Goal: Task Accomplishment & Management: Manage account settings

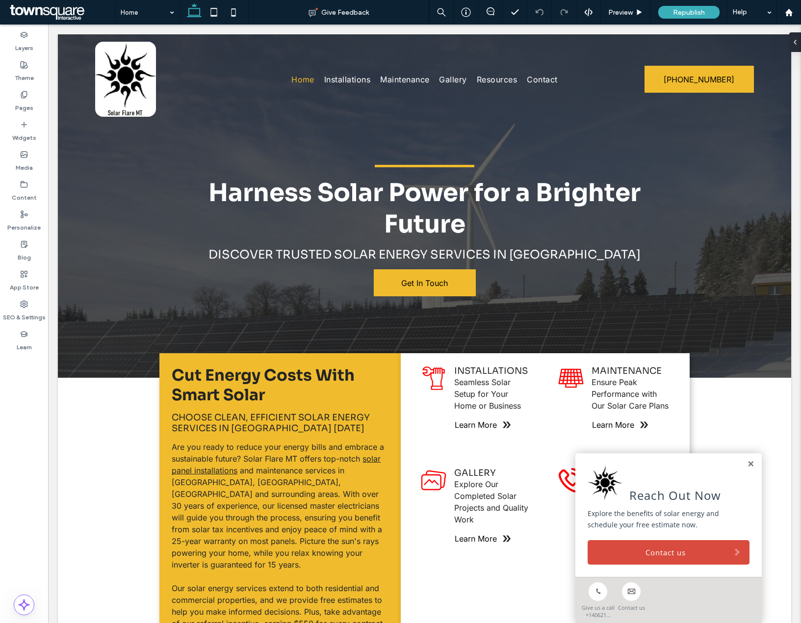
click at [27, 194] on label "Content" at bounding box center [24, 195] width 25 height 14
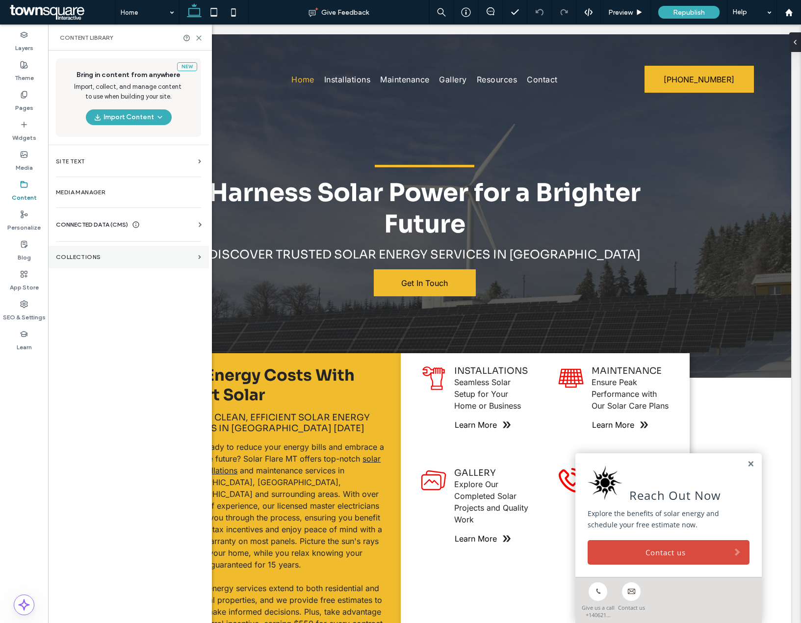
click at [63, 249] on section "Collections" at bounding box center [128, 257] width 161 height 23
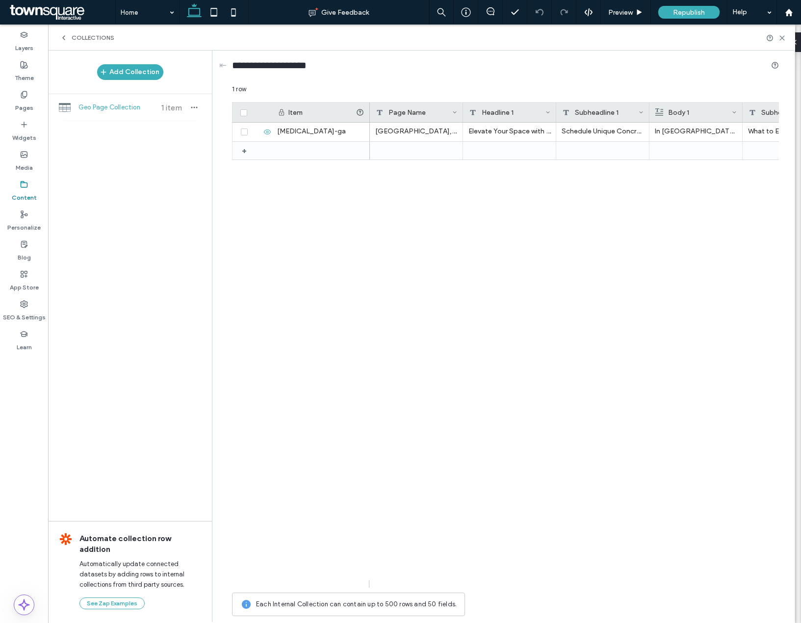
click at [241, 111] on span at bounding box center [243, 112] width 7 height 7
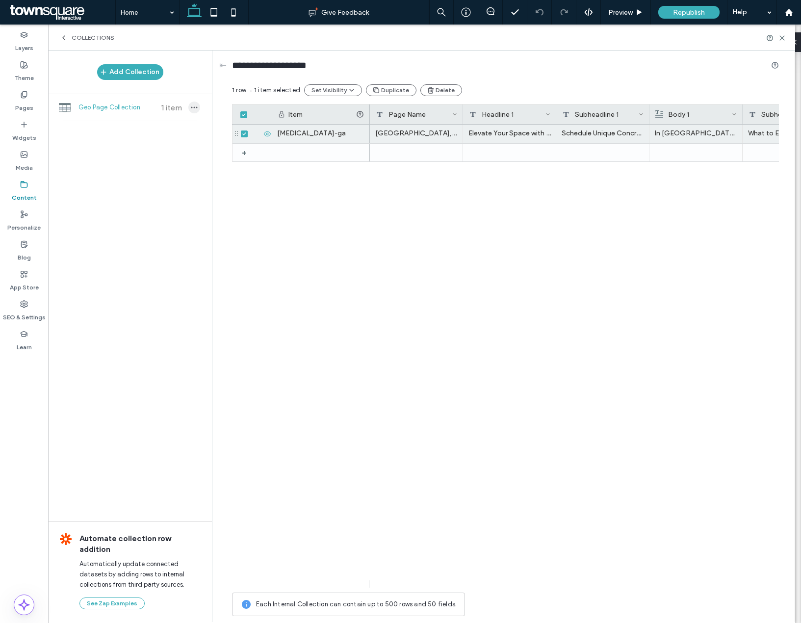
click at [199, 107] on span "button" at bounding box center [194, 107] width 12 height 12
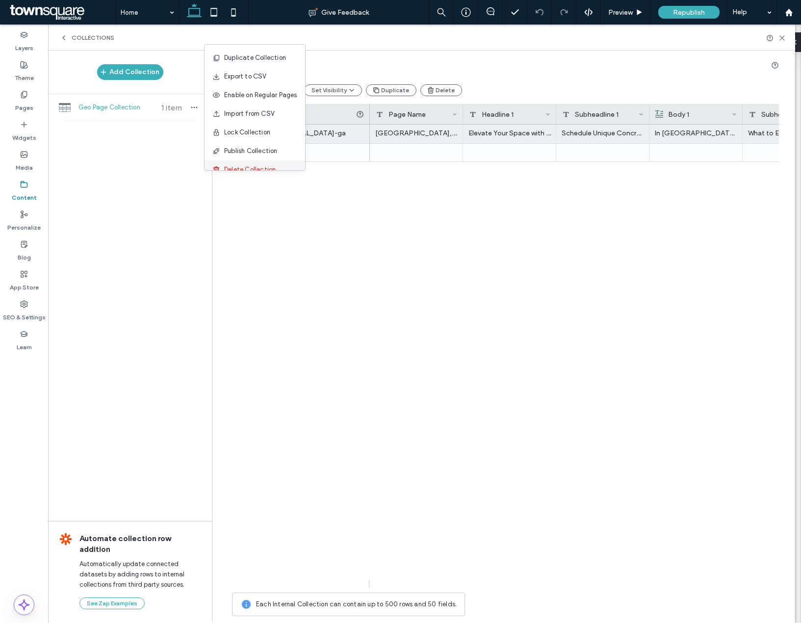
click at [227, 167] on span "Delete Collection" at bounding box center [249, 170] width 51 height 10
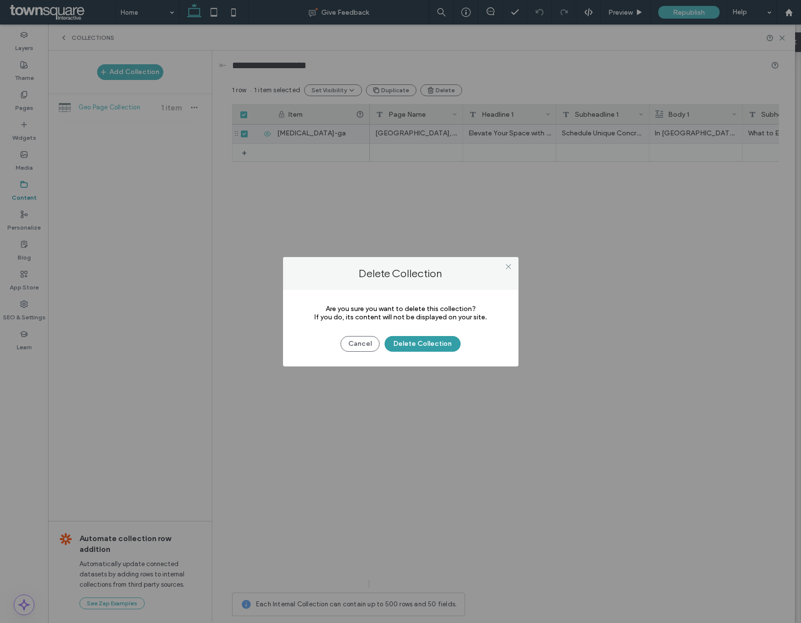
click at [412, 345] on button "Delete Collection" at bounding box center [422, 344] width 76 height 16
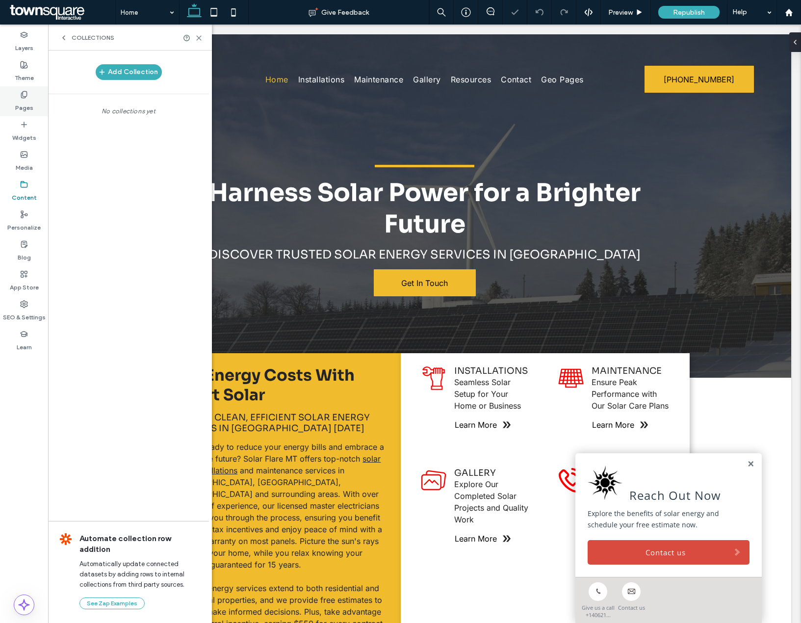
click at [18, 107] on label "Pages" at bounding box center [24, 106] width 18 height 14
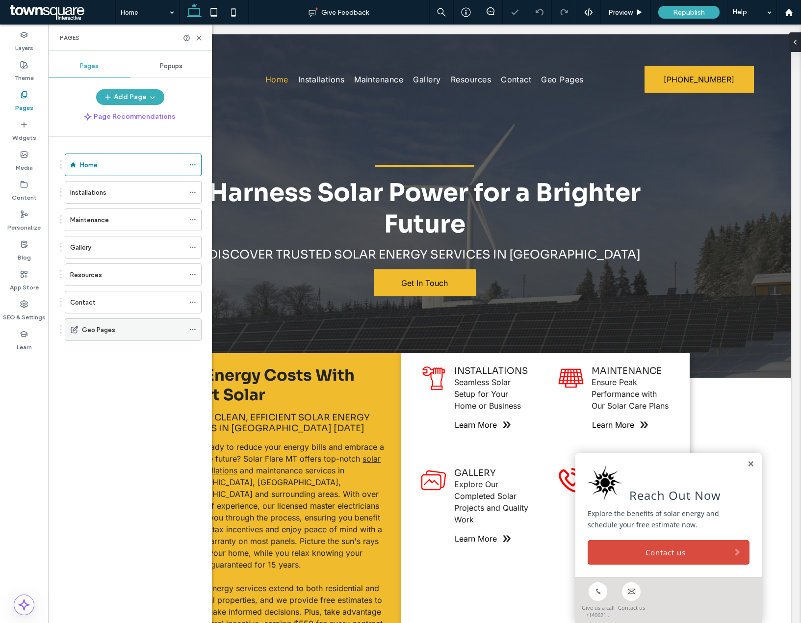
click at [191, 330] on use at bounding box center [192, 329] width 5 height 1
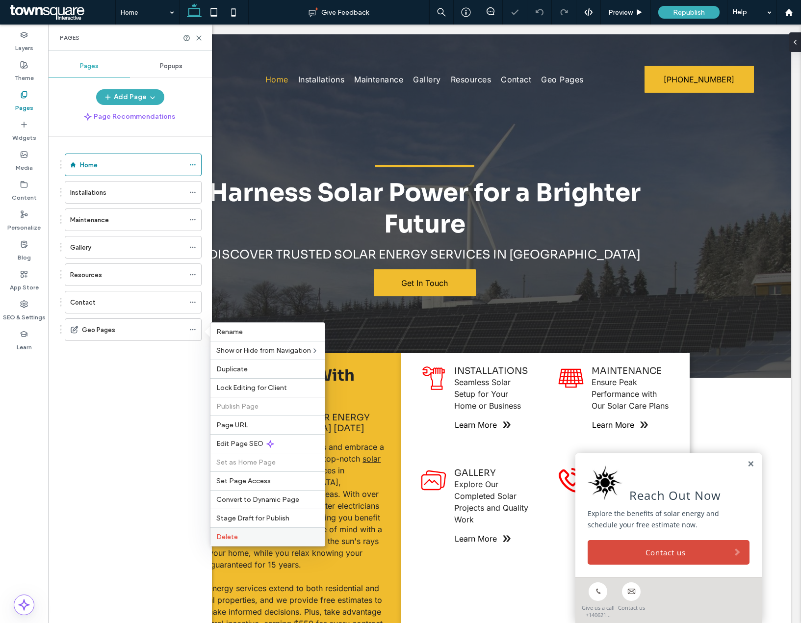
click at [238, 532] on label "Delete" at bounding box center [267, 536] width 102 height 8
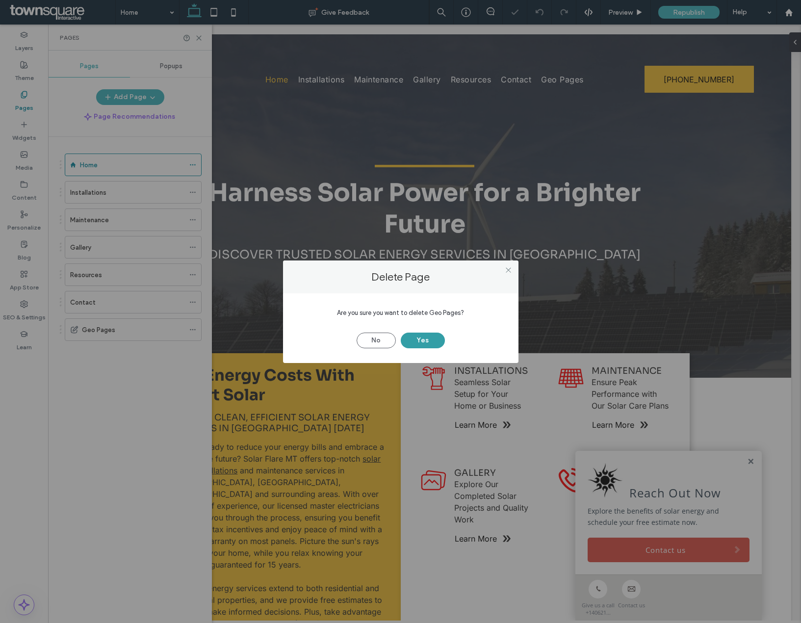
click at [417, 340] on button "Yes" at bounding box center [423, 340] width 44 height 16
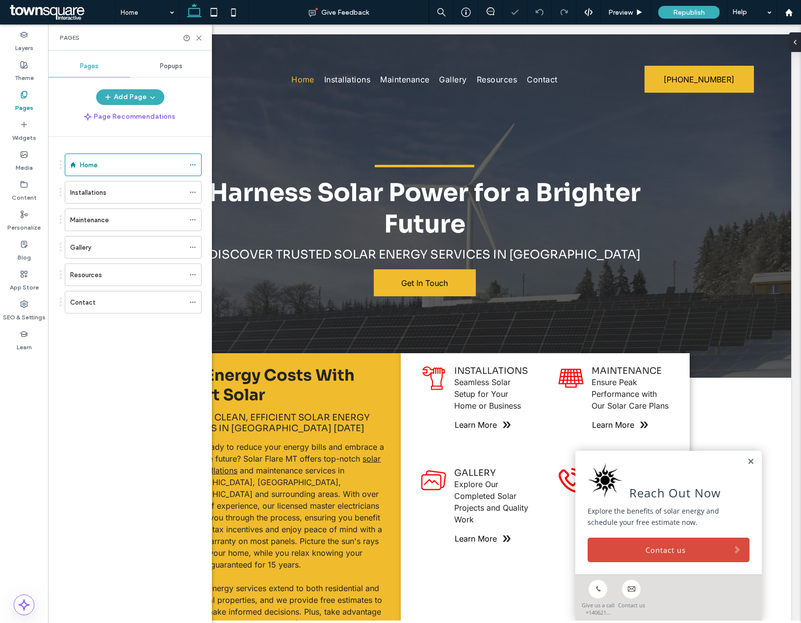
click at [97, 381] on div "Home Installations Maintenance Gallery Resources Contact" at bounding box center [136, 377] width 152 height 481
click at [196, 219] on div at bounding box center [195, 219] width 12 height 15
click at [191, 221] on icon at bounding box center [192, 219] width 7 height 7
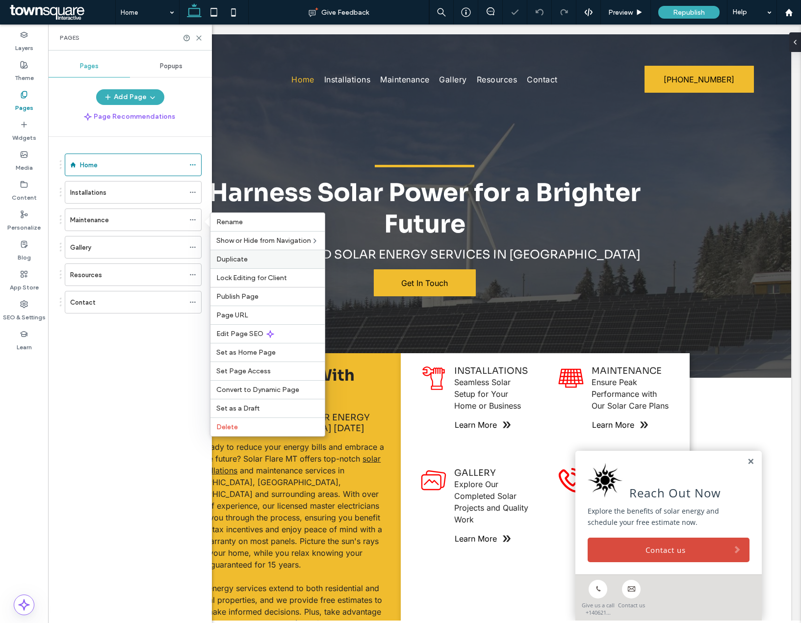
click at [241, 266] on div "Duplicate" at bounding box center [267, 259] width 114 height 19
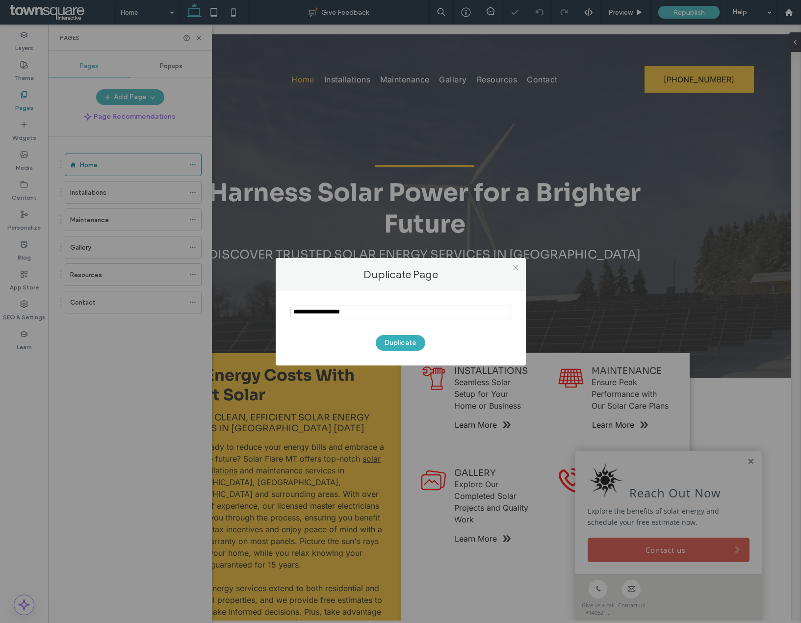
click at [325, 315] on input "notEmpty" at bounding box center [400, 311] width 221 height 13
type input "**********"
click at [406, 337] on button "Duplicate" at bounding box center [401, 343] width 50 height 16
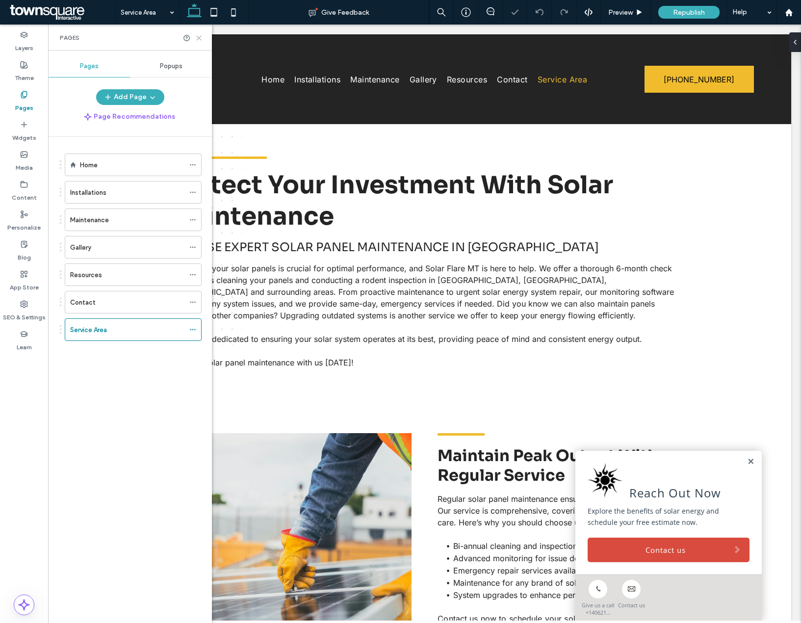
click at [200, 35] on icon at bounding box center [198, 37] width 7 height 7
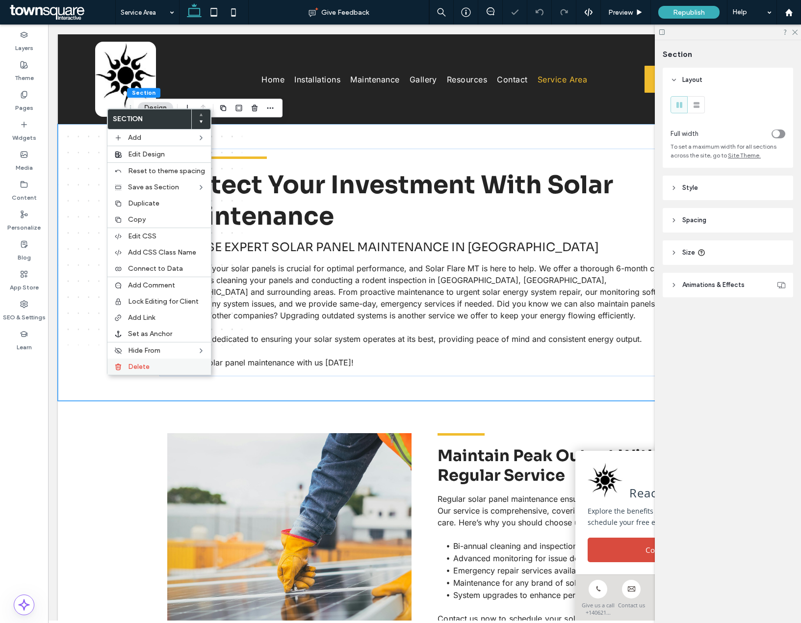
click at [130, 369] on span "Delete" at bounding box center [139, 366] width 22 height 8
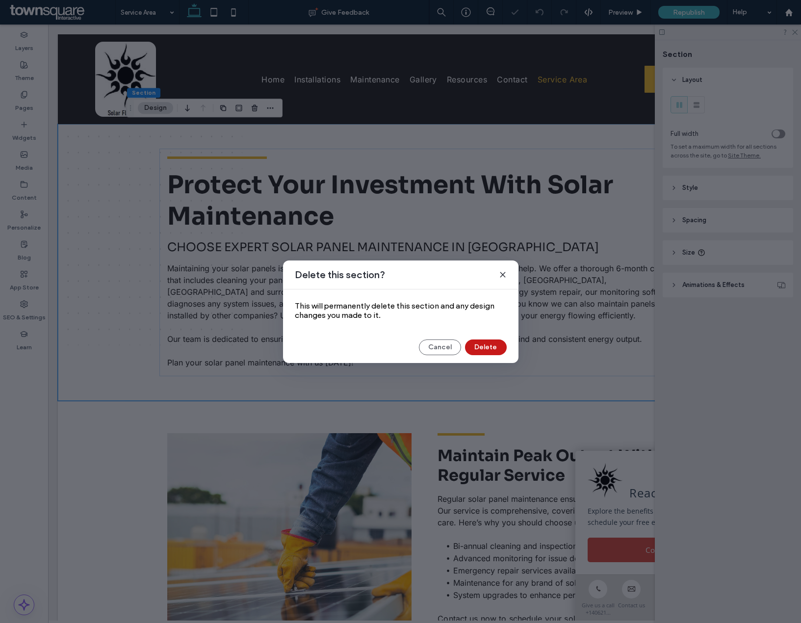
click at [488, 348] on button "Delete" at bounding box center [486, 347] width 42 height 16
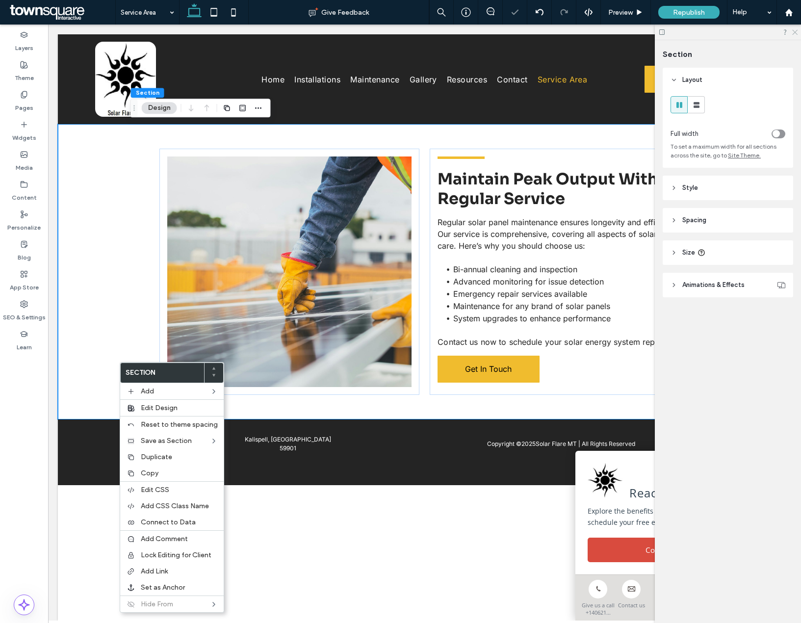
click at [794, 29] on icon at bounding box center [794, 31] width 6 height 6
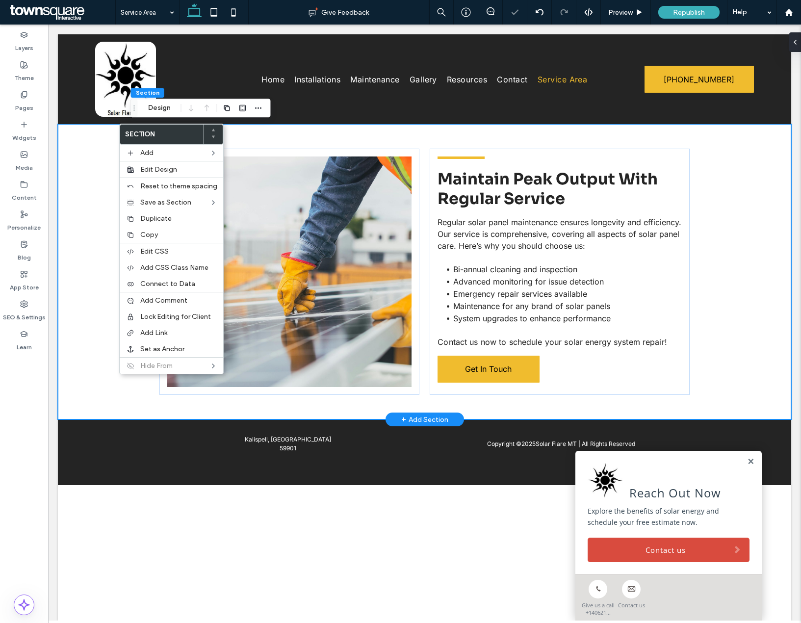
click at [101, 378] on div "Maintain Peak Output With Regular Service Regular solar panel maintenance ensur…" at bounding box center [424, 271] width 733 height 295
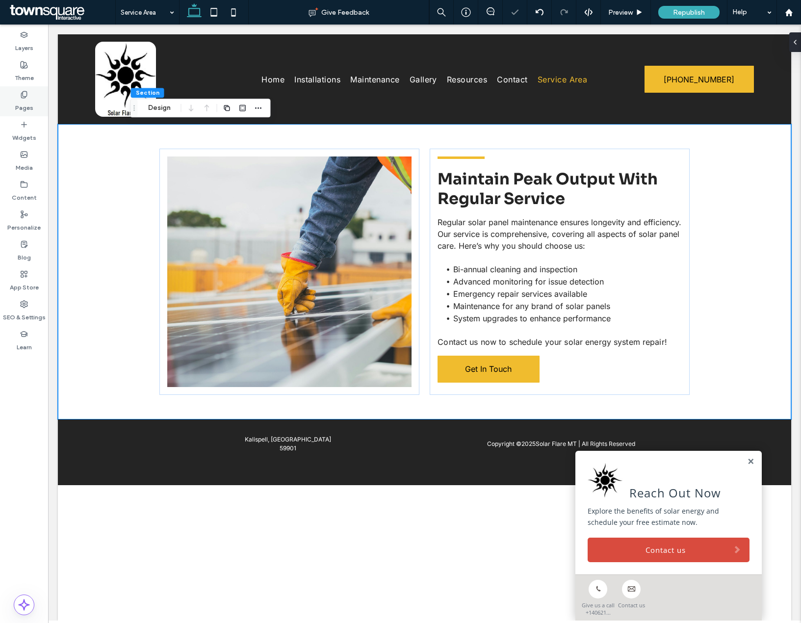
click at [37, 103] on div "Pages" at bounding box center [24, 101] width 48 height 30
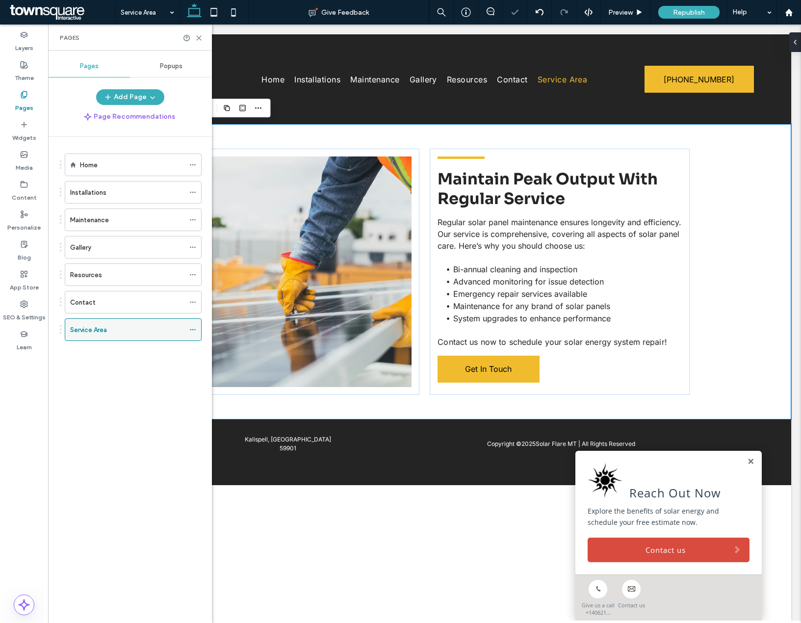
click at [191, 328] on icon at bounding box center [192, 329] width 7 height 7
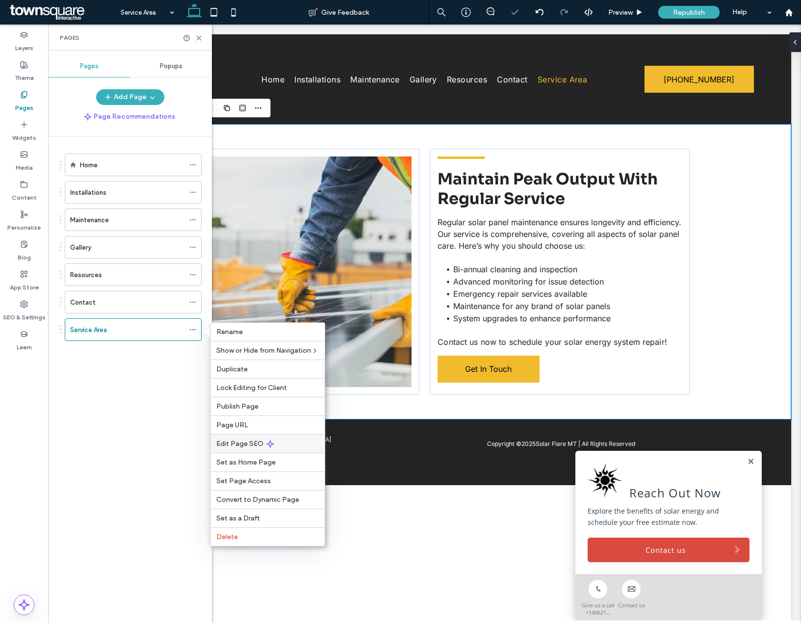
click at [239, 449] on div "Edit Page SEO" at bounding box center [267, 443] width 114 height 19
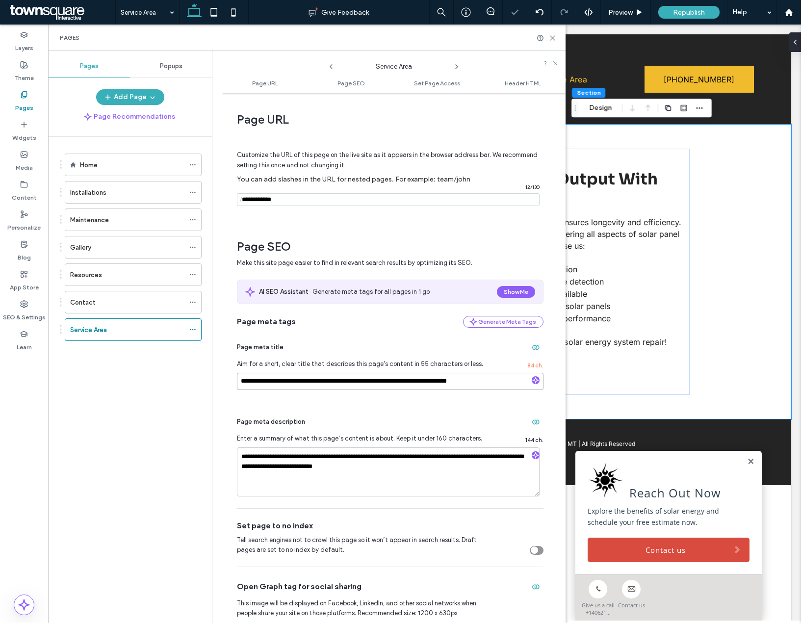
click at [307, 381] on input "**********" at bounding box center [390, 381] width 306 height 17
click at [301, 457] on textarea "**********" at bounding box center [388, 471] width 303 height 49
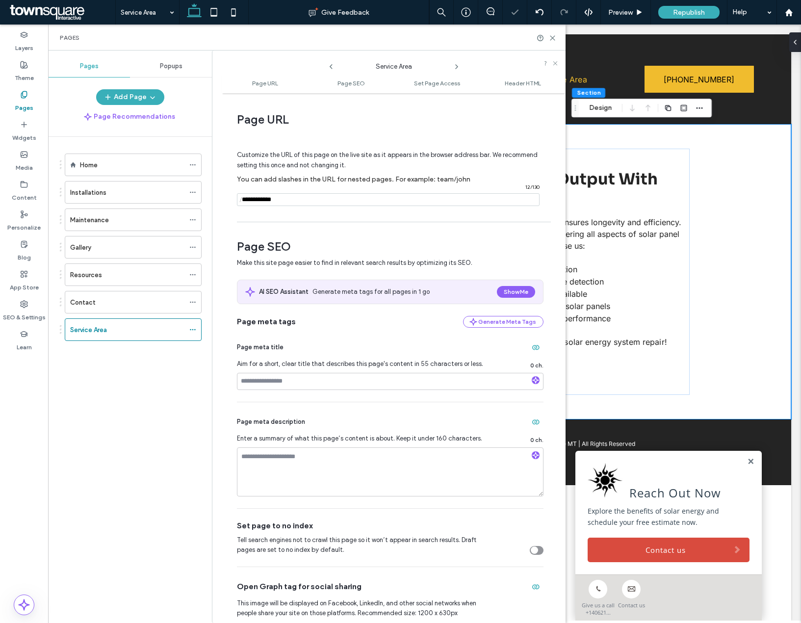
click at [156, 439] on div "Home Installations Maintenance Gallery Resources Contact Service Area" at bounding box center [136, 377] width 152 height 481
click at [193, 330] on icon at bounding box center [192, 329] width 7 height 7
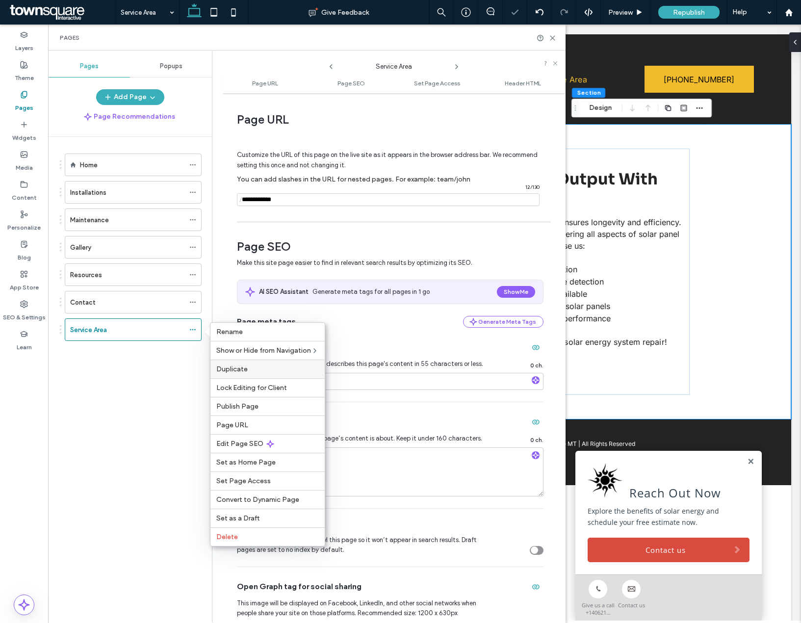
click at [250, 367] on label "Duplicate" at bounding box center [267, 369] width 102 height 8
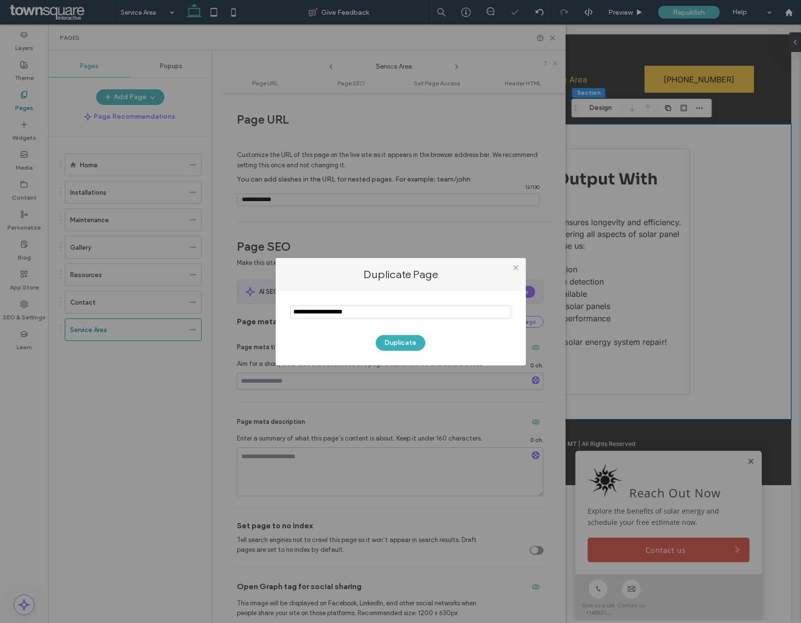
click at [325, 317] on input "notEmpty" at bounding box center [400, 311] width 221 height 13
type input "**********"
click at [409, 346] on button "Duplicate" at bounding box center [401, 343] width 50 height 16
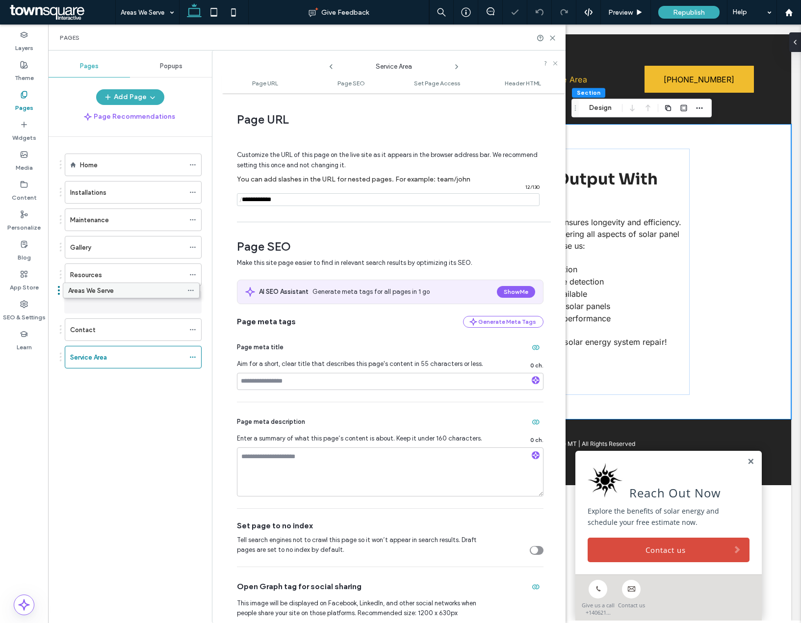
drag, startPoint x: 101, startPoint y: 353, endPoint x: 99, endPoint y: 290, distance: 63.3
click at [146, 358] on div "Service Area" at bounding box center [127, 357] width 114 height 10
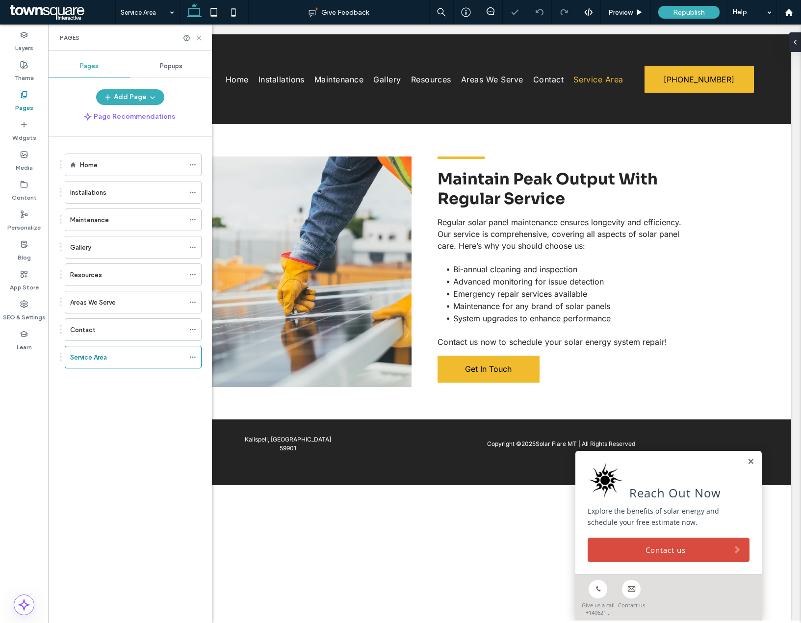
click at [201, 40] on use at bounding box center [199, 38] width 4 height 4
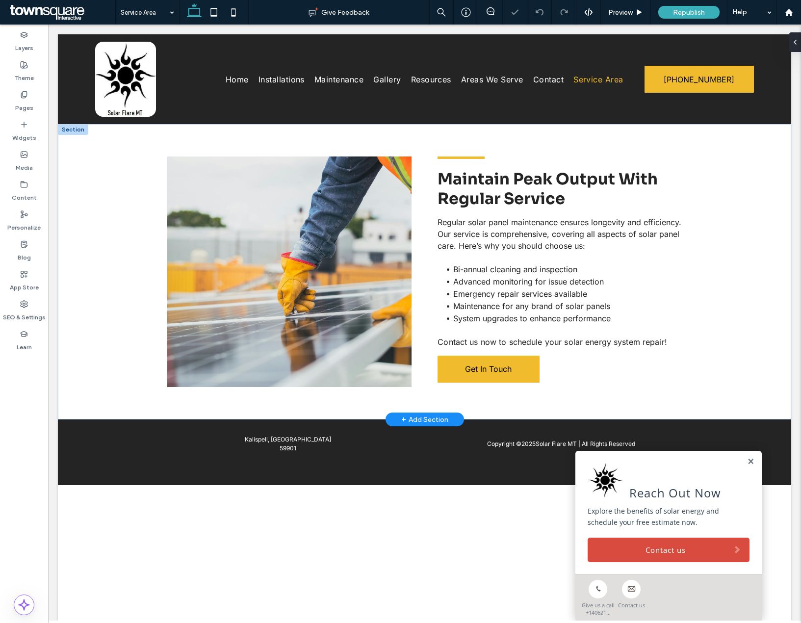
click at [420, 419] on div "+ Add Section" at bounding box center [424, 419] width 47 height 11
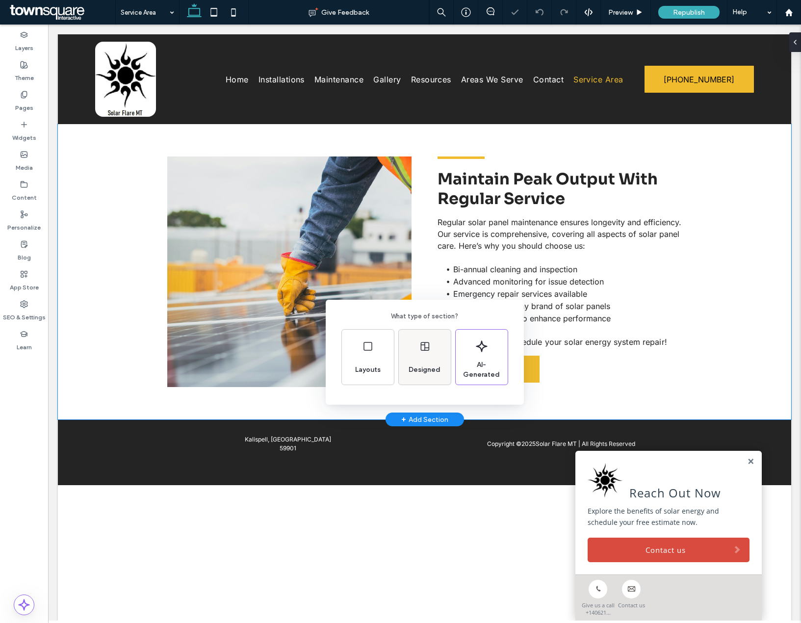
click at [408, 373] on span "Designed" at bounding box center [424, 370] width 40 height 10
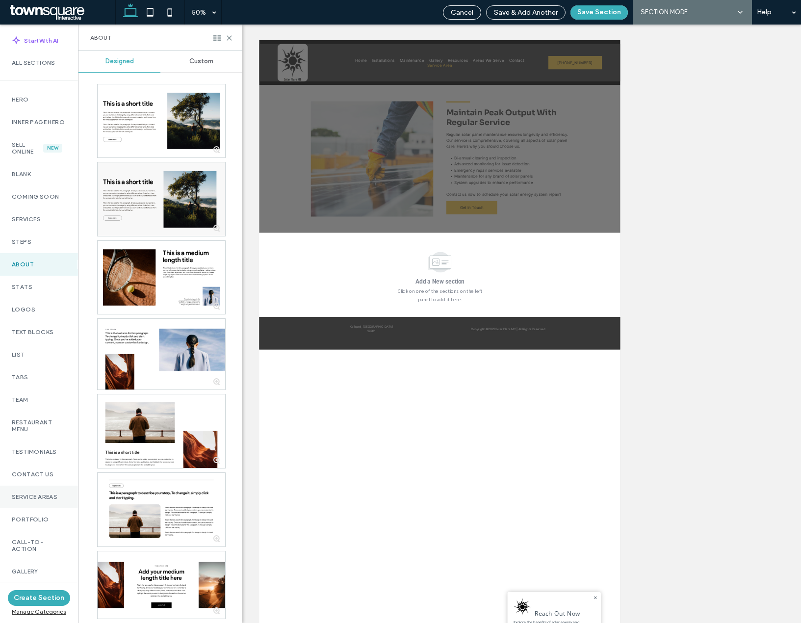
scroll to position [468, 0]
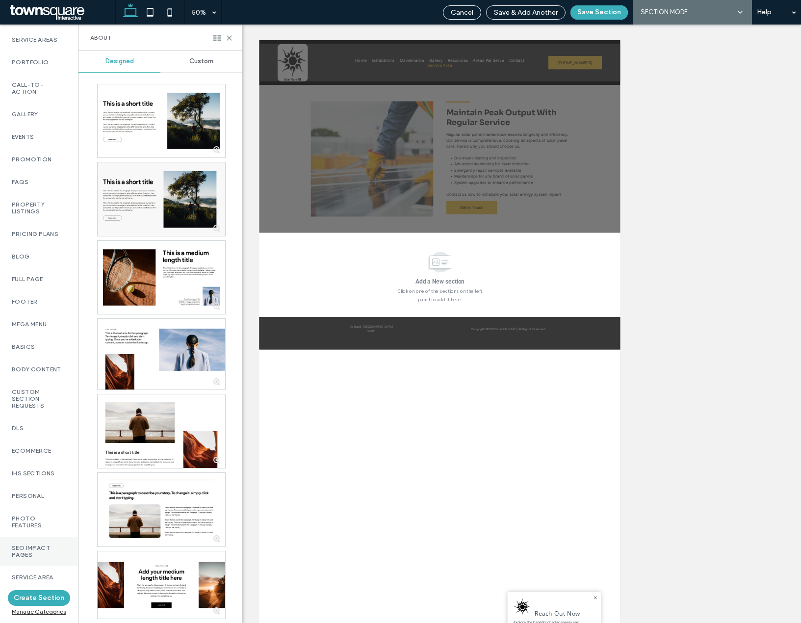
click at [27, 548] on label "SEO Impact Pages" at bounding box center [39, 551] width 54 height 14
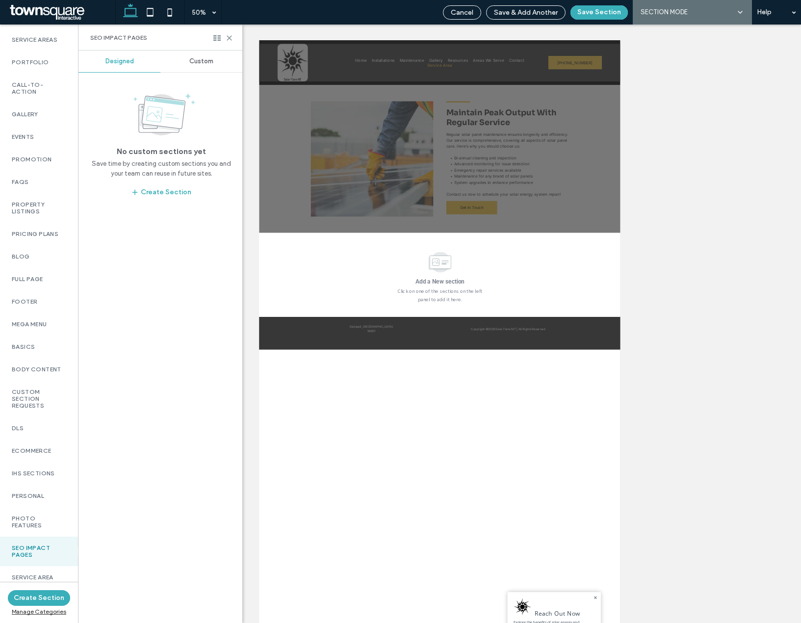
click at [192, 58] on span "Custom" at bounding box center [201, 61] width 24 height 8
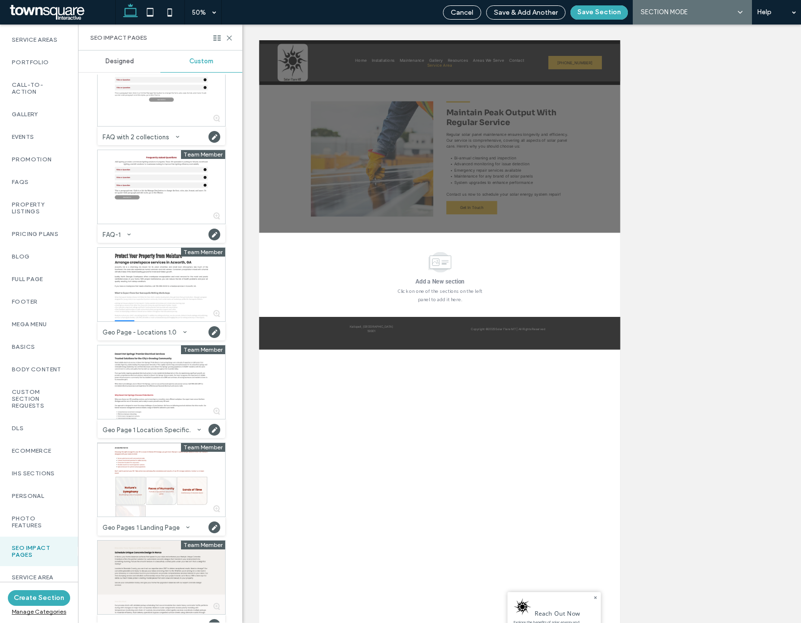
scroll to position [49, 0]
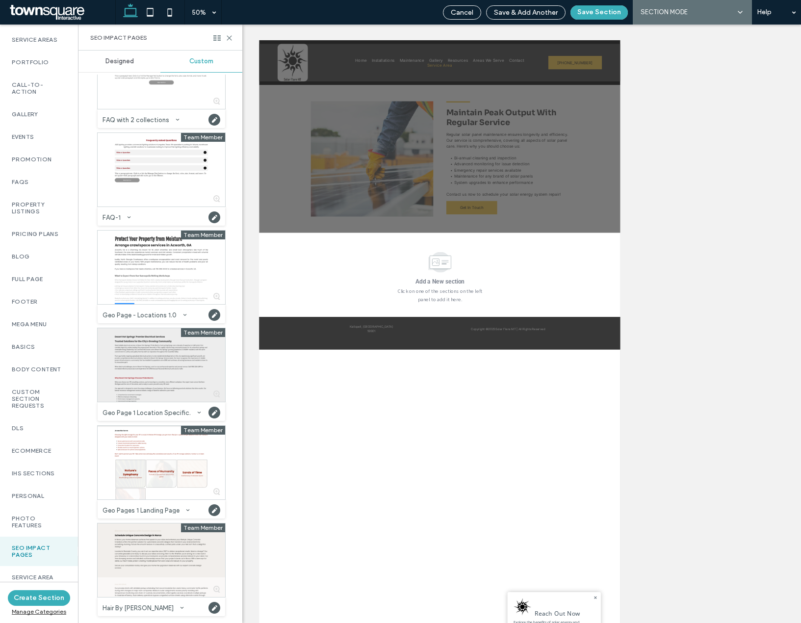
click at [148, 362] on div at bounding box center [161, 365] width 127 height 74
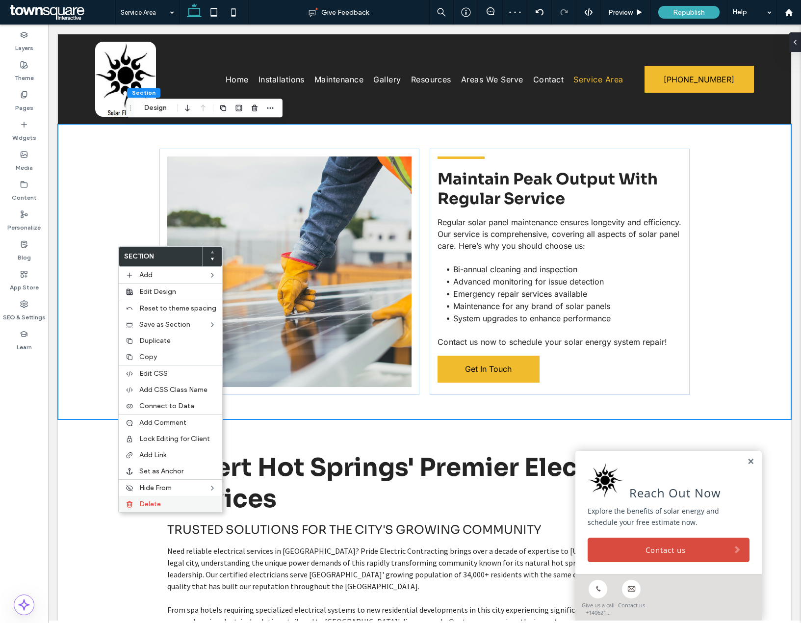
click at [143, 504] on span "Delete" at bounding box center [150, 504] width 22 height 8
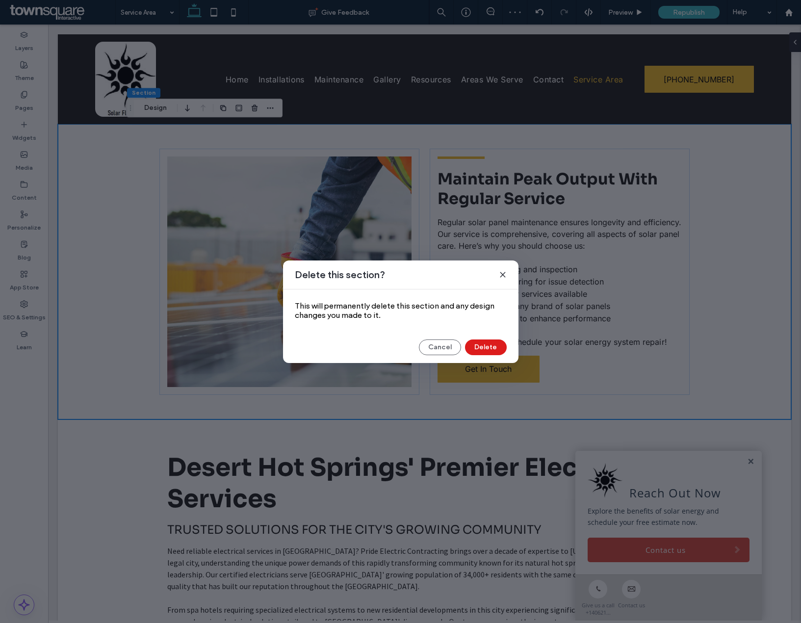
click at [511, 347] on div "Cancel Delete" at bounding box center [400, 347] width 235 height 16
click at [496, 346] on button "Delete" at bounding box center [486, 347] width 42 height 16
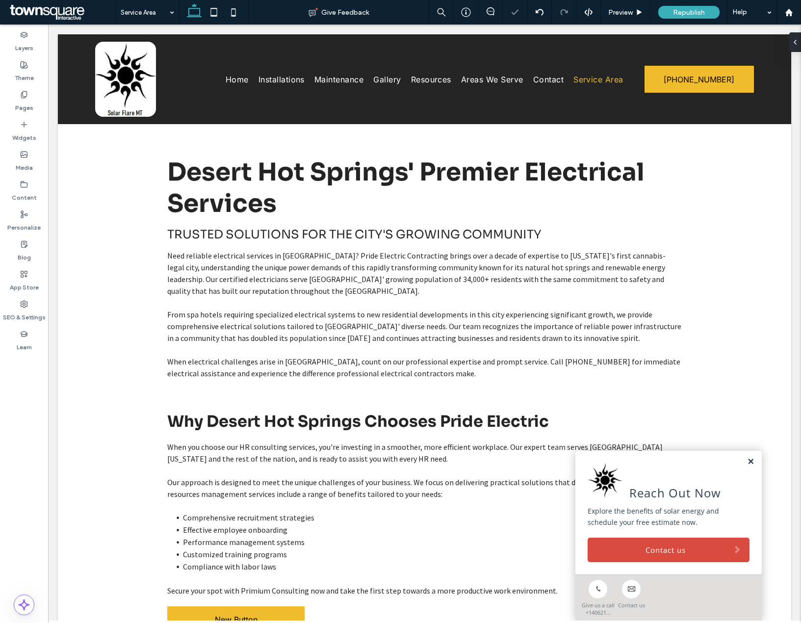
click at [747, 458] on link at bounding box center [750, 461] width 7 height 8
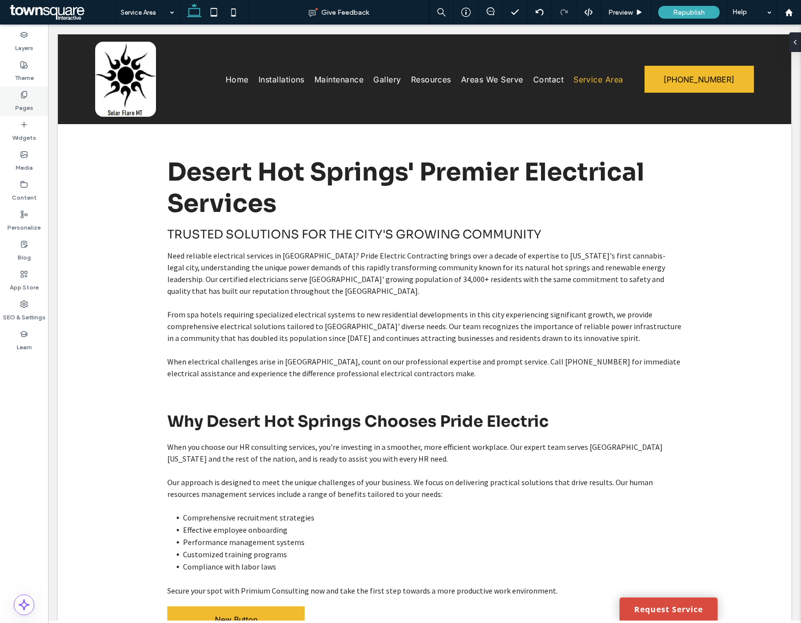
click at [21, 101] on label "Pages" at bounding box center [24, 106] width 18 height 14
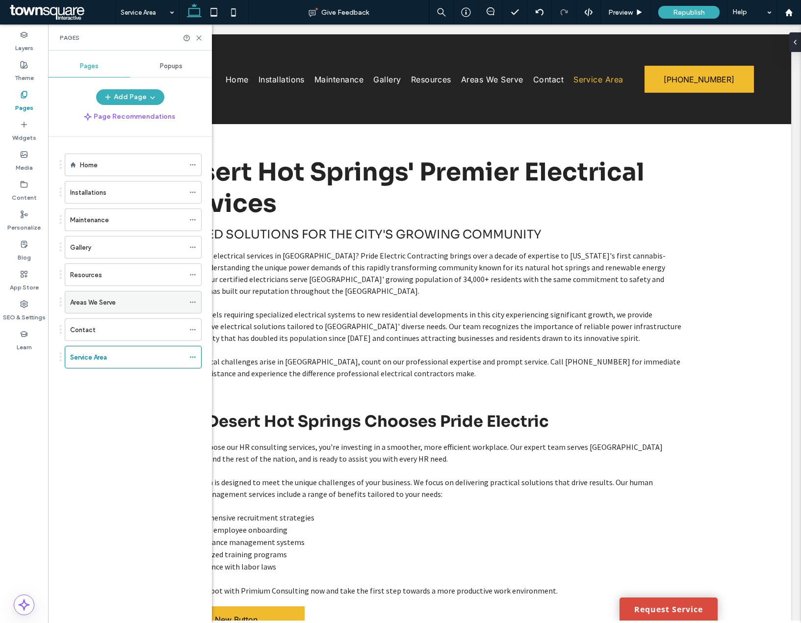
click at [174, 304] on div "Areas We Serve" at bounding box center [127, 302] width 114 height 10
click at [199, 35] on icon at bounding box center [198, 37] width 7 height 7
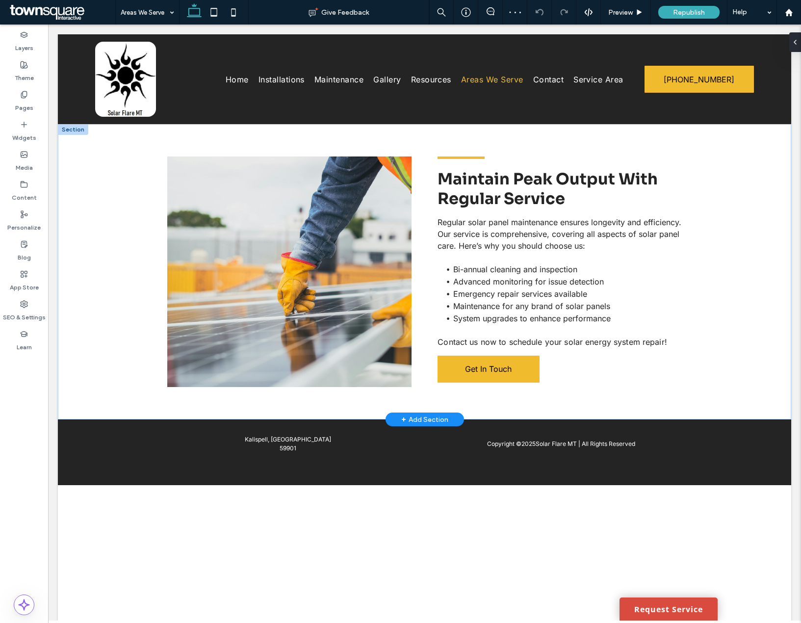
click at [426, 418] on div "+ Add Section" at bounding box center [424, 419] width 47 height 11
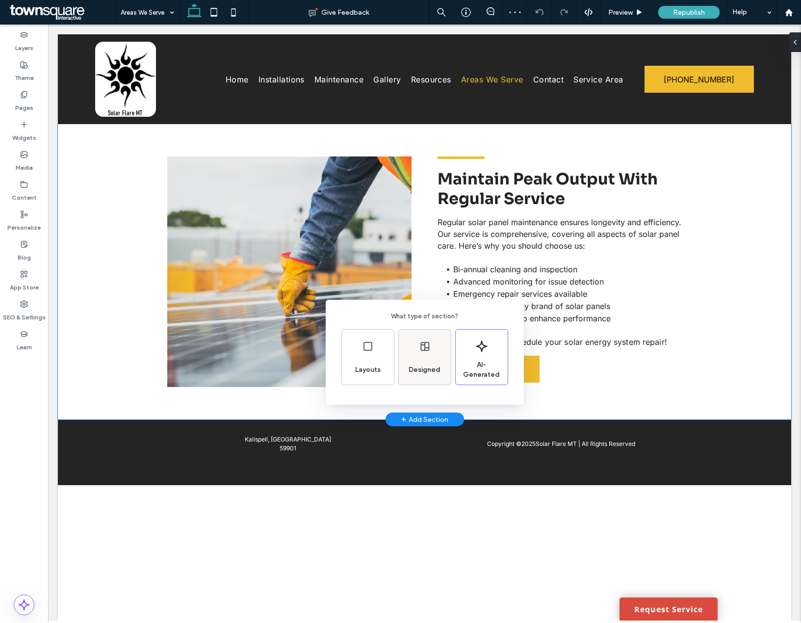
click at [426, 363] on div "Designed" at bounding box center [424, 370] width 40 height 22
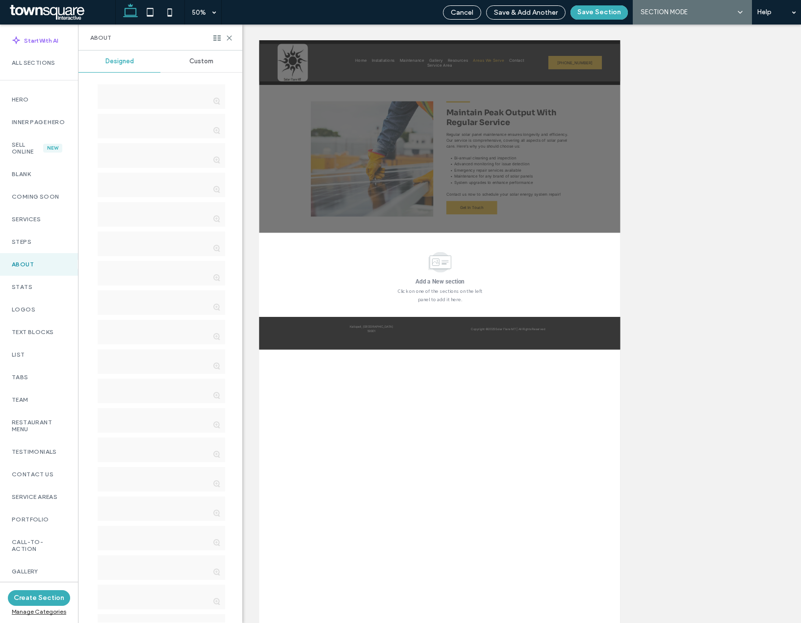
scroll to position [468, 0]
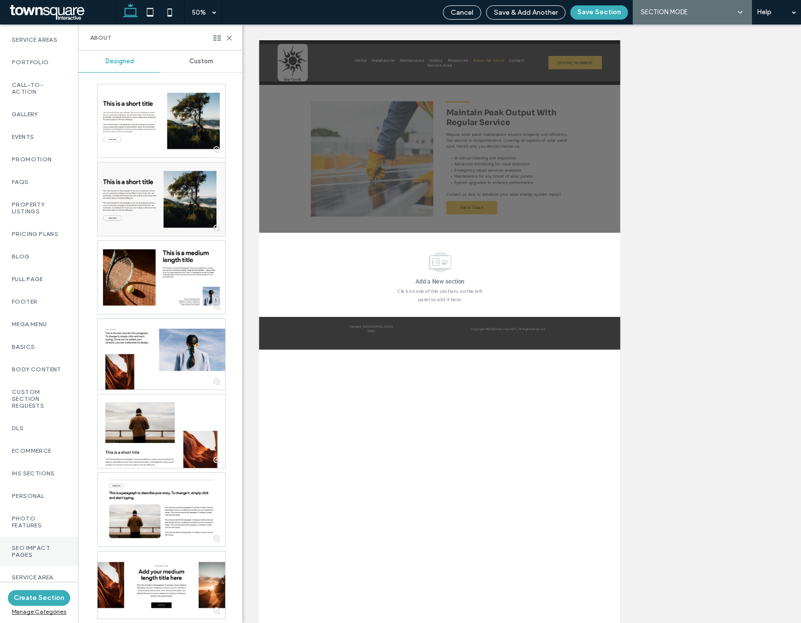
click at [33, 544] on label "SEO Impact Pages" at bounding box center [39, 551] width 54 height 14
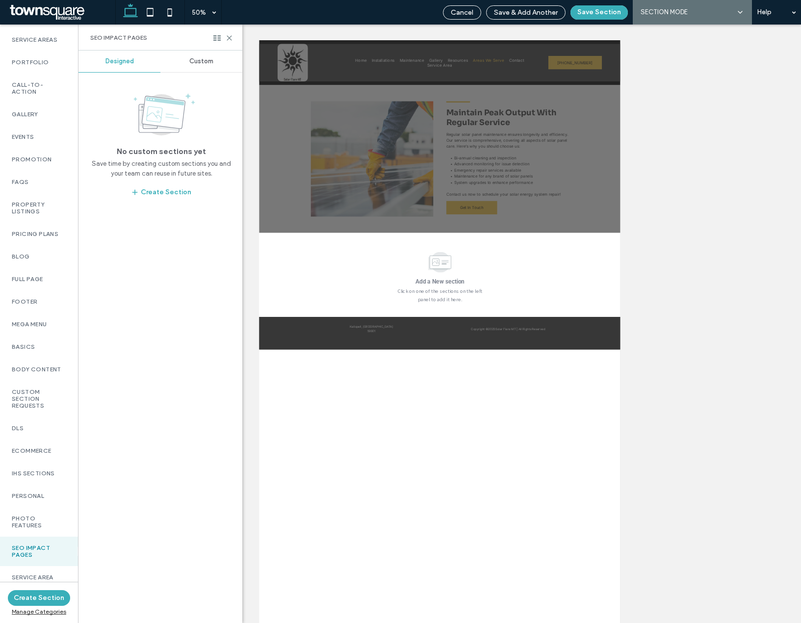
click at [182, 67] on div "Custom" at bounding box center [201, 61] width 82 height 22
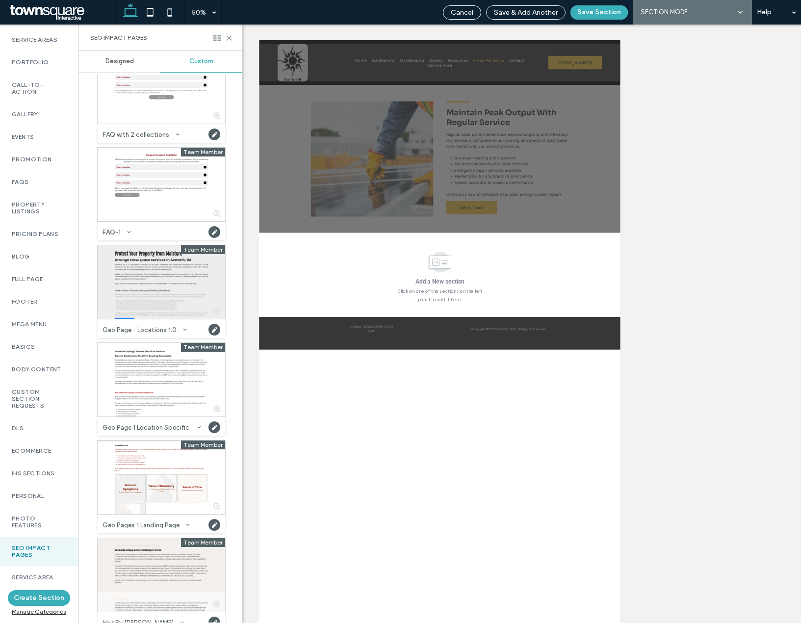
scroll to position [49, 0]
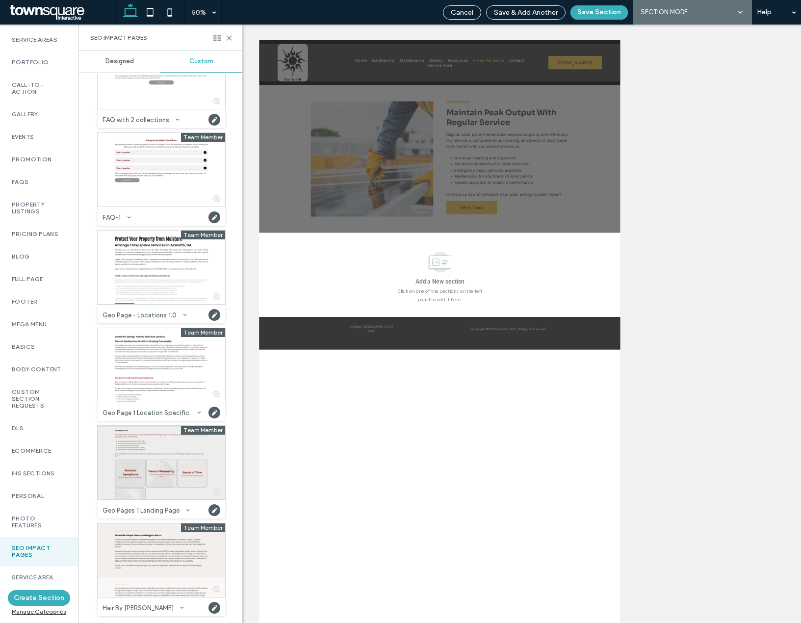
click at [165, 475] on div at bounding box center [161, 463] width 127 height 74
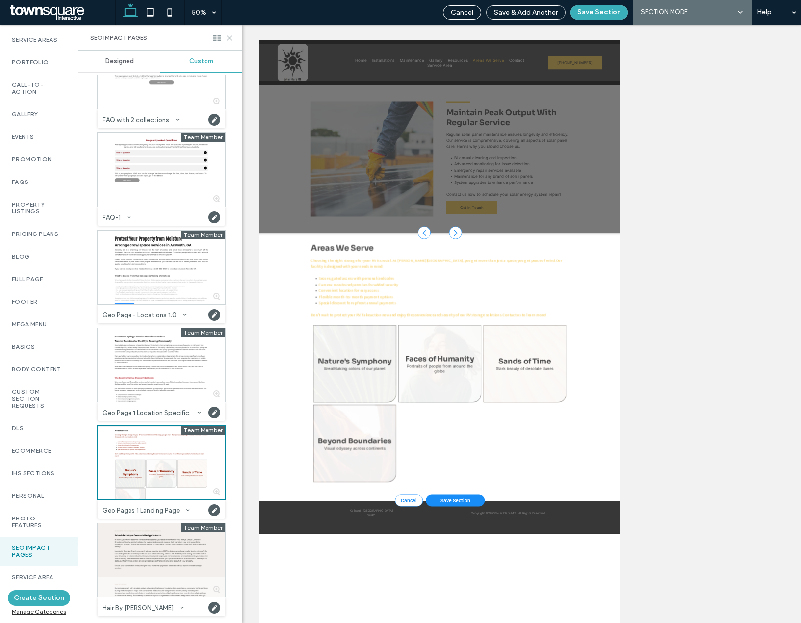
click at [230, 39] on use at bounding box center [229, 38] width 4 height 4
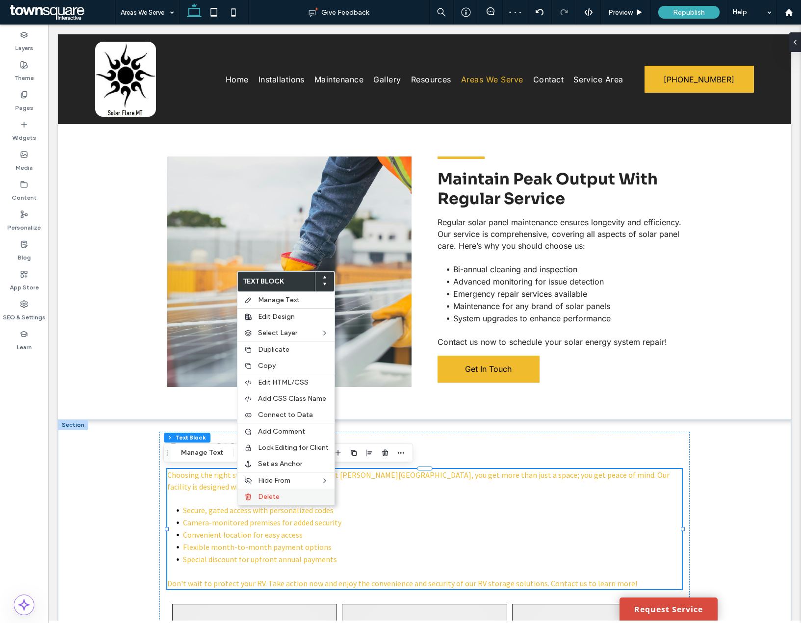
click at [265, 496] on span "Delete" at bounding box center [269, 496] width 22 height 8
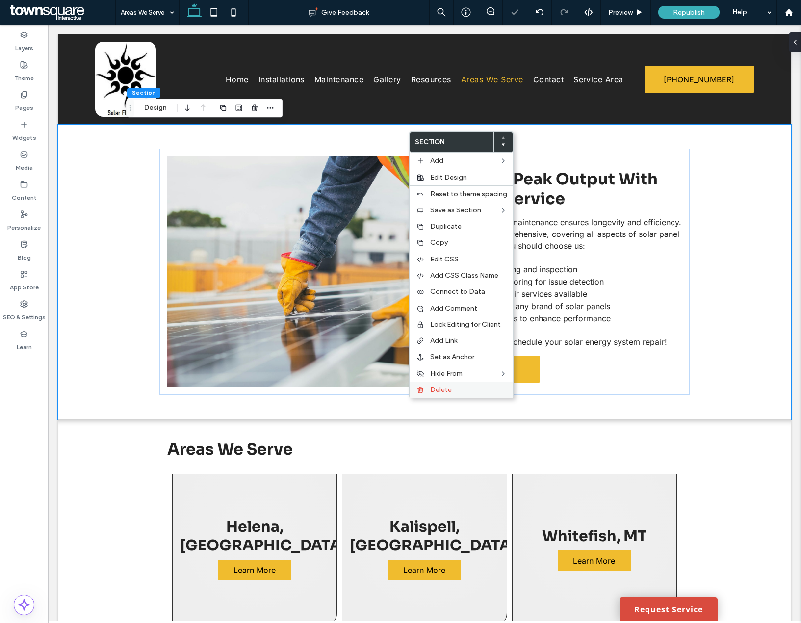
click at [440, 395] on div "Delete" at bounding box center [460, 389] width 103 height 16
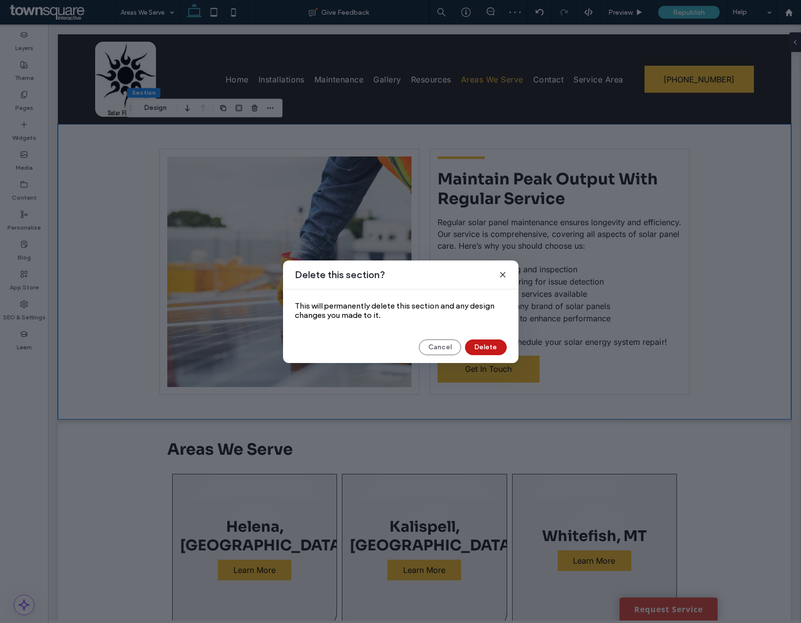
click at [476, 354] on button "Delete" at bounding box center [486, 347] width 42 height 16
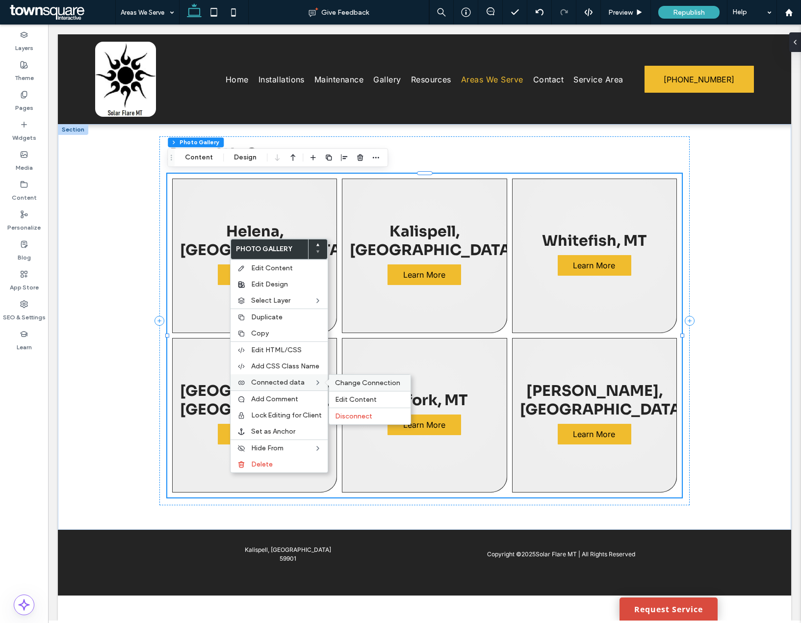
click at [364, 379] on span "Change Connection" at bounding box center [367, 382] width 65 height 8
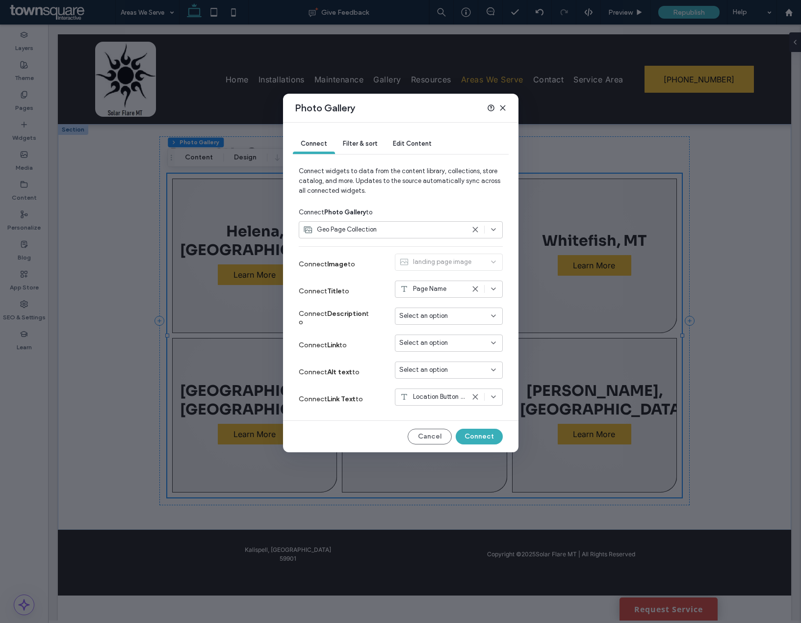
click at [437, 341] on span "Select an option" at bounding box center [423, 343] width 49 height 10
click at [372, 343] on label "Connect Link to" at bounding box center [336, 345] width 74 height 18
click at [504, 104] on icon at bounding box center [503, 108] width 8 height 8
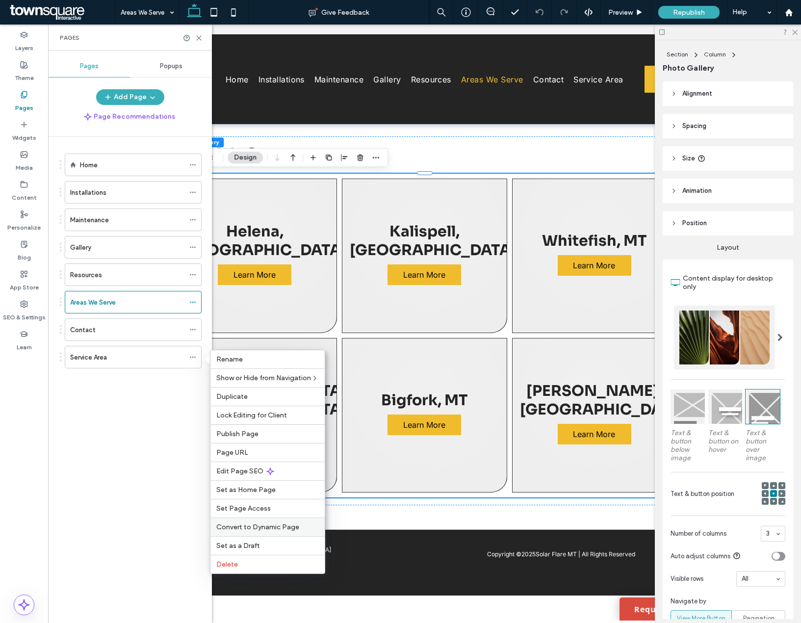
click at [254, 520] on div "Convert to Dynamic Page" at bounding box center [267, 526] width 114 height 19
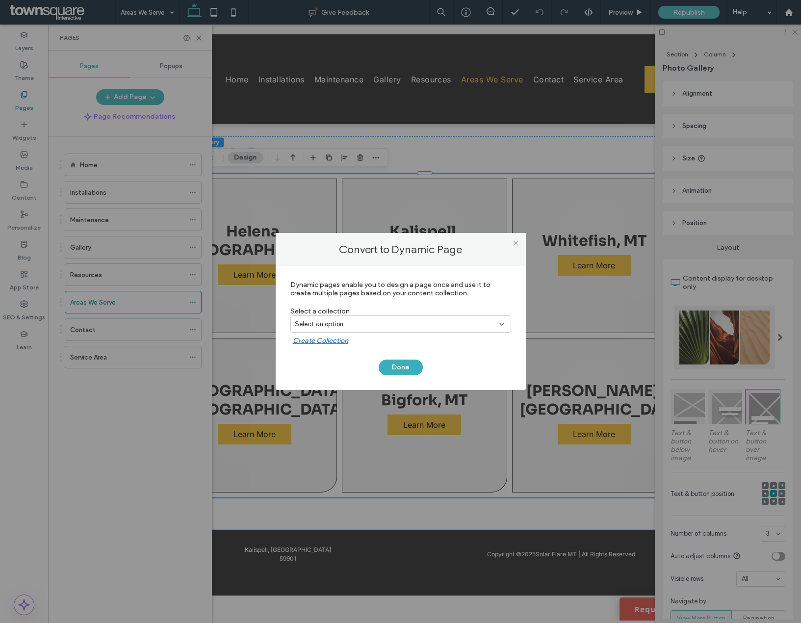
click at [396, 321] on div "Select an option" at bounding box center [395, 324] width 200 height 10
click at [379, 352] on div "Geo Page Collection" at bounding box center [401, 358] width 220 height 17
click at [400, 367] on button "Done" at bounding box center [400, 367] width 44 height 16
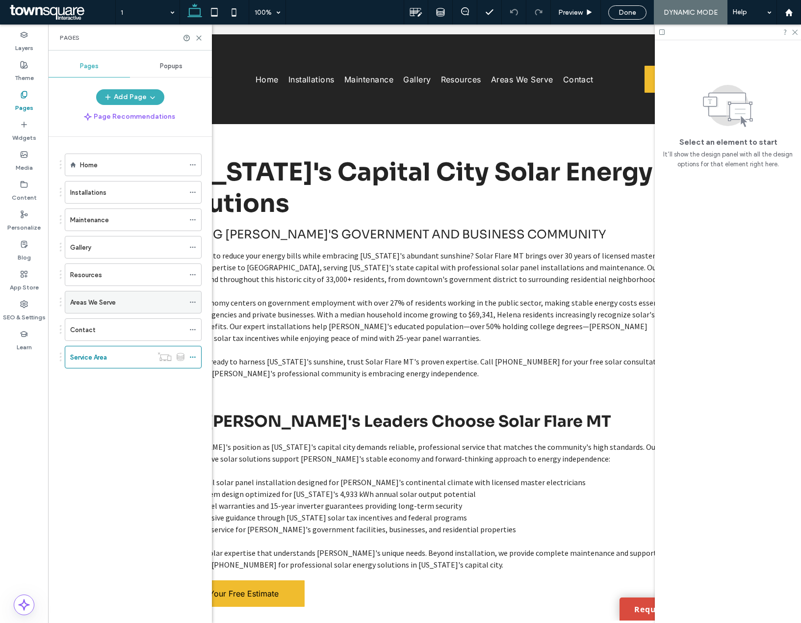
click at [121, 307] on div "Areas We Serve" at bounding box center [127, 302] width 114 height 10
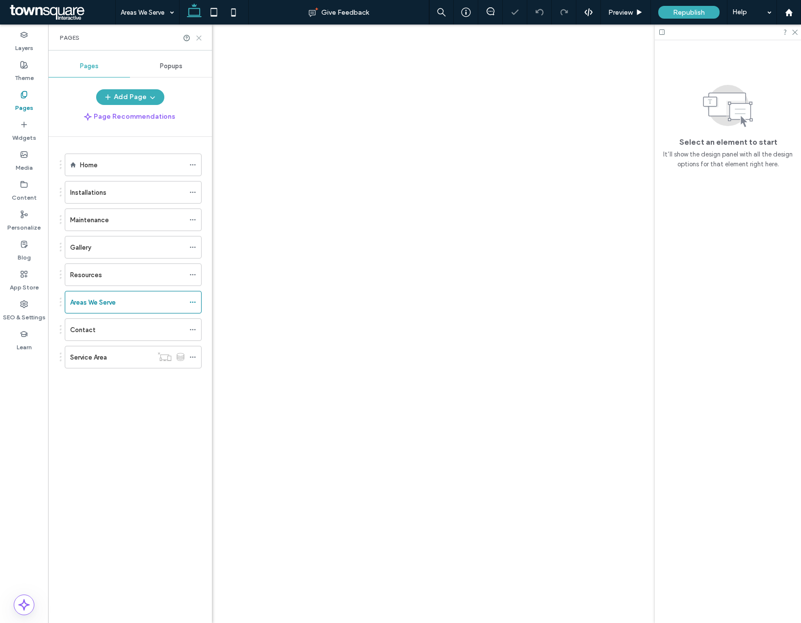
click at [199, 40] on icon at bounding box center [198, 37] width 7 height 7
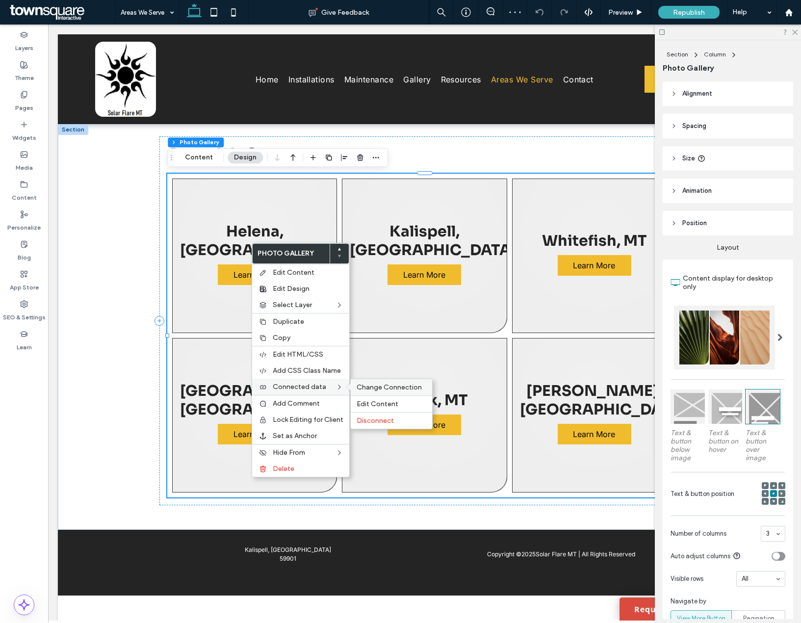
click at [363, 389] on span "Change Connection" at bounding box center [388, 387] width 65 height 8
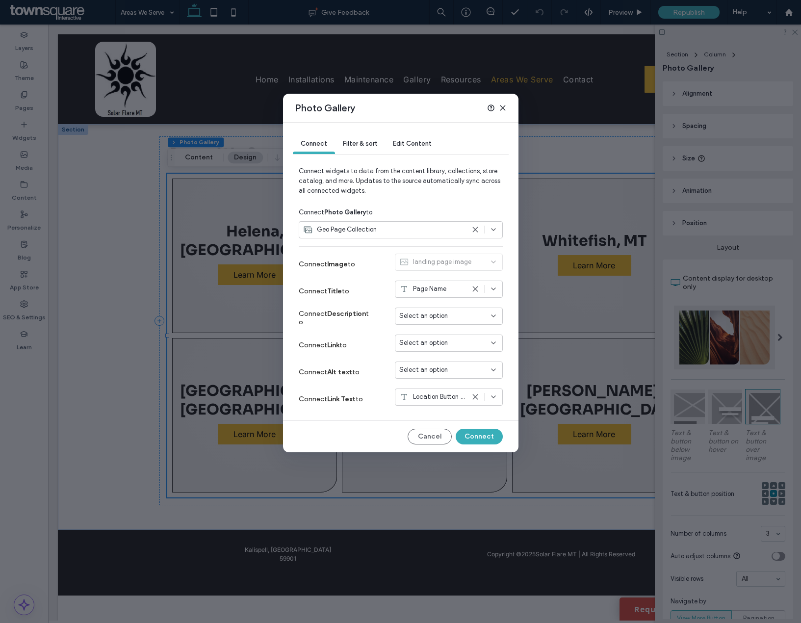
click at [416, 346] on span "Select an option" at bounding box center [423, 343] width 49 height 10
click at [419, 374] on span "Dynamic Page: Service Area" at bounding box center [455, 378] width 77 height 10
click at [487, 434] on button "Connect" at bounding box center [478, 437] width 47 height 16
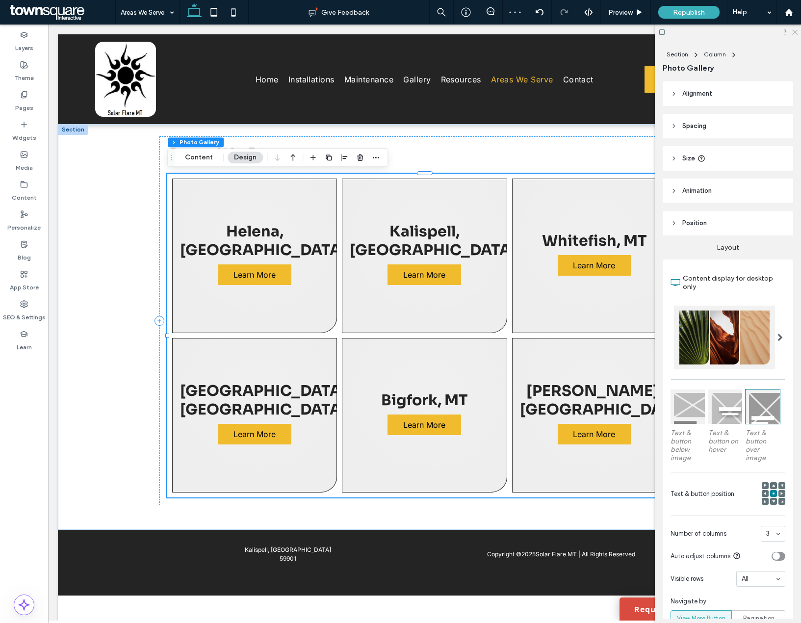
click at [796, 29] on icon at bounding box center [794, 31] width 6 height 6
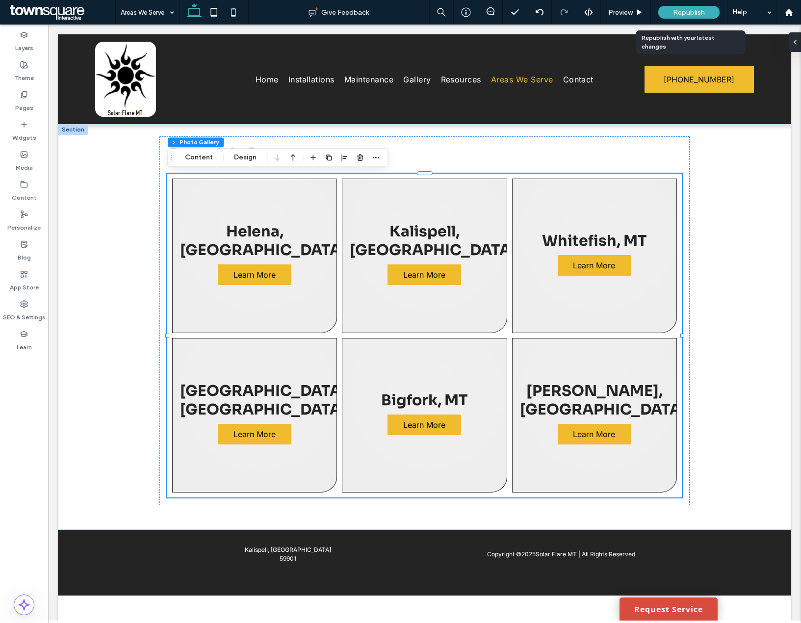
click at [707, 15] on div "Republish" at bounding box center [688, 12] width 61 height 13
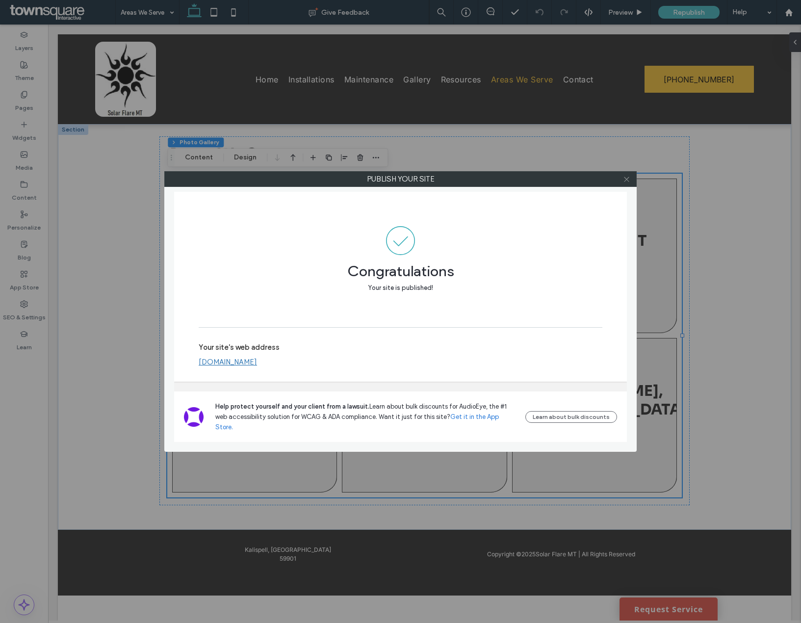
click at [630, 179] on icon at bounding box center [626, 179] width 7 height 7
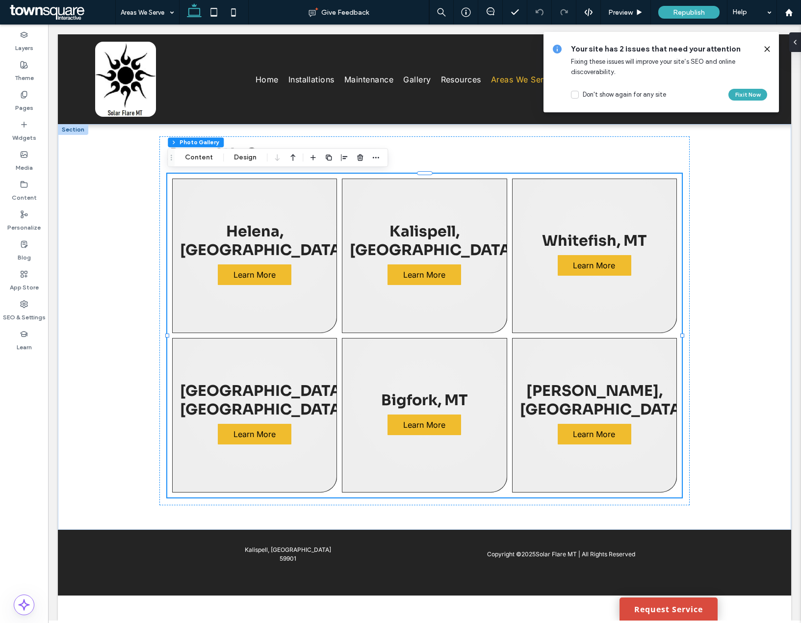
click at [763, 46] on icon at bounding box center [767, 49] width 8 height 8
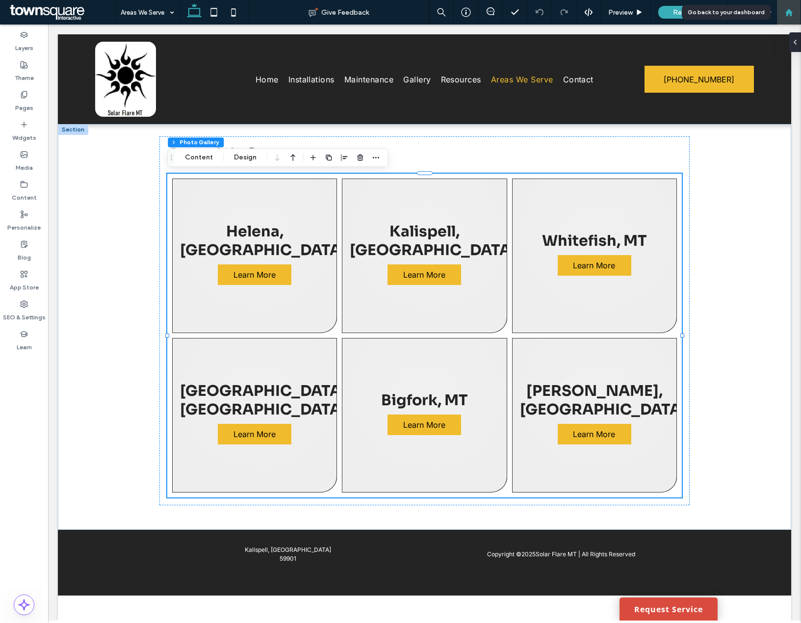
click at [792, 15] on icon at bounding box center [788, 12] width 8 height 8
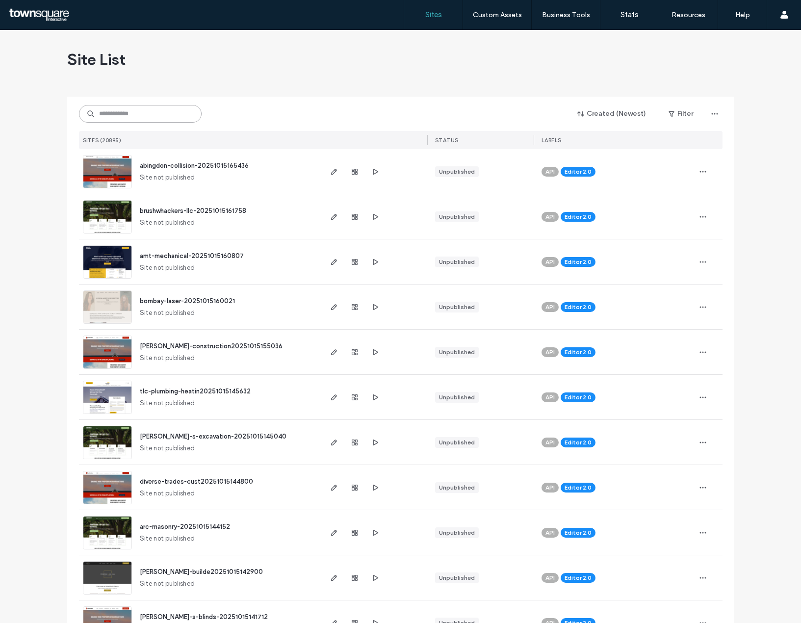
click at [98, 112] on input at bounding box center [140, 114] width 123 height 18
paste input "**********"
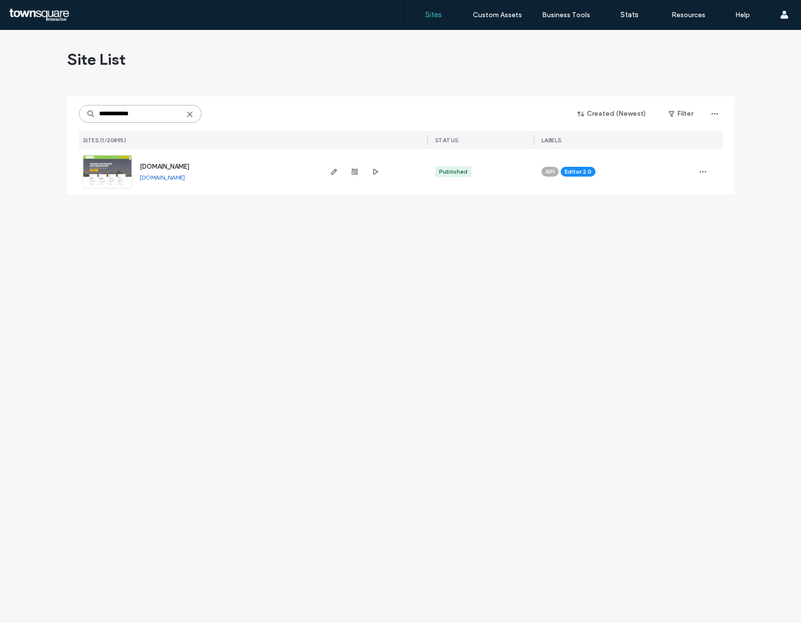
type input "**********"
click at [97, 171] on img at bounding box center [107, 188] width 48 height 67
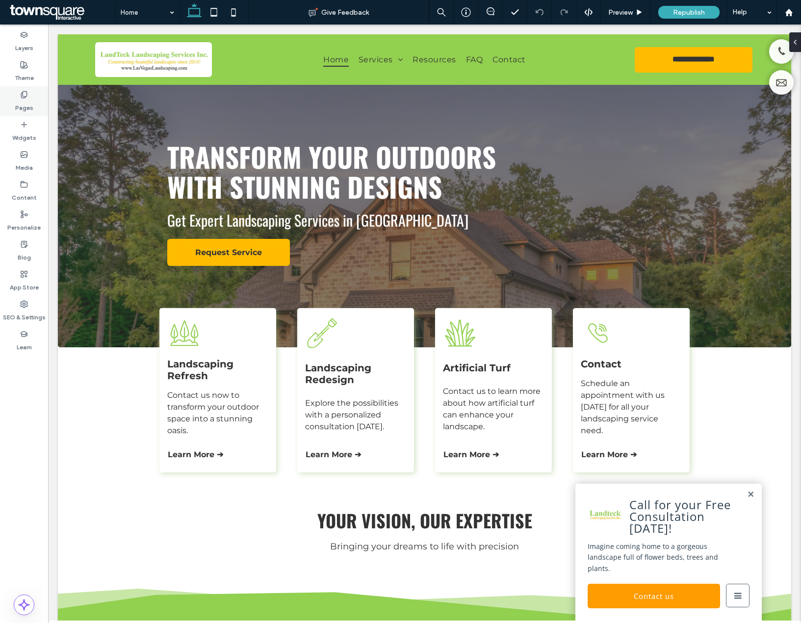
click at [25, 101] on label "Pages" at bounding box center [24, 106] width 18 height 14
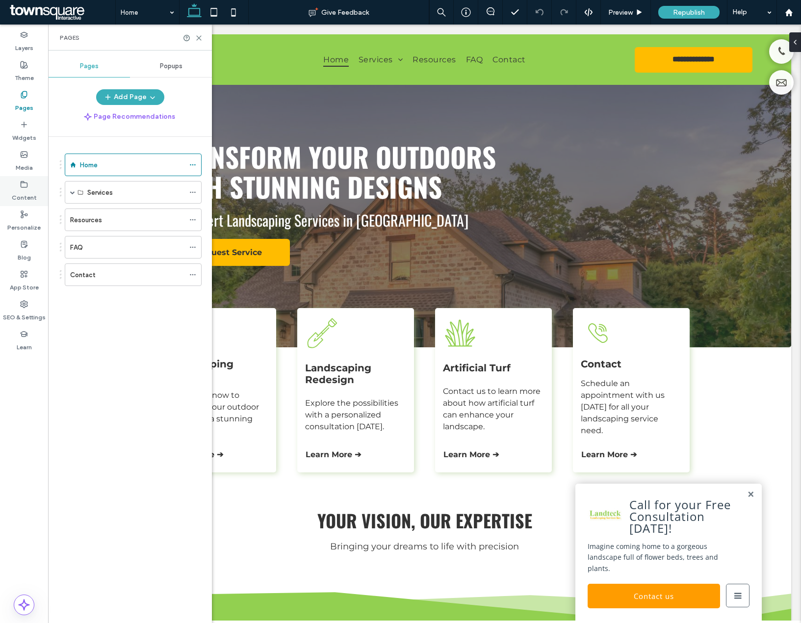
click at [23, 192] on label "Content" at bounding box center [24, 195] width 25 height 14
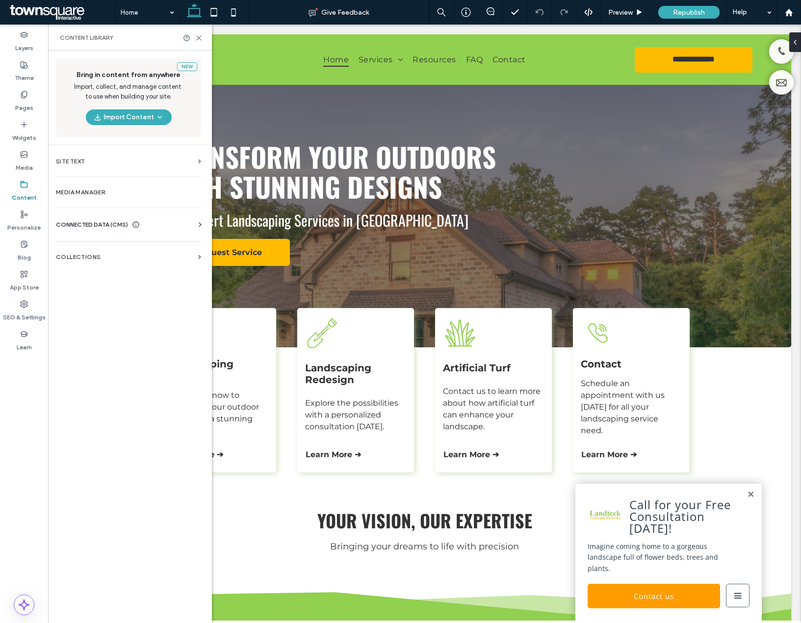
click at [83, 264] on div "Contact" at bounding box center [127, 275] width 114 height 22
click at [84, 260] on section "Collections" at bounding box center [128, 257] width 161 height 23
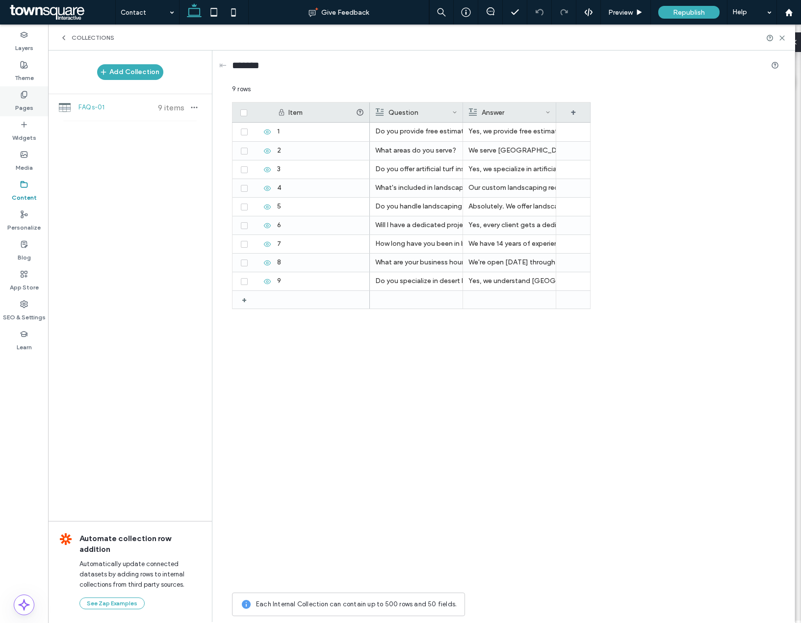
click at [25, 105] on label "Pages" at bounding box center [24, 106] width 18 height 14
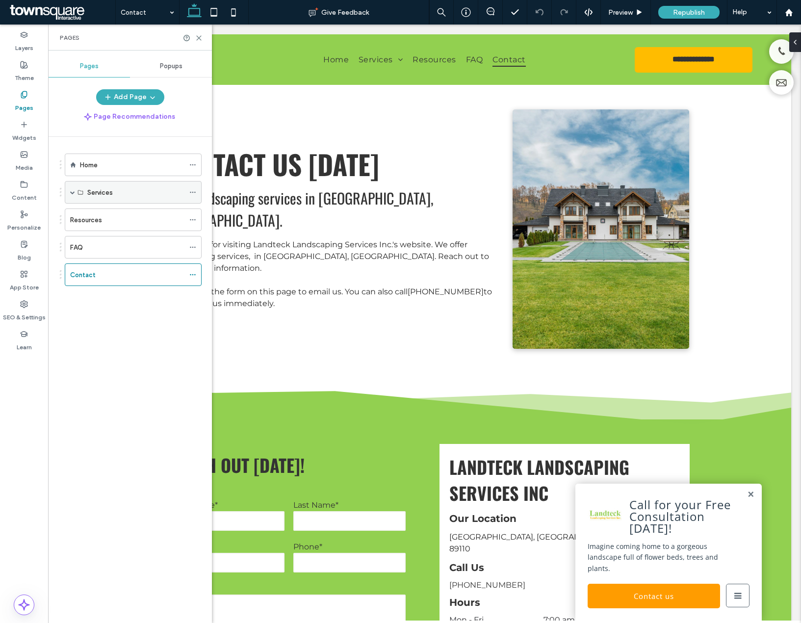
click at [70, 193] on span at bounding box center [72, 192] width 5 height 5
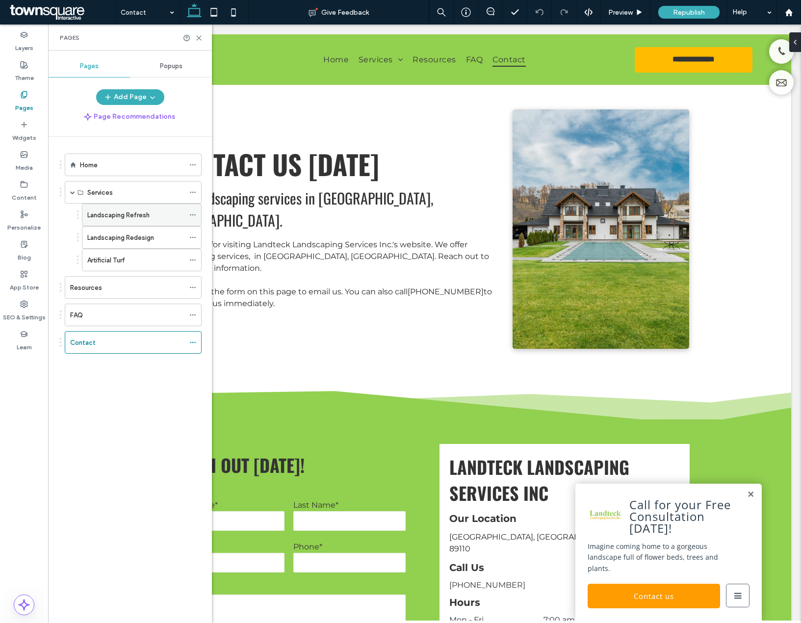
click at [192, 214] on icon at bounding box center [192, 214] width 7 height 7
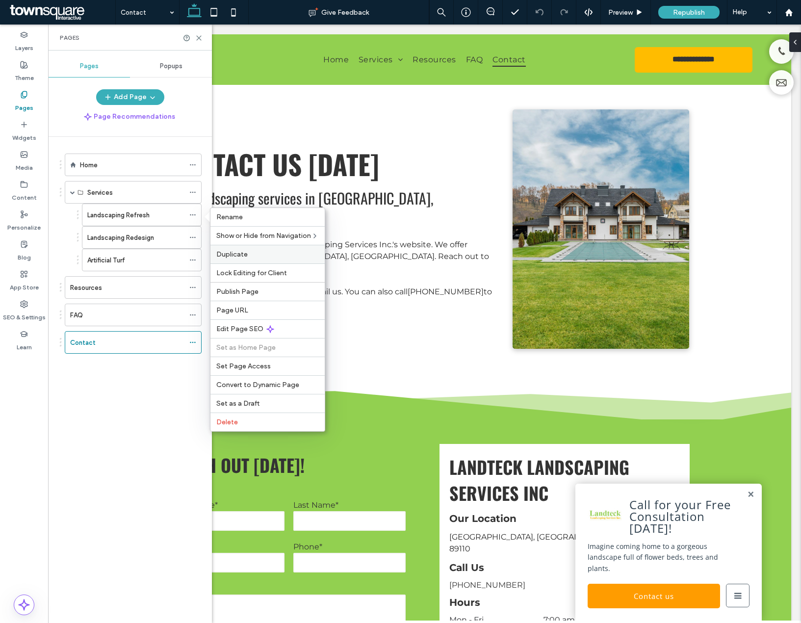
click at [239, 258] on div "Duplicate" at bounding box center [267, 254] width 114 height 19
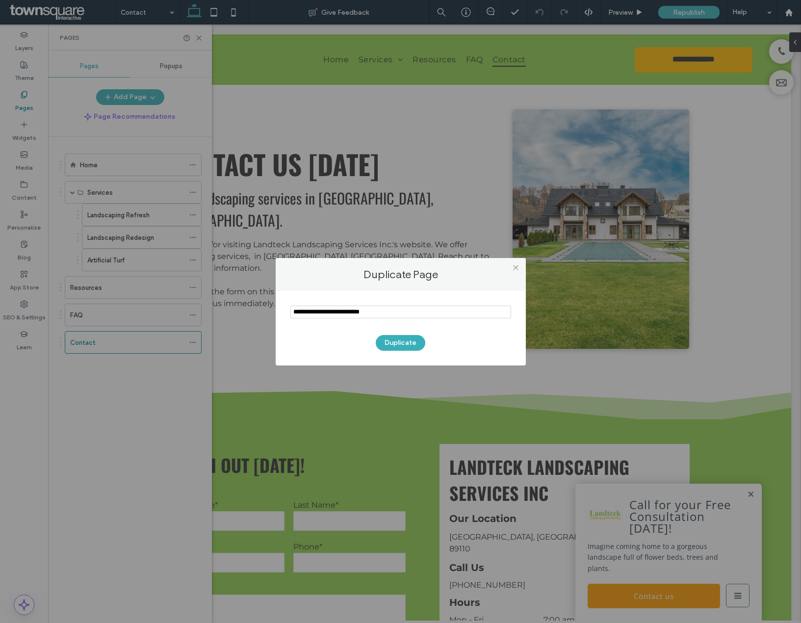
click at [331, 310] on input "notEmpty" at bounding box center [400, 311] width 221 height 13
type input "**********"
click at [393, 343] on button "Duplicate" at bounding box center [401, 343] width 50 height 16
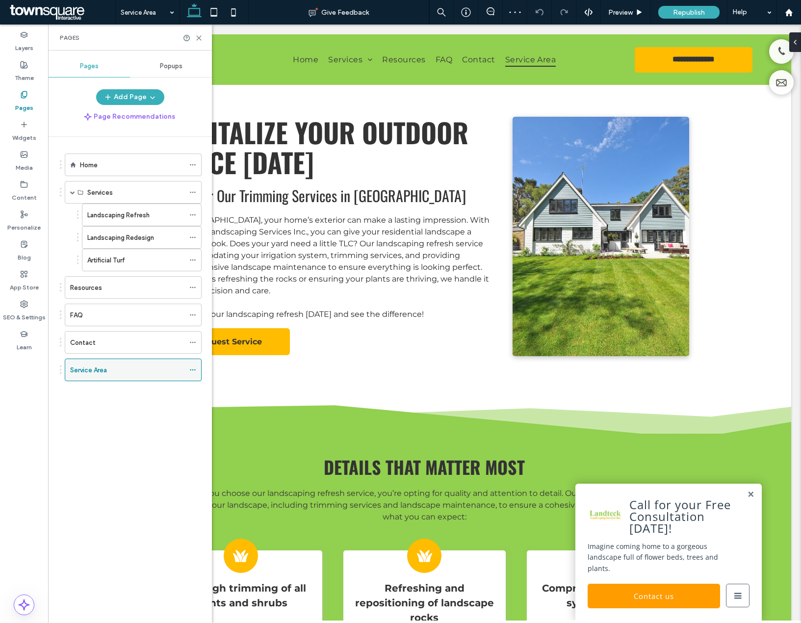
click at [190, 371] on icon at bounding box center [192, 369] width 7 height 7
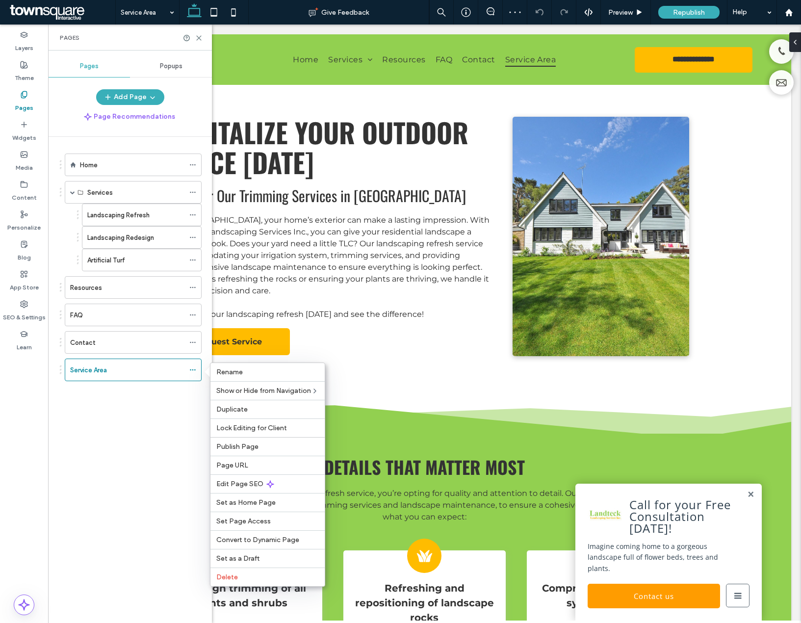
click at [125, 455] on div "Home Services Landscaping Refresh Landscaping Redesign Artificial Turf Resource…" at bounding box center [136, 377] width 152 height 481
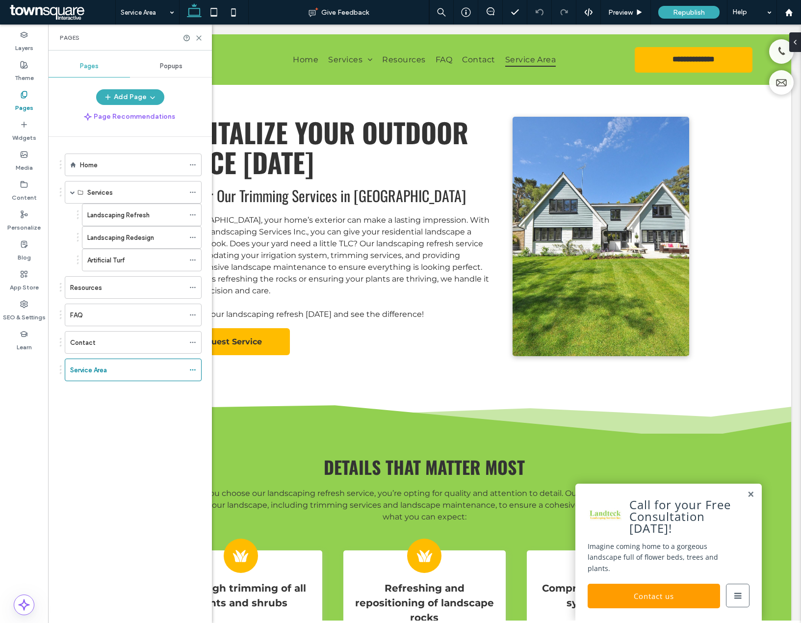
click at [197, 32] on div "Pages" at bounding box center [130, 38] width 164 height 26
click at [200, 35] on icon at bounding box center [198, 37] width 7 height 7
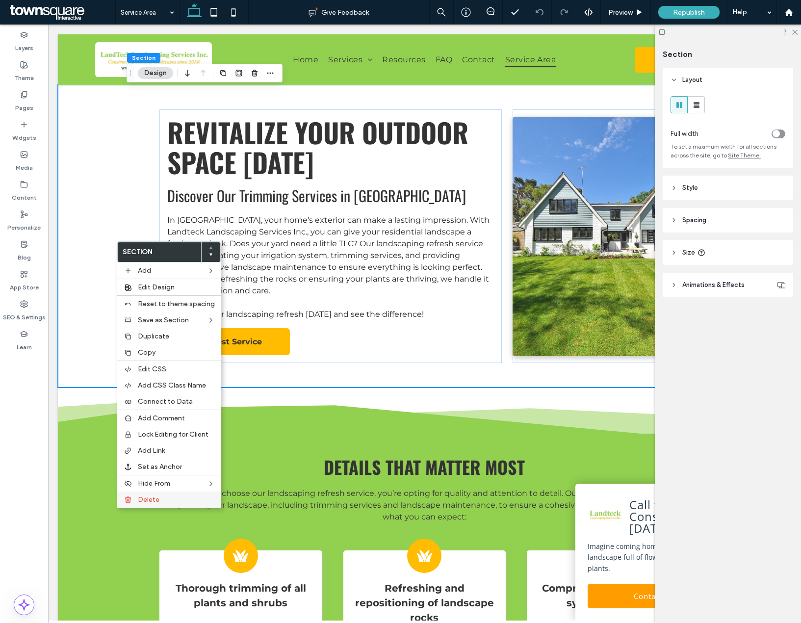
click at [155, 498] on span "Delete" at bounding box center [149, 499] width 22 height 8
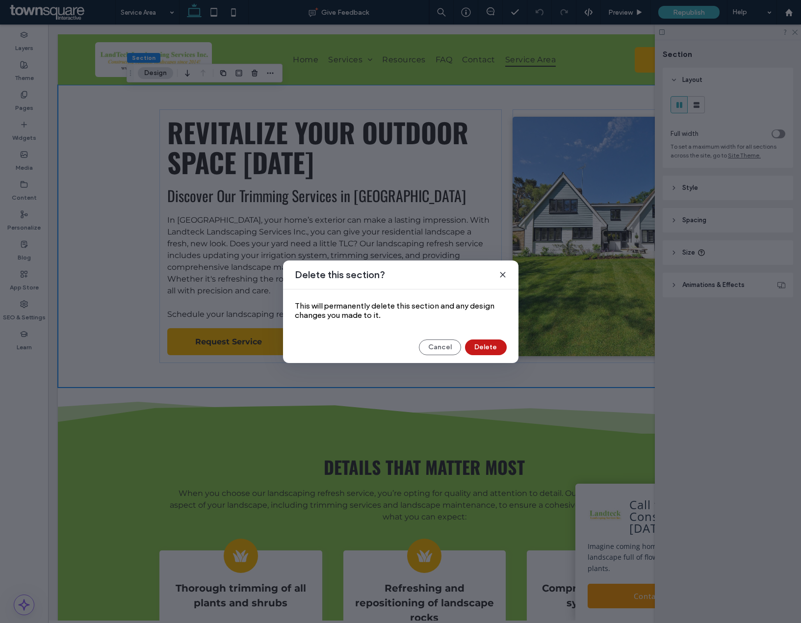
click at [482, 347] on button "Delete" at bounding box center [486, 347] width 42 height 16
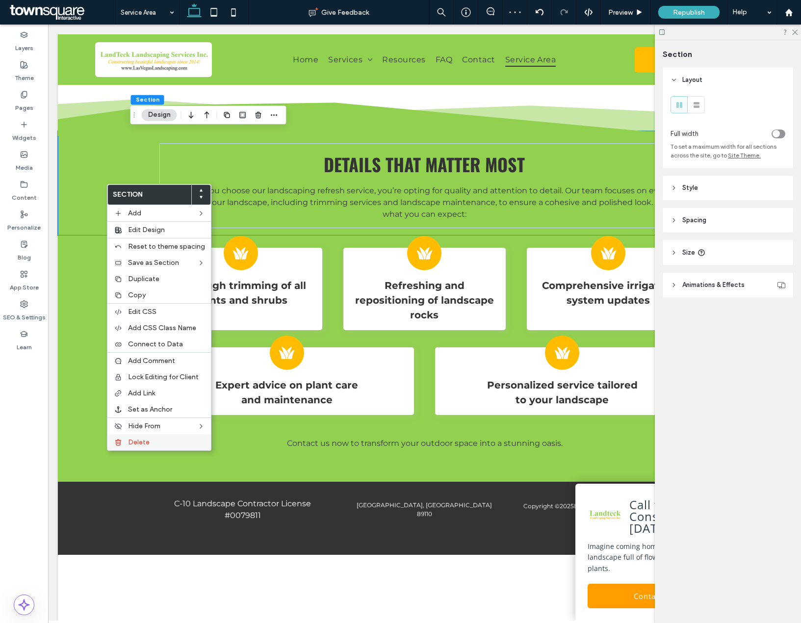
click at [151, 443] on label "Delete" at bounding box center [166, 442] width 77 height 8
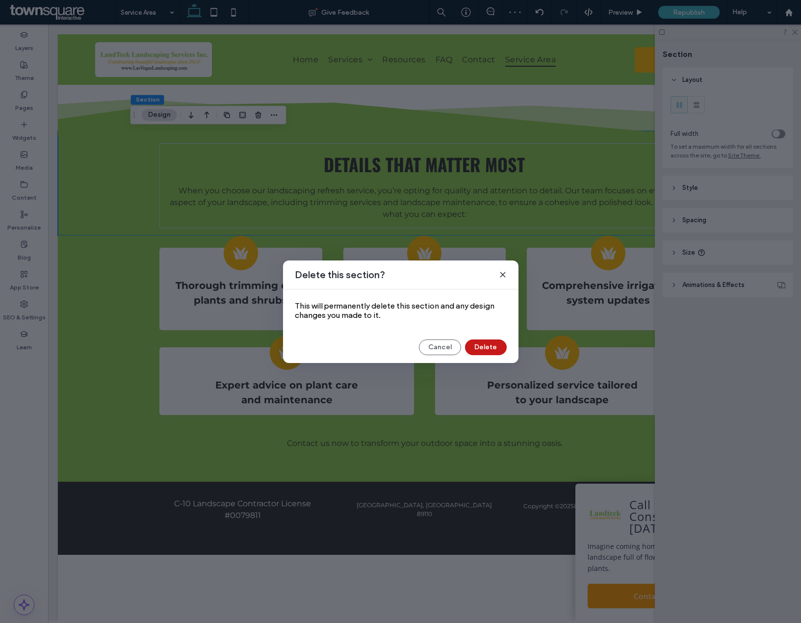
click at [476, 343] on button "Delete" at bounding box center [486, 347] width 42 height 16
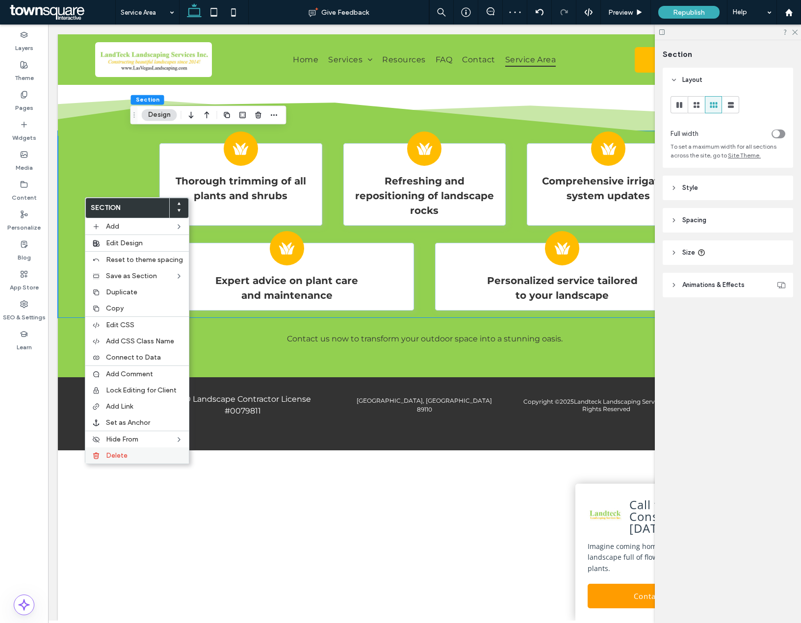
click at [133, 454] on label "Delete" at bounding box center [144, 455] width 77 height 8
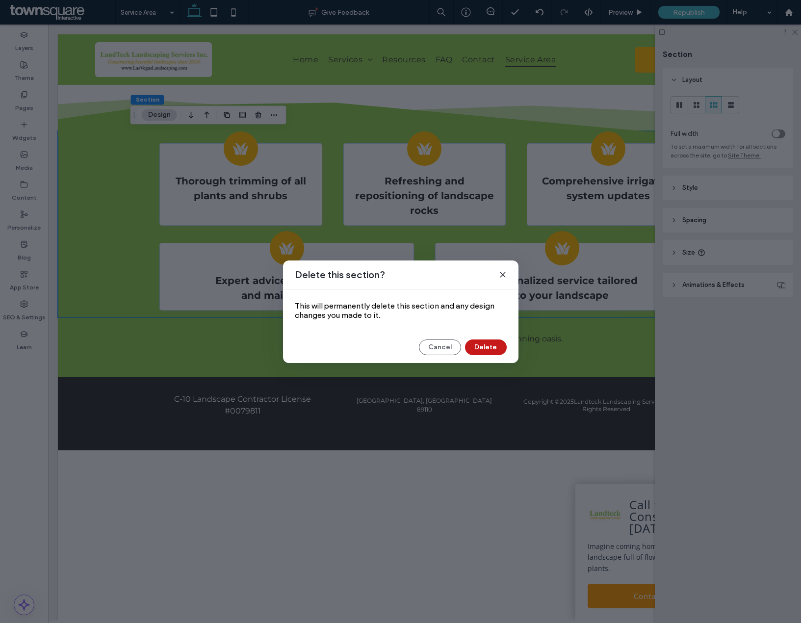
click at [501, 350] on button "Delete" at bounding box center [486, 347] width 42 height 16
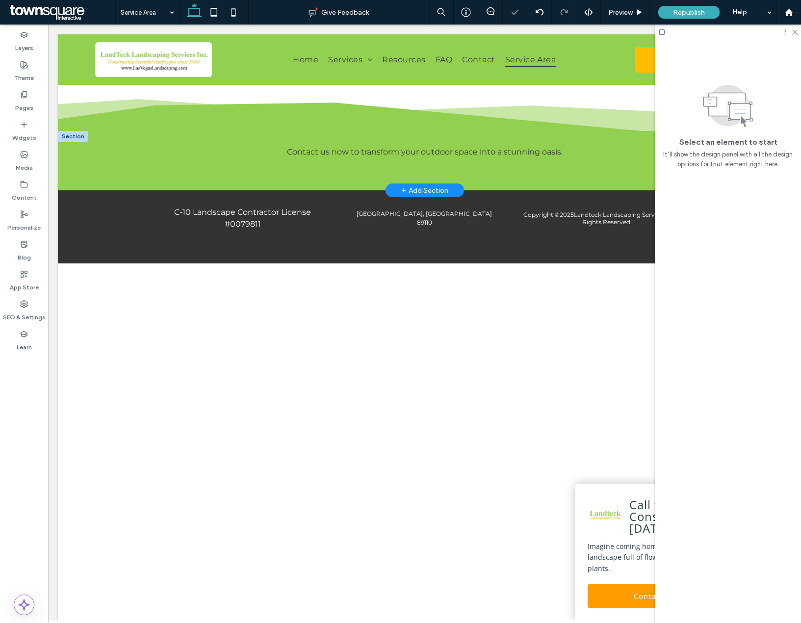
click at [418, 190] on div "+ Add Section" at bounding box center [424, 190] width 47 height 11
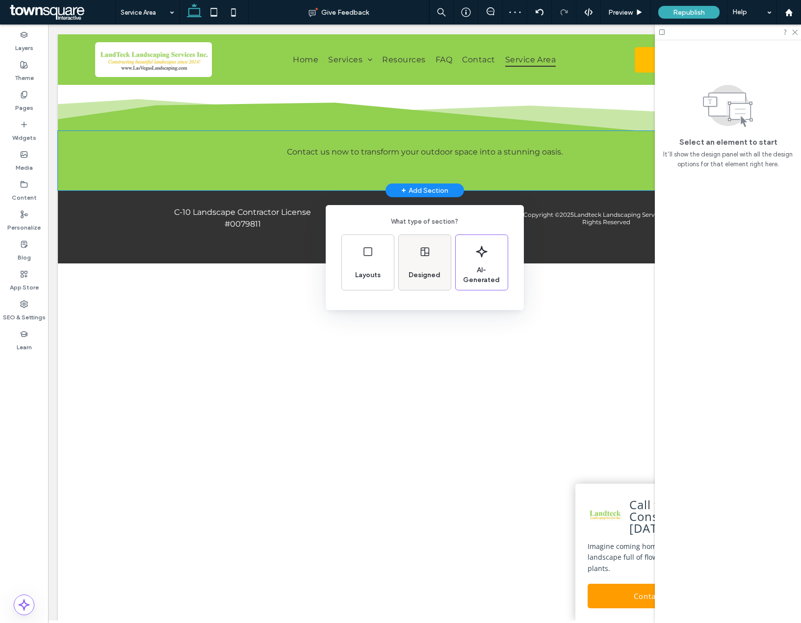
click at [403, 276] on div "Designed" at bounding box center [425, 262] width 52 height 55
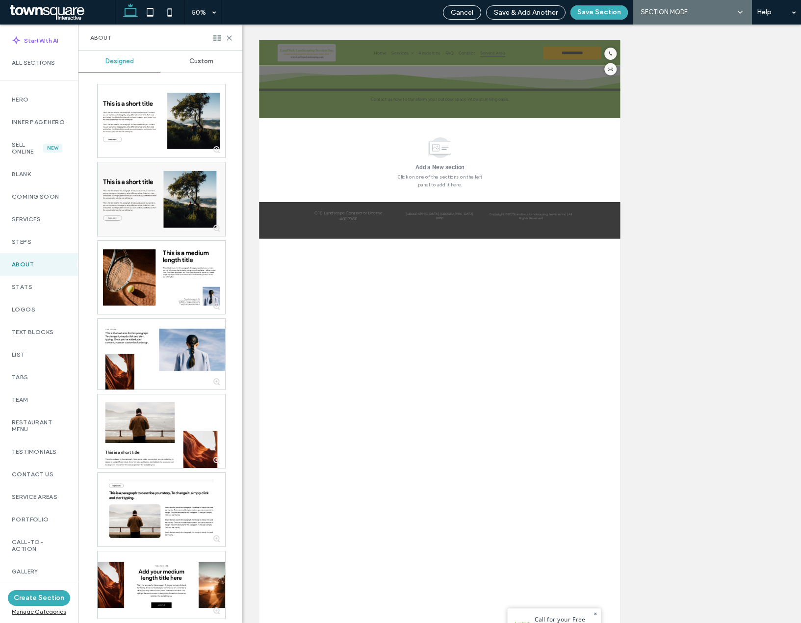
scroll to position [468, 0]
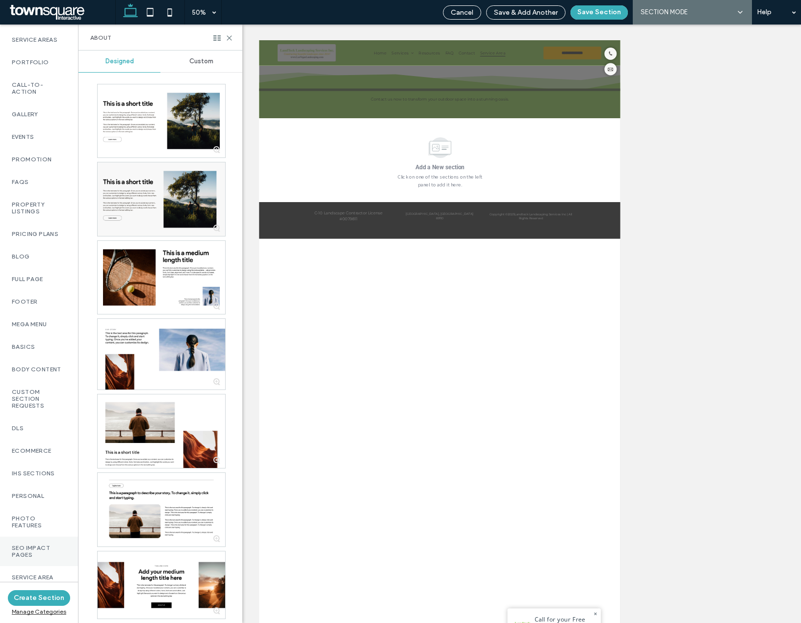
click at [24, 548] on label "SEO Impact Pages" at bounding box center [39, 551] width 54 height 14
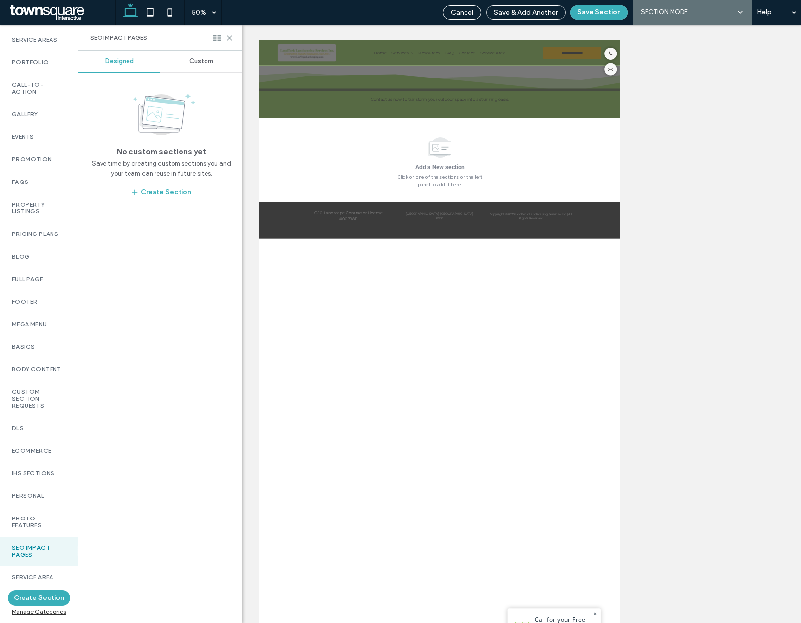
click at [195, 61] on span "Custom" at bounding box center [201, 61] width 24 height 8
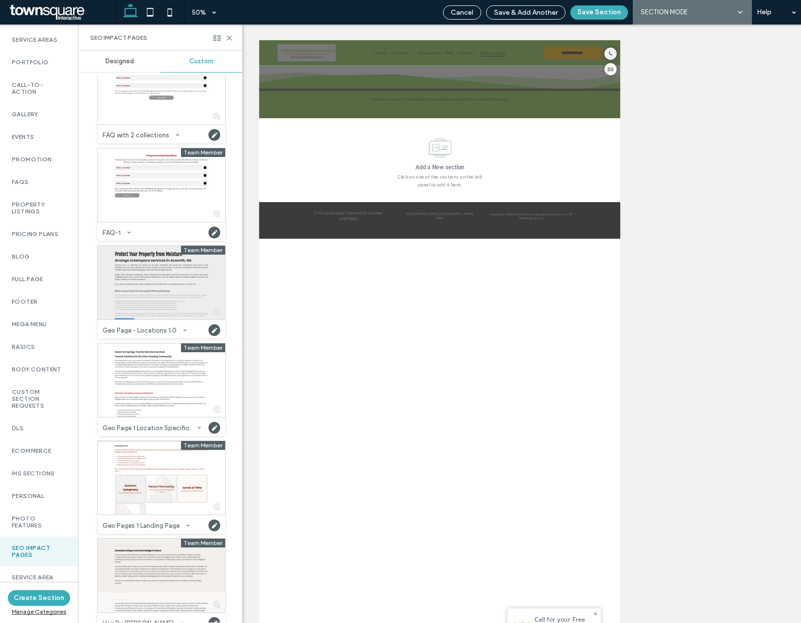
scroll to position [49, 0]
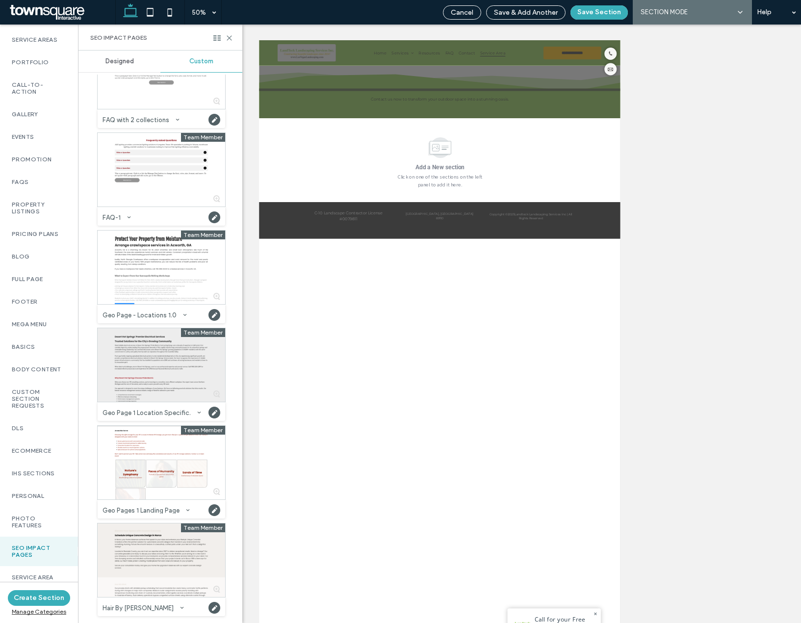
click at [136, 373] on div at bounding box center [161, 365] width 127 height 74
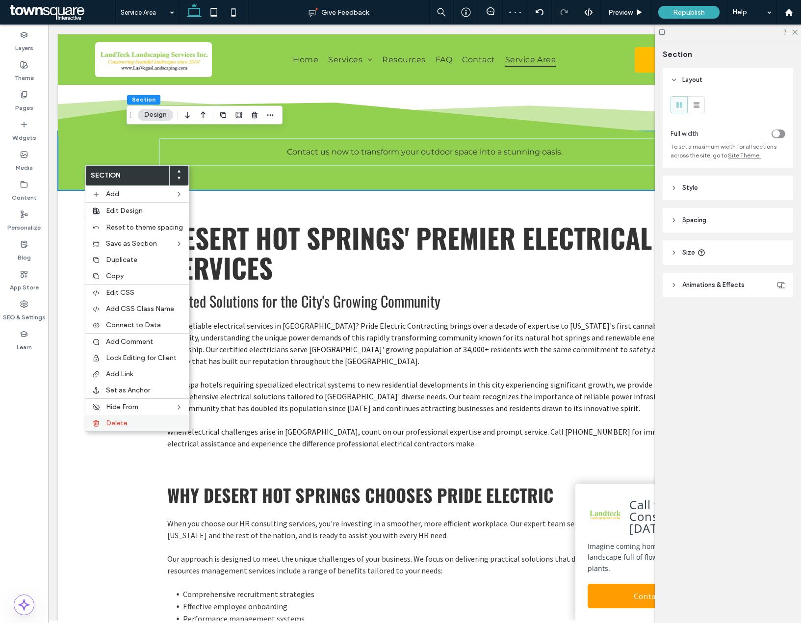
click at [126, 423] on span "Delete" at bounding box center [117, 423] width 22 height 8
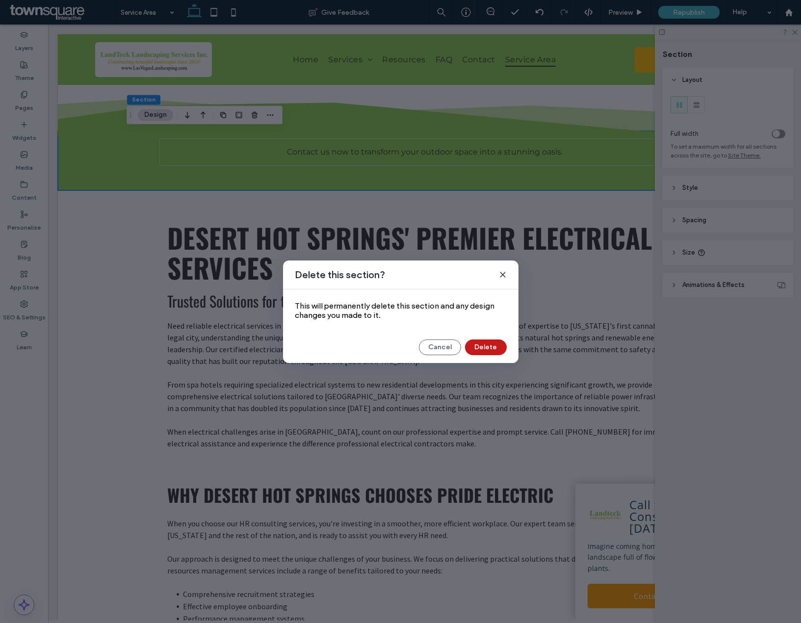
drag, startPoint x: 500, startPoint y: 340, endPoint x: 451, endPoint y: 316, distance: 54.4
click at [500, 340] on button "Delete" at bounding box center [486, 347] width 42 height 16
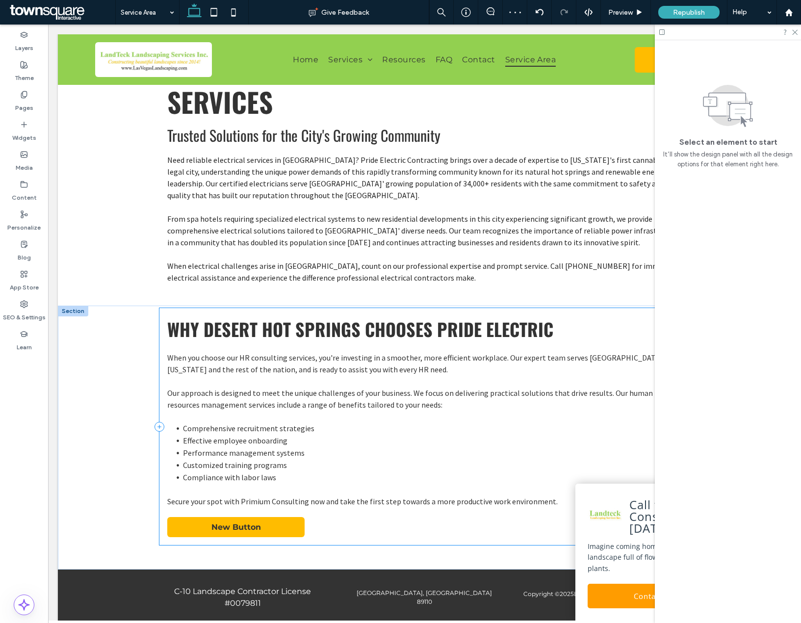
scroll to position [138, 0]
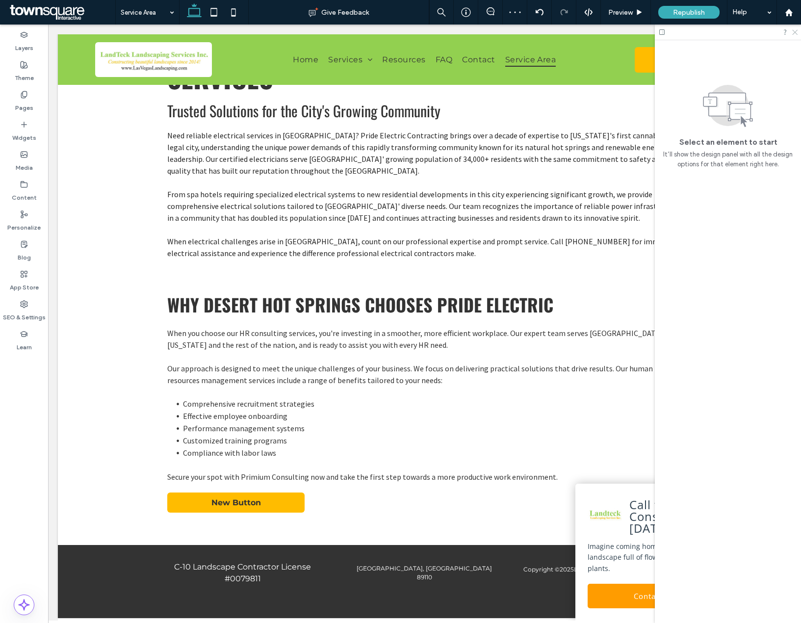
click at [794, 34] on icon at bounding box center [794, 31] width 6 height 6
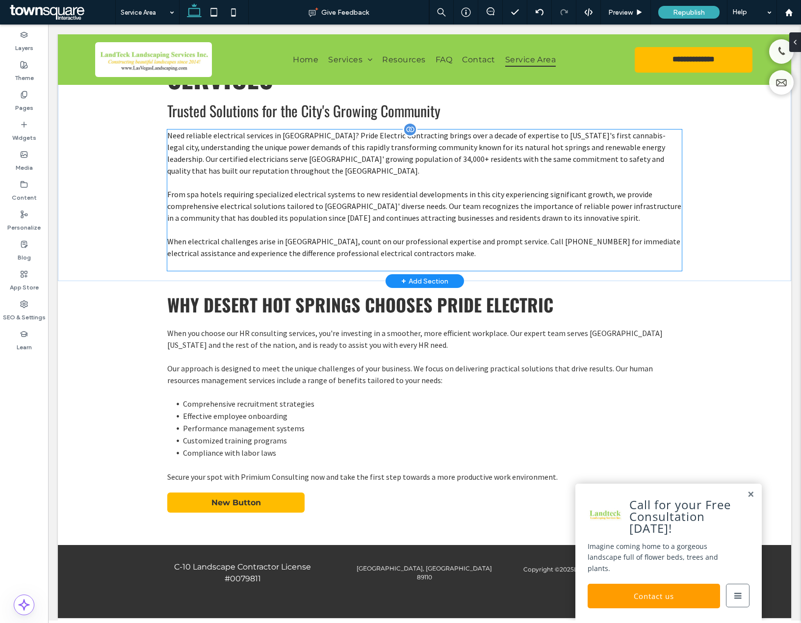
scroll to position [0, 0]
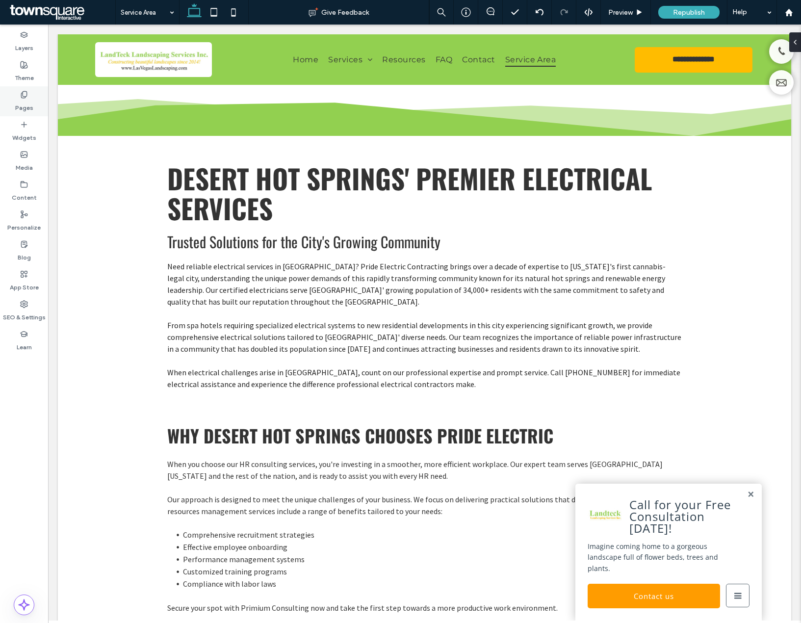
click at [23, 103] on label "Pages" at bounding box center [24, 106] width 18 height 14
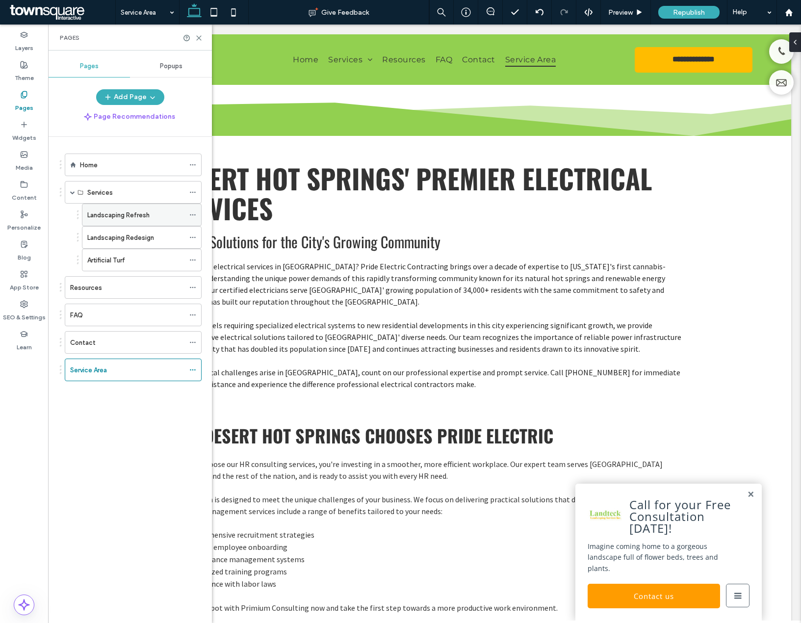
click at [192, 214] on icon at bounding box center [192, 214] width 7 height 7
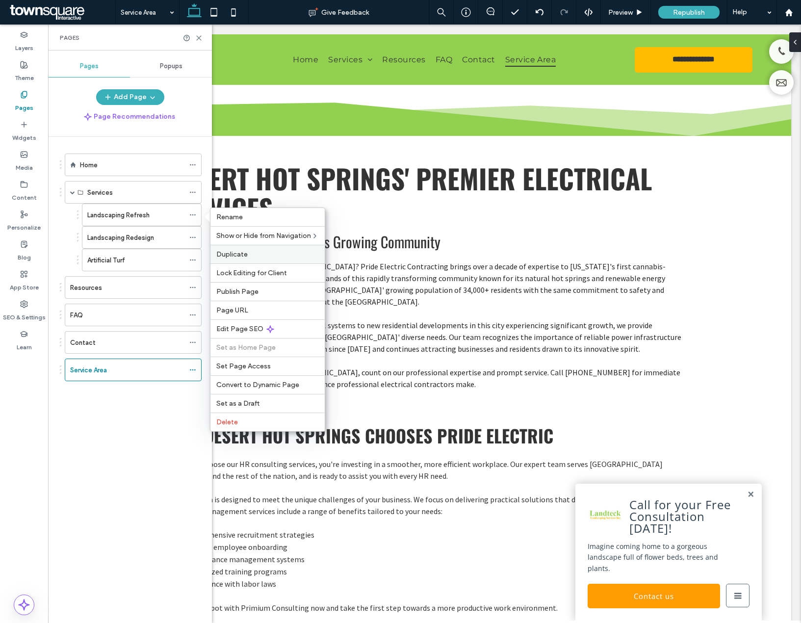
click at [240, 255] on span "Duplicate" at bounding box center [231, 254] width 31 height 8
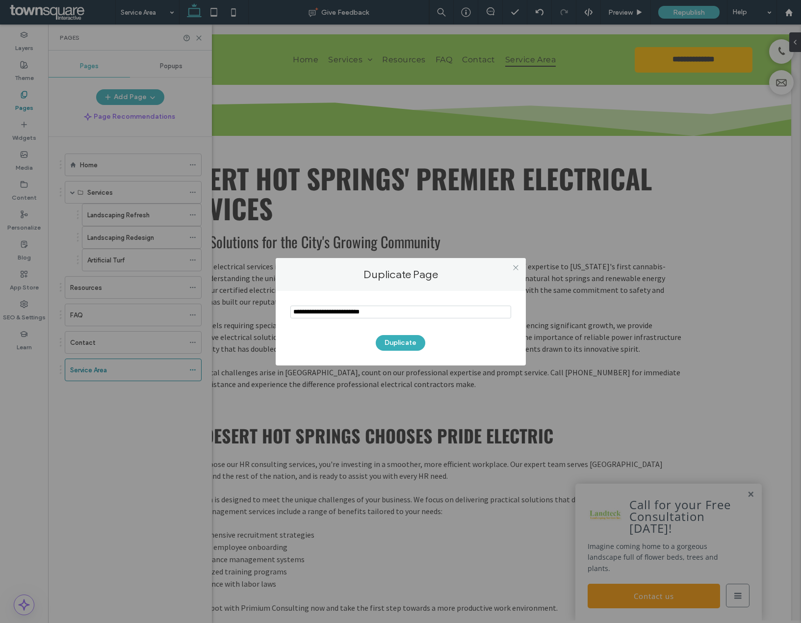
click at [319, 316] on input "notEmpty" at bounding box center [400, 311] width 221 height 13
type input "**********"
click at [377, 339] on button "Duplicate" at bounding box center [401, 343] width 50 height 16
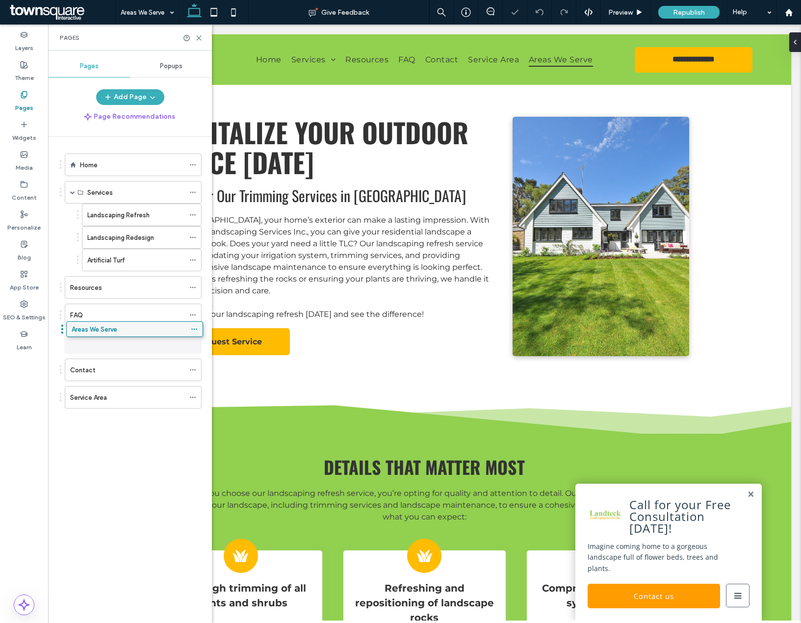
drag, startPoint x: 102, startPoint y: 398, endPoint x: 104, endPoint y: 333, distance: 64.7
click at [198, 37] on use at bounding box center [199, 38] width 4 height 4
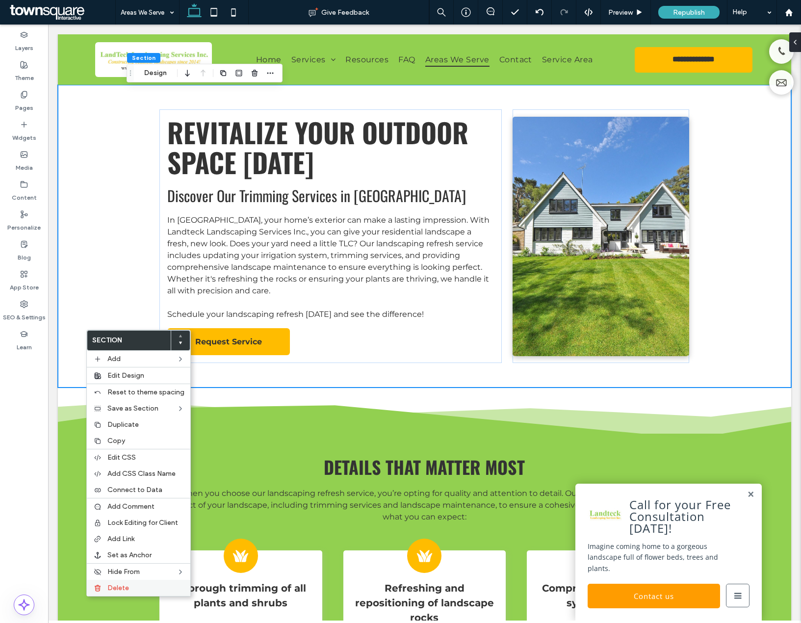
click at [133, 583] on div "Delete" at bounding box center [138, 588] width 103 height 16
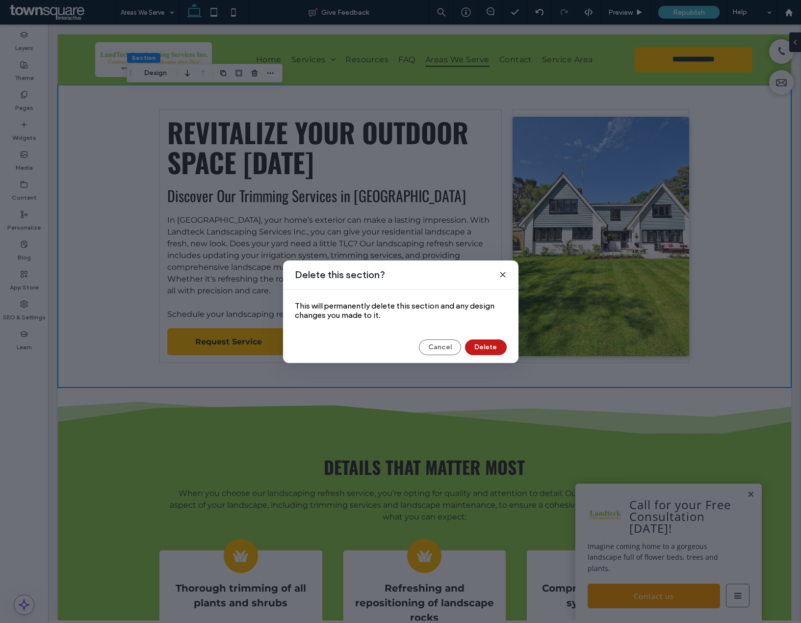
click at [495, 343] on button "Delete" at bounding box center [486, 347] width 42 height 16
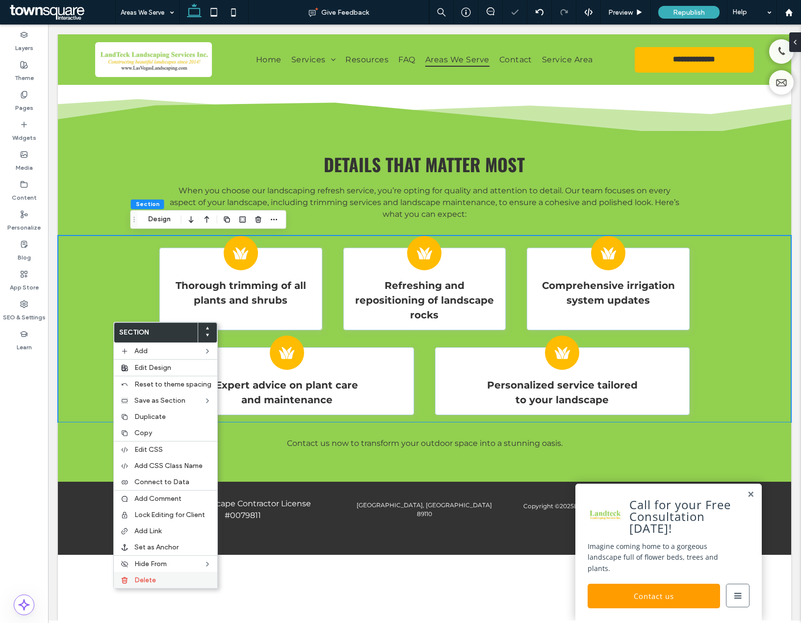
click at [160, 580] on label "Delete" at bounding box center [172, 580] width 77 height 8
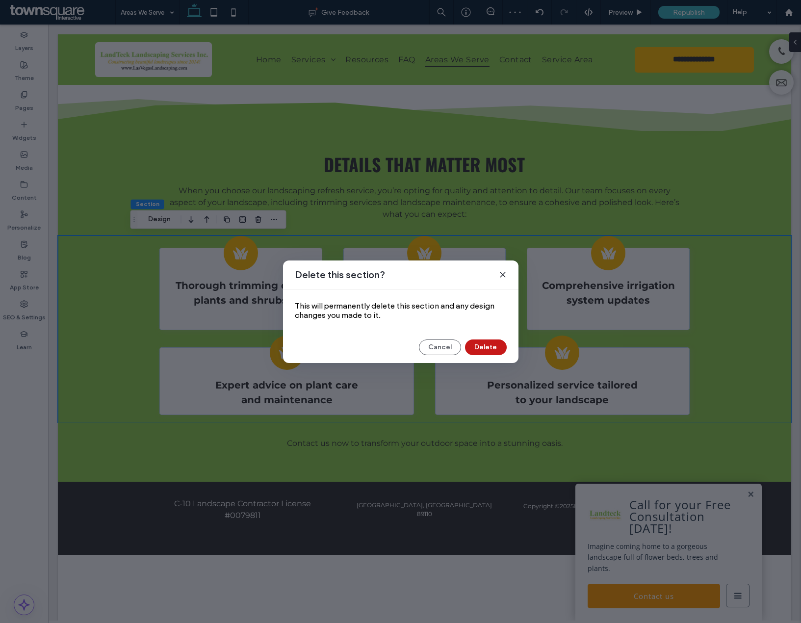
click at [478, 352] on button "Delete" at bounding box center [486, 347] width 42 height 16
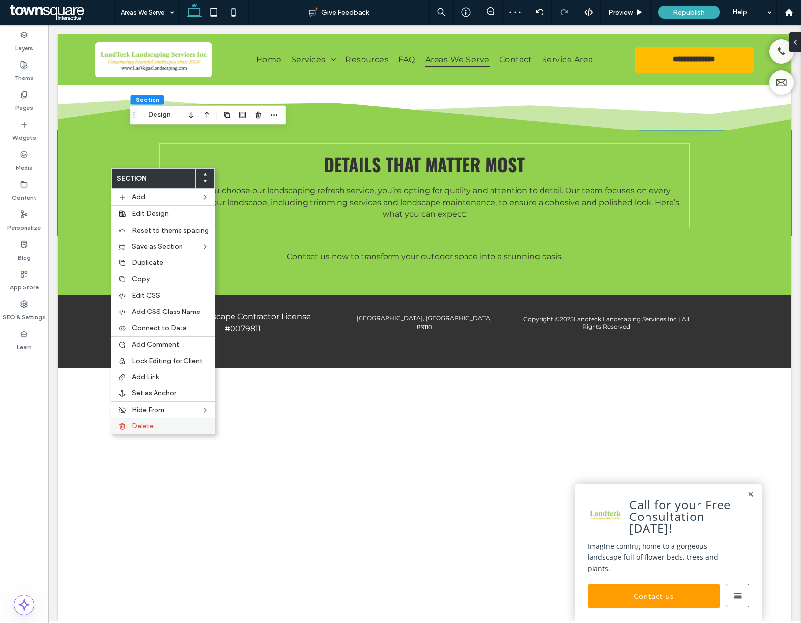
click at [172, 430] on div "Delete" at bounding box center [162, 426] width 103 height 16
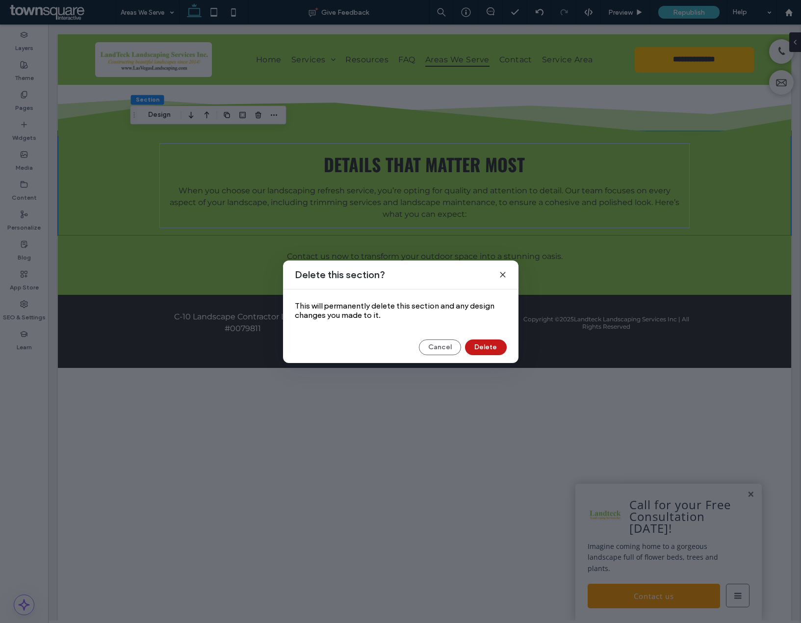
click at [479, 348] on button "Delete" at bounding box center [486, 347] width 42 height 16
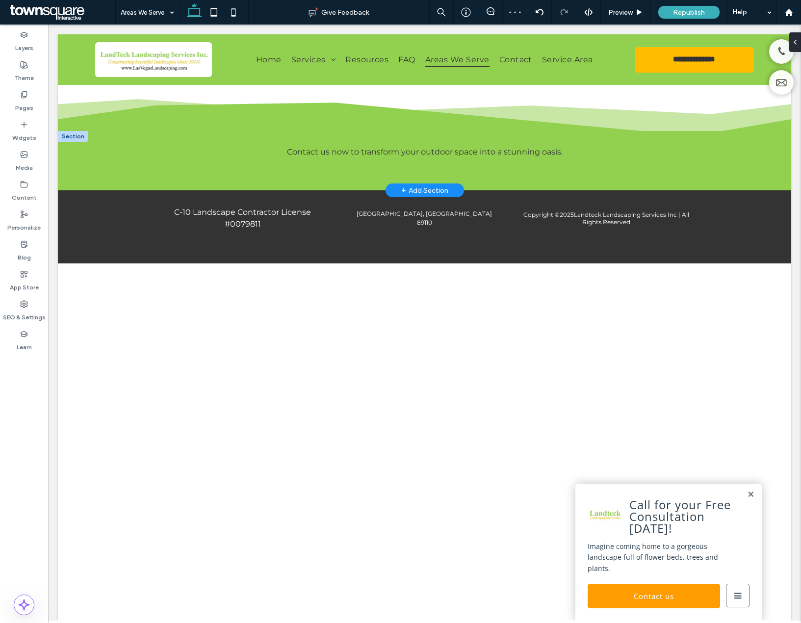
click at [445, 188] on div "+ Add Section" at bounding box center [424, 190] width 47 height 11
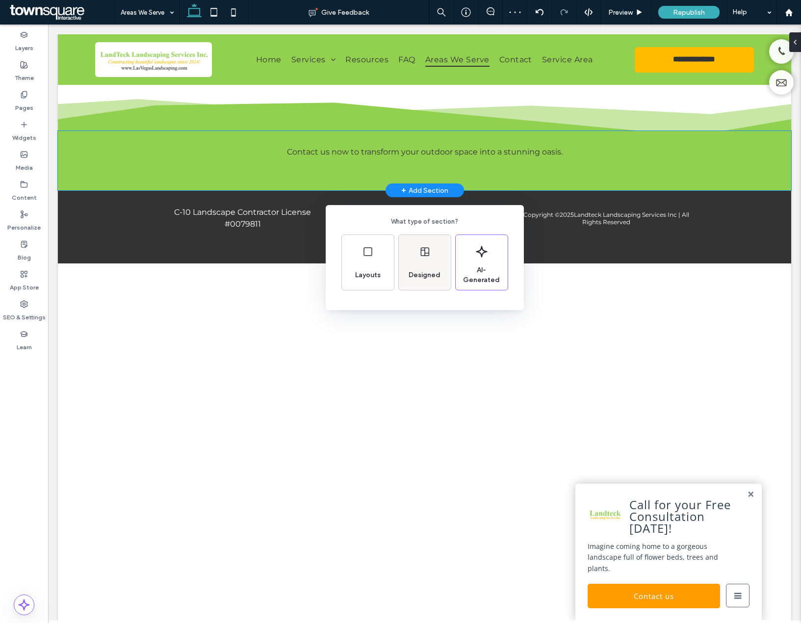
click at [436, 252] on div "Designed" at bounding box center [425, 262] width 52 height 55
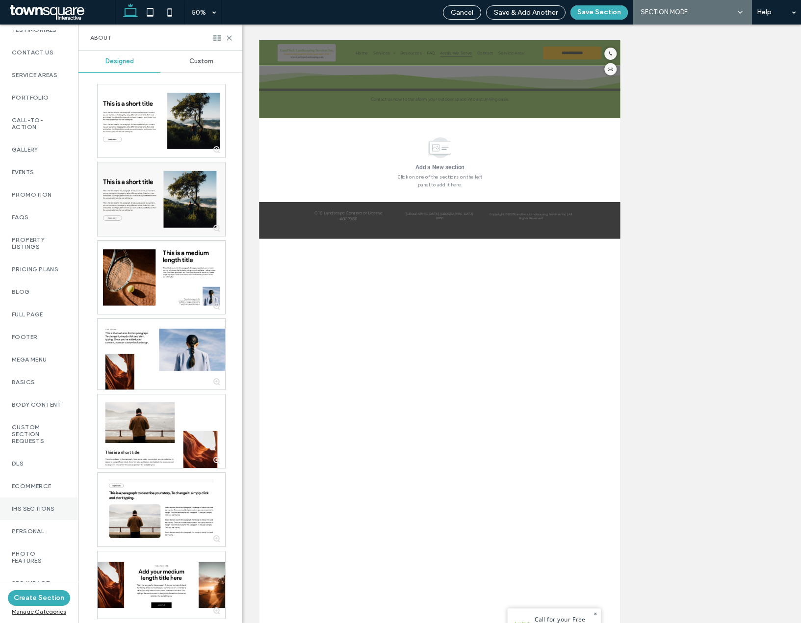
scroll to position [468, 0]
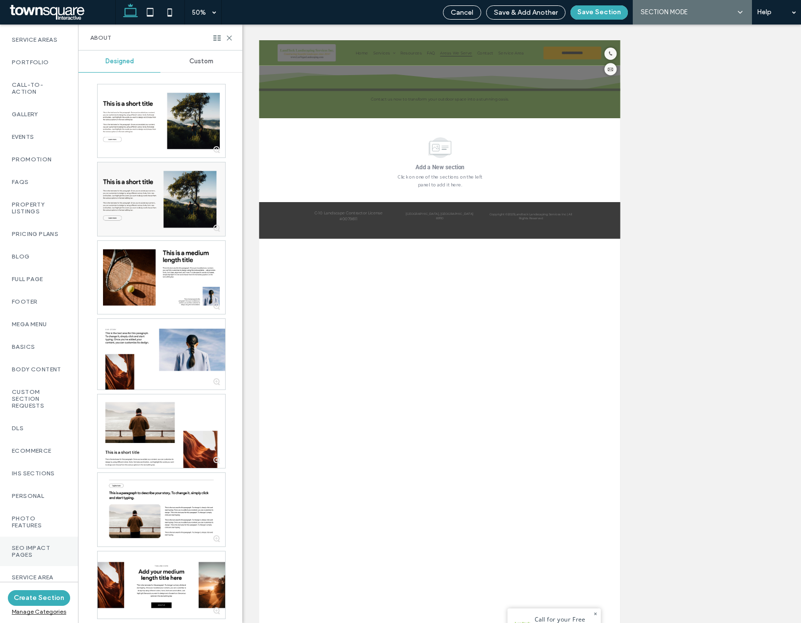
click at [33, 538] on div "SEO Impact Pages" at bounding box center [39, 550] width 78 height 29
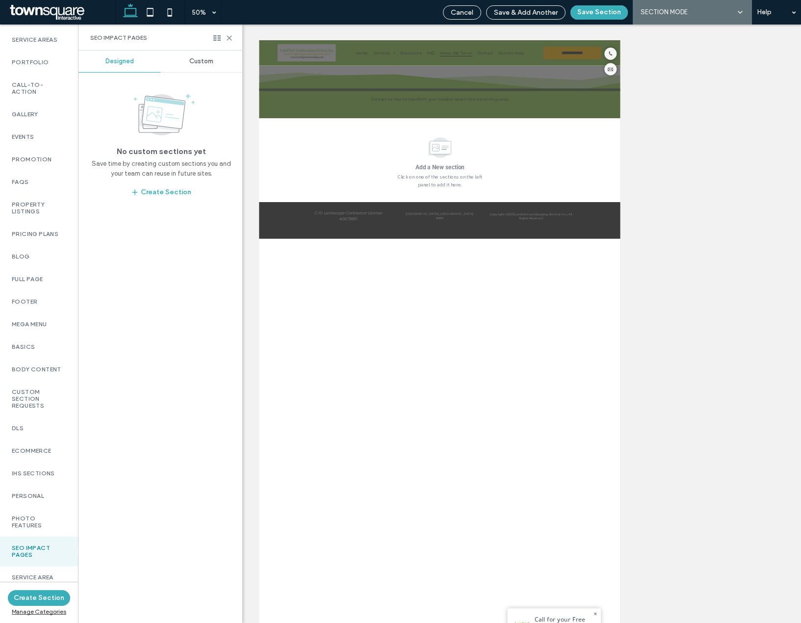
click at [202, 62] on span "Custom" at bounding box center [201, 61] width 24 height 8
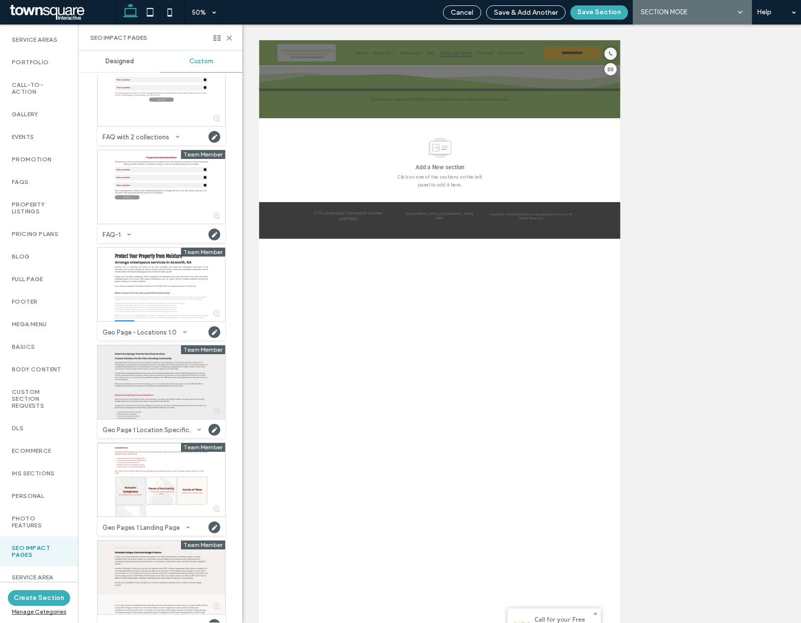
scroll to position [49, 0]
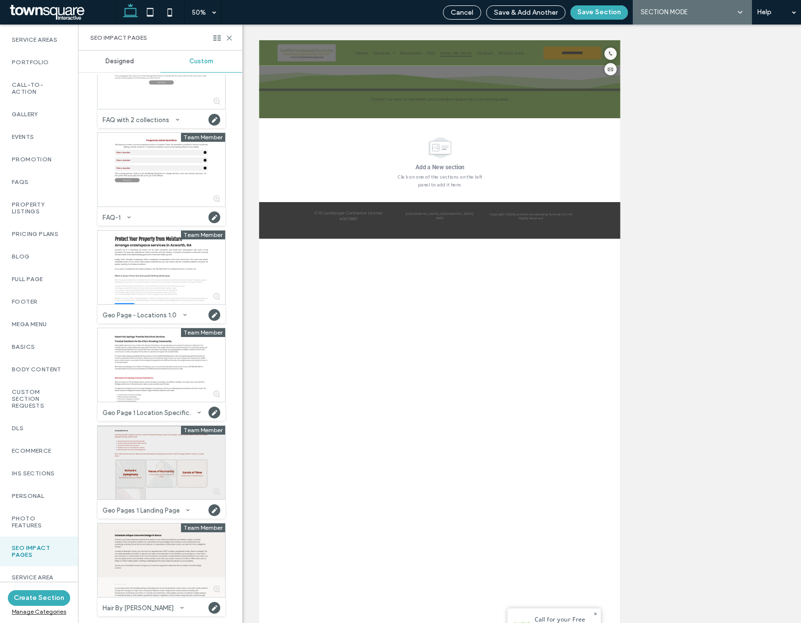
click at [149, 477] on div at bounding box center [161, 463] width 127 height 74
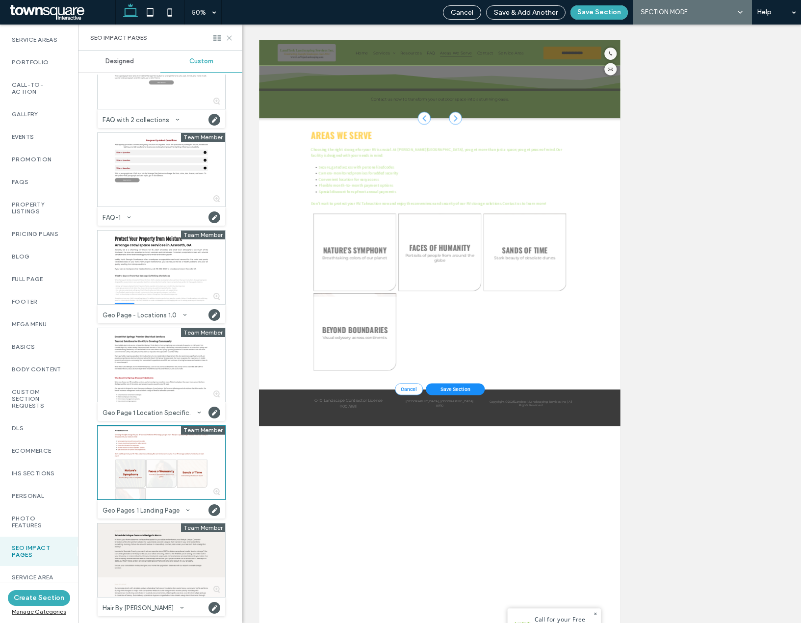
click at [226, 36] on icon at bounding box center [229, 37] width 7 height 7
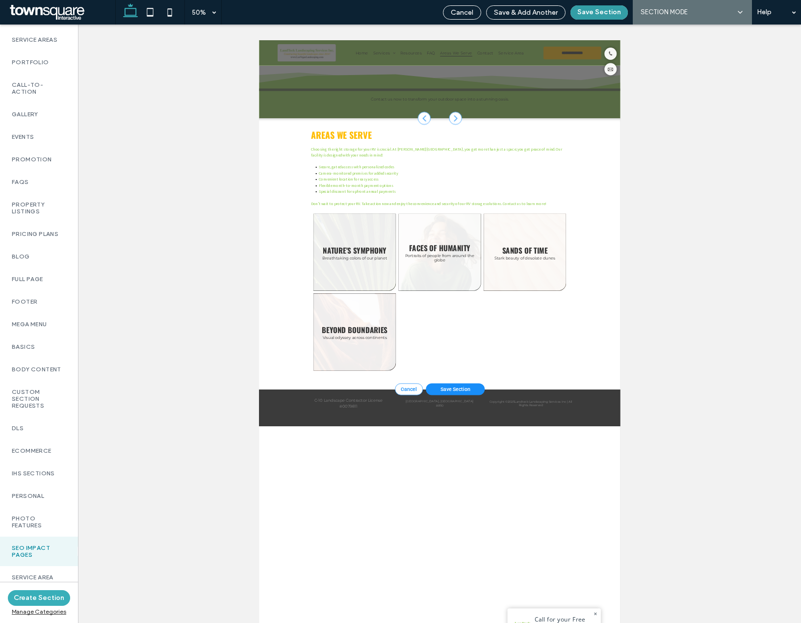
click at [582, 14] on button "Save Section" at bounding box center [598, 12] width 57 height 14
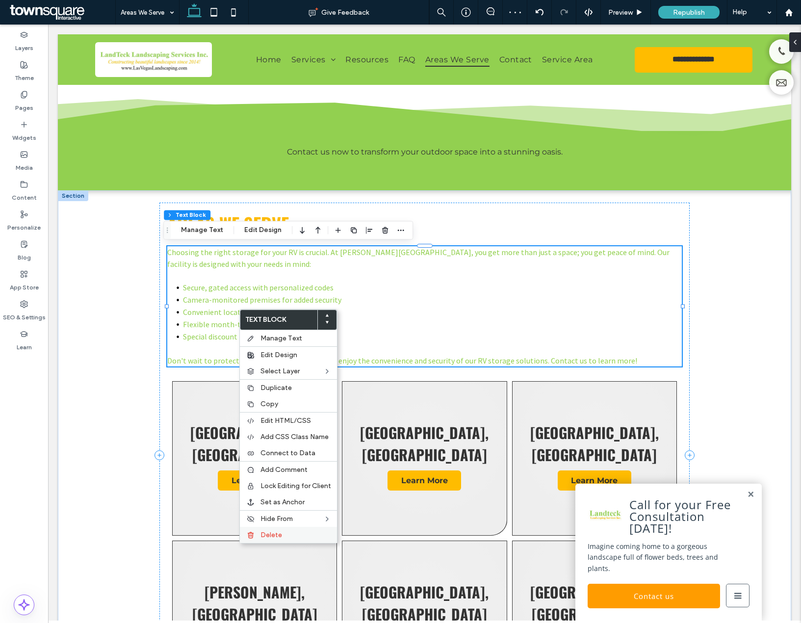
click at [279, 533] on span "Delete" at bounding box center [271, 534] width 22 height 8
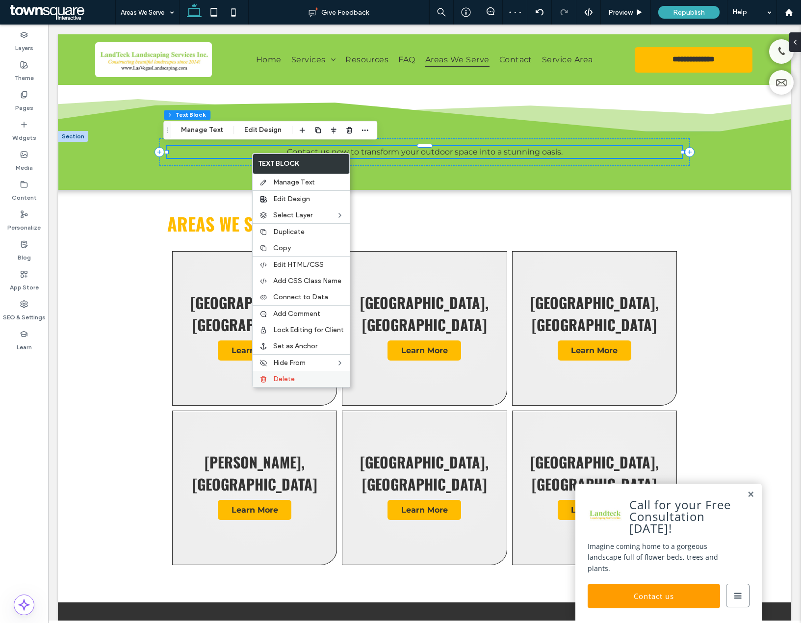
click at [302, 373] on div "Delete" at bounding box center [300, 379] width 97 height 16
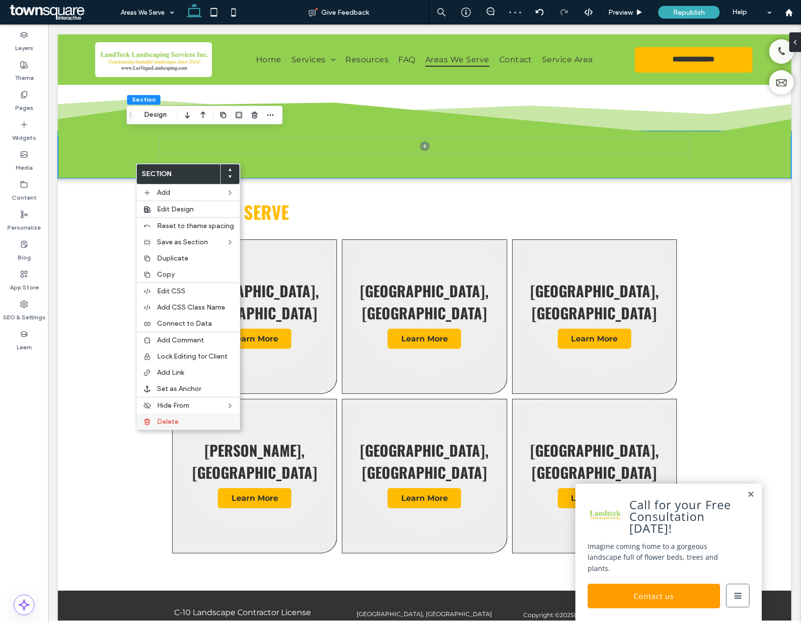
click at [176, 418] on span "Delete" at bounding box center [168, 421] width 22 height 8
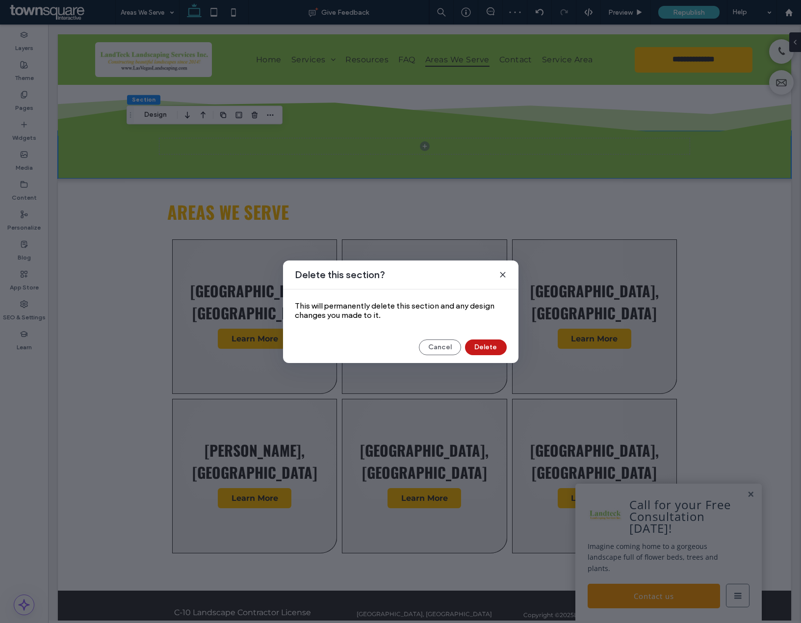
click at [481, 345] on button "Delete" at bounding box center [486, 347] width 42 height 16
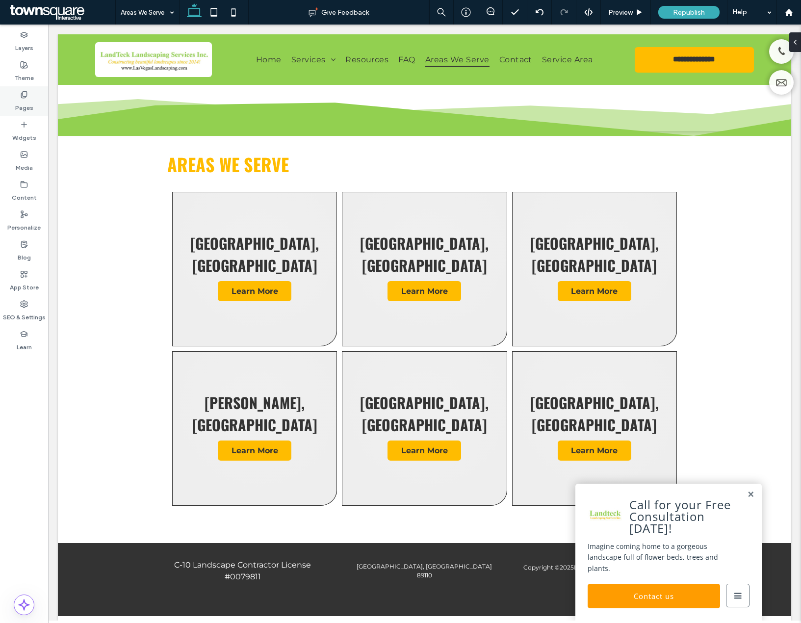
click at [25, 106] on label "Pages" at bounding box center [24, 106] width 18 height 14
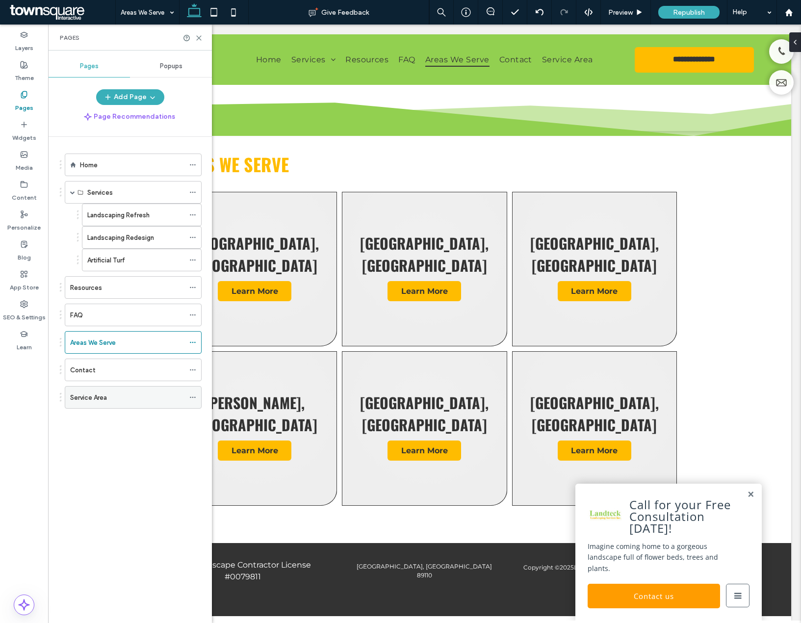
click at [189, 394] on div "Service Area" at bounding box center [133, 397] width 137 height 23
click at [194, 396] on icon at bounding box center [192, 397] width 7 height 7
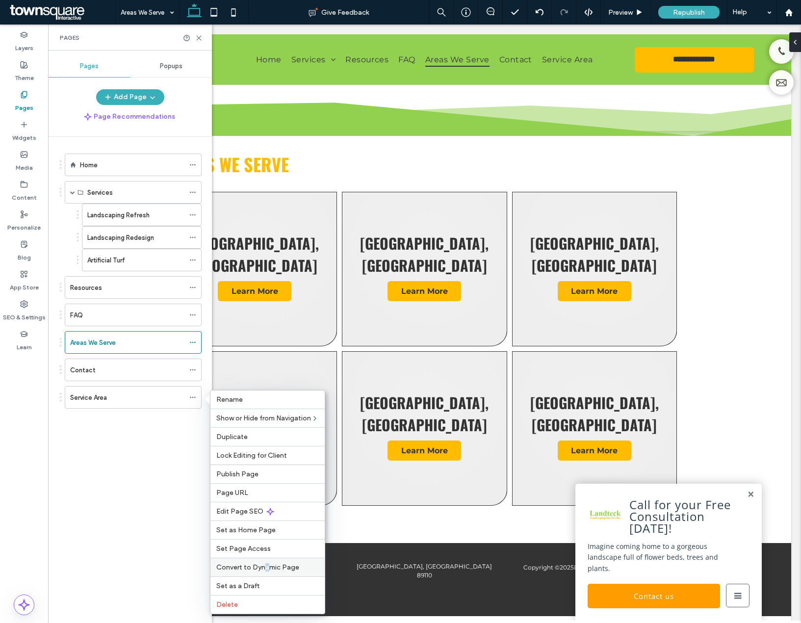
click at [266, 560] on div "Convert to Dynamic Page" at bounding box center [267, 566] width 114 height 19
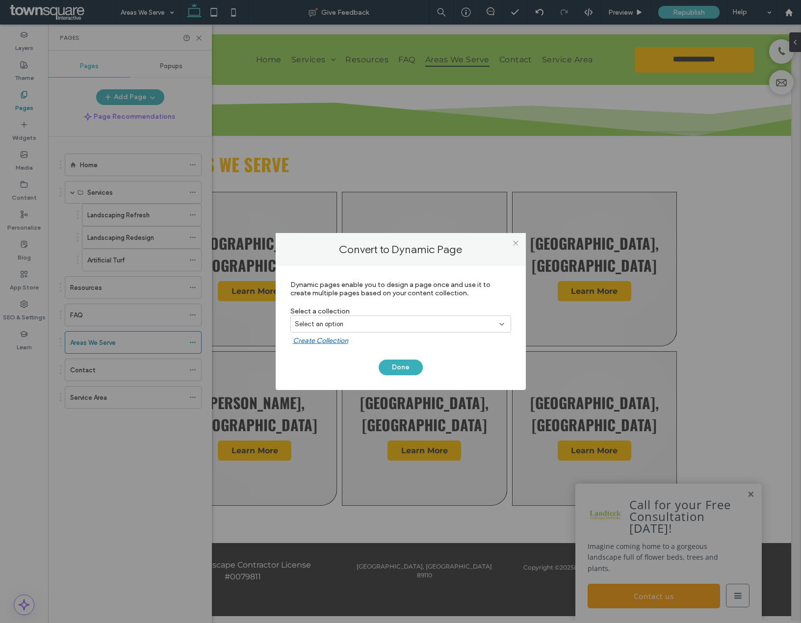
click at [366, 332] on div "Select an option" at bounding box center [400, 325] width 221 height 21
click at [375, 326] on div "Select an option" at bounding box center [395, 324] width 200 height 10
click at [365, 369] on div "Geo Page Collection" at bounding box center [401, 375] width 220 height 17
click at [403, 359] on button "Done" at bounding box center [400, 367] width 44 height 16
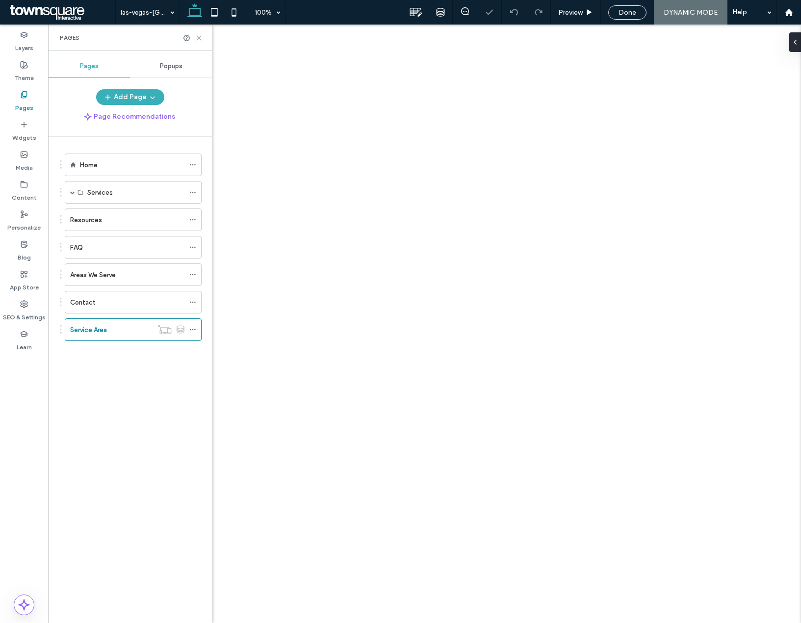
click at [199, 39] on icon at bounding box center [198, 37] width 7 height 7
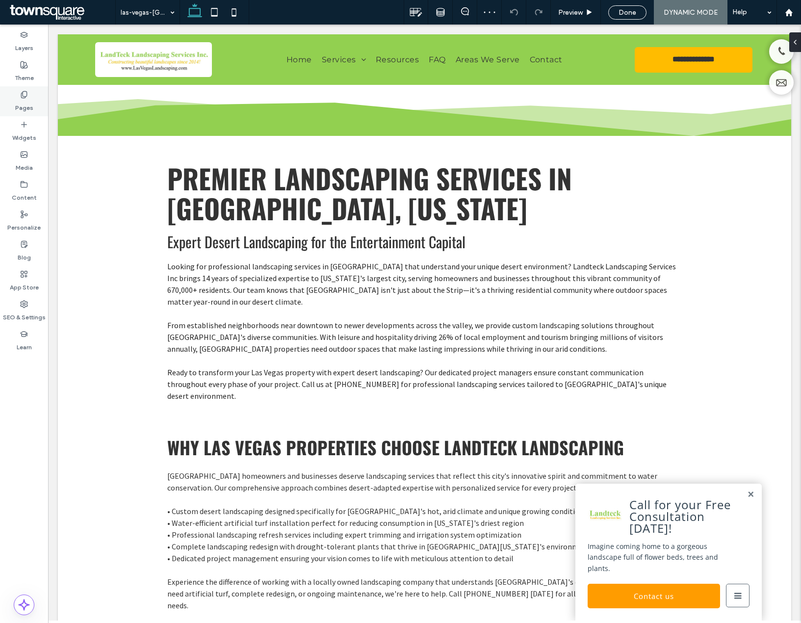
click at [12, 107] on div "Pages" at bounding box center [24, 101] width 48 height 30
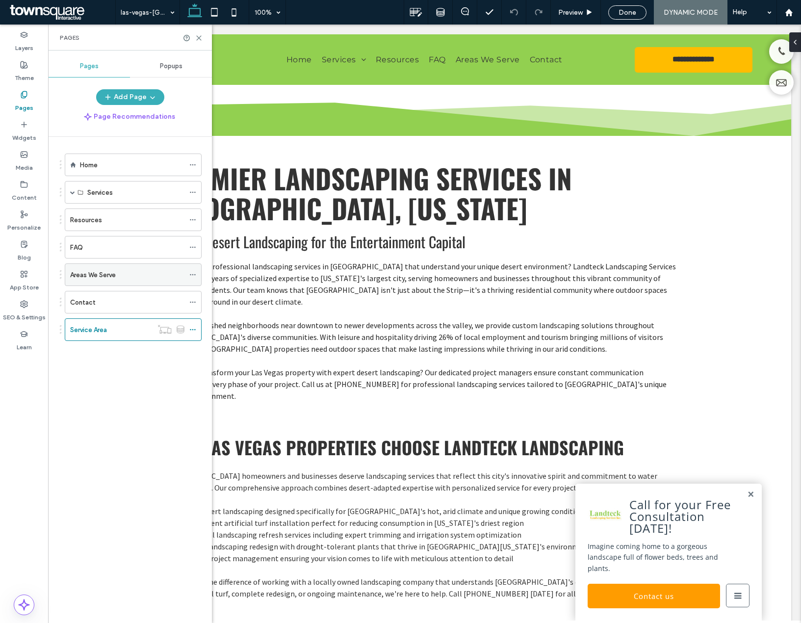
click at [102, 282] on div "Areas We Serve" at bounding box center [127, 275] width 114 height 22
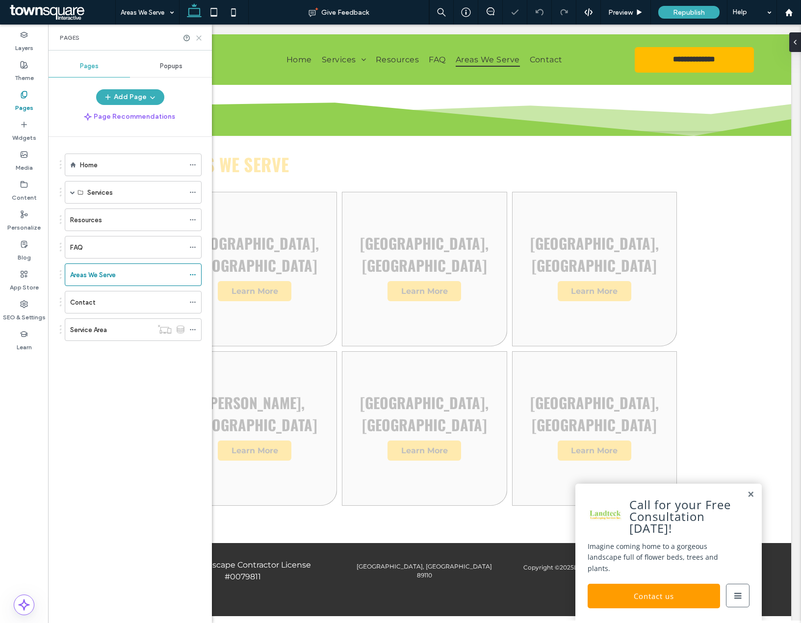
click at [201, 37] on icon at bounding box center [198, 37] width 7 height 7
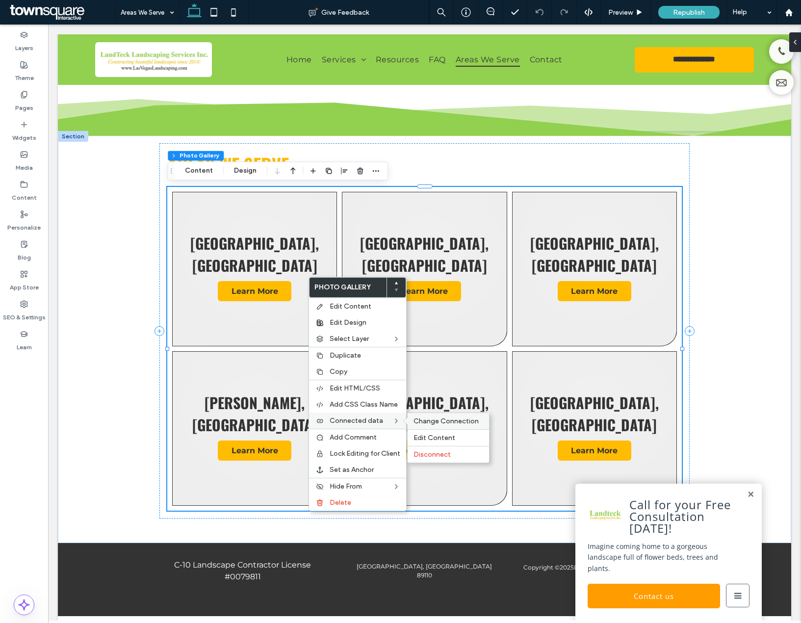
click at [435, 428] on div "Change Connection" at bounding box center [447, 421] width 81 height 16
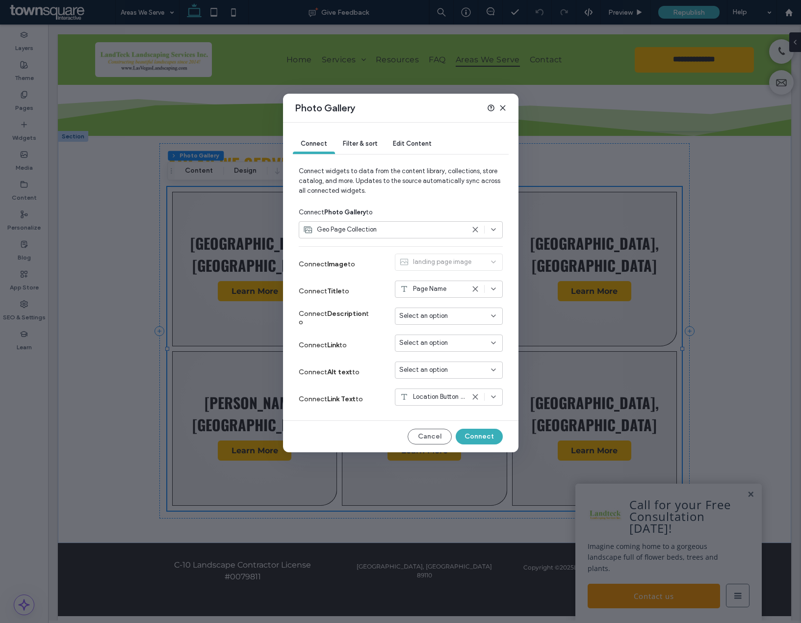
click at [446, 342] on span "Select an option" at bounding box center [423, 343] width 49 height 10
click at [445, 375] on span "Dynamic Page: Service Area" at bounding box center [455, 378] width 77 height 10
click at [490, 438] on button "Connect" at bounding box center [478, 437] width 47 height 16
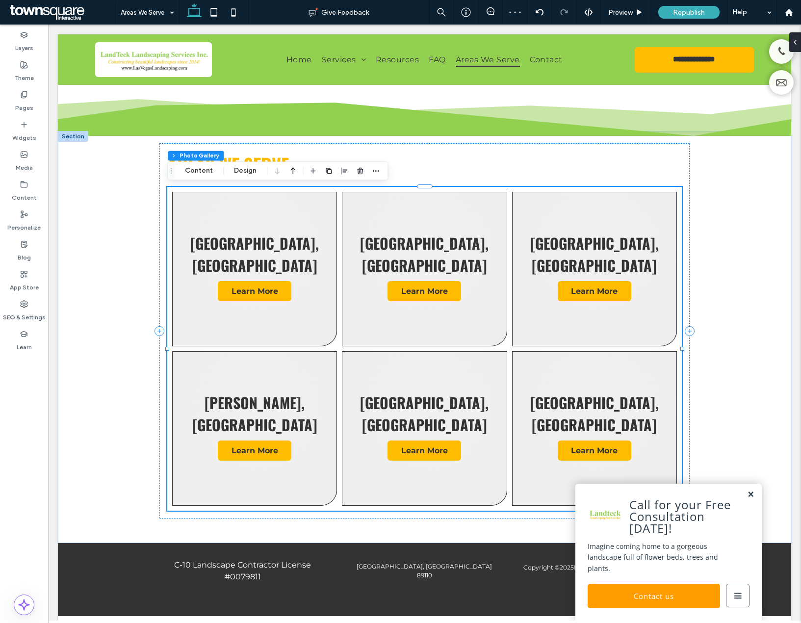
click at [751, 499] on link at bounding box center [750, 494] width 7 height 8
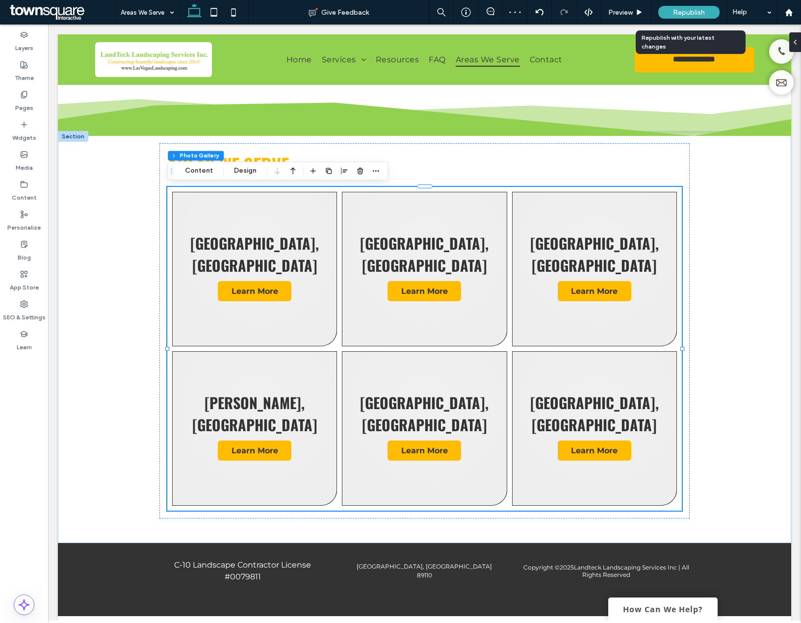
click at [688, 10] on span "Republish" at bounding box center [689, 12] width 32 height 8
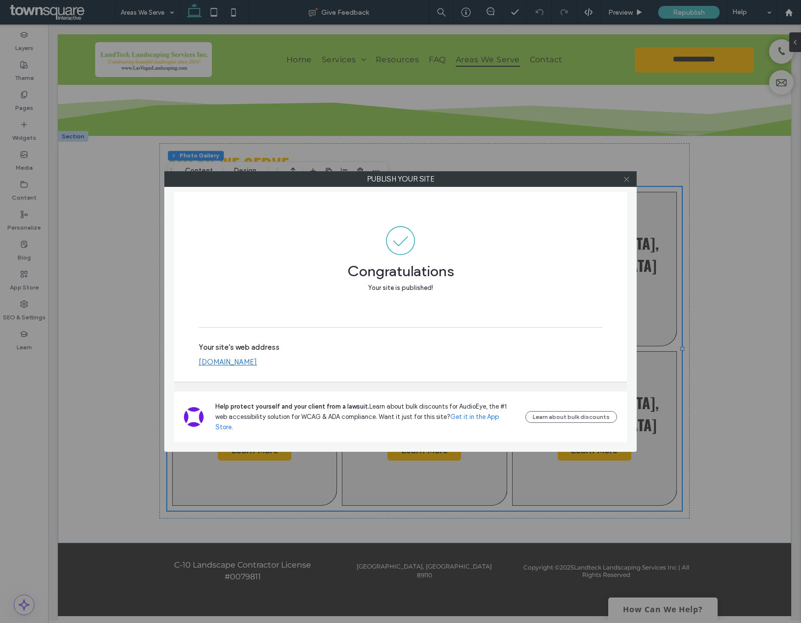
click at [629, 179] on icon at bounding box center [626, 179] width 7 height 7
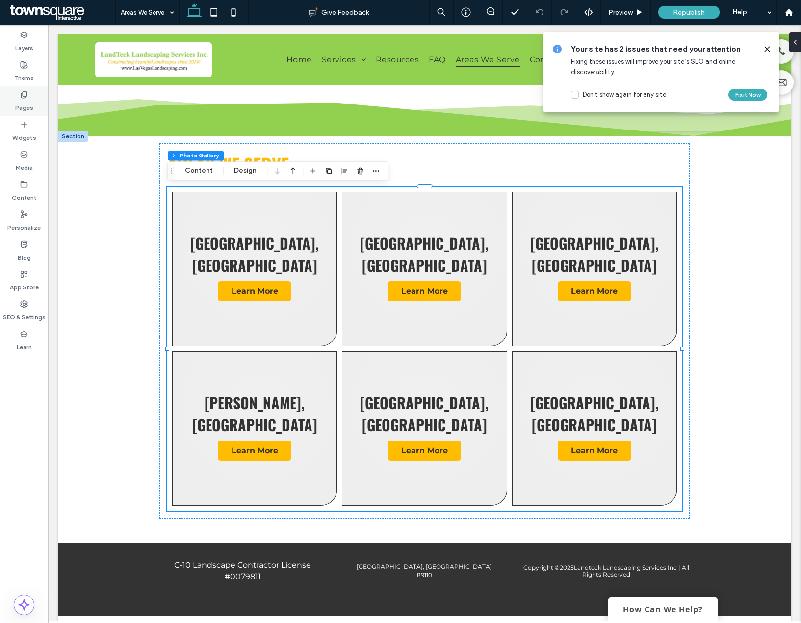
click at [31, 99] on label "Pages" at bounding box center [24, 106] width 18 height 14
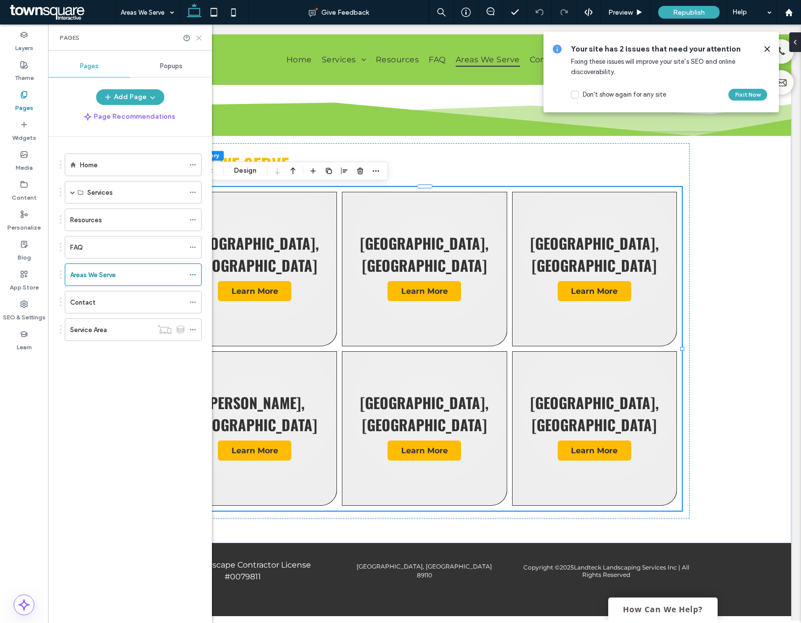
click at [196, 39] on icon at bounding box center [198, 37] width 7 height 7
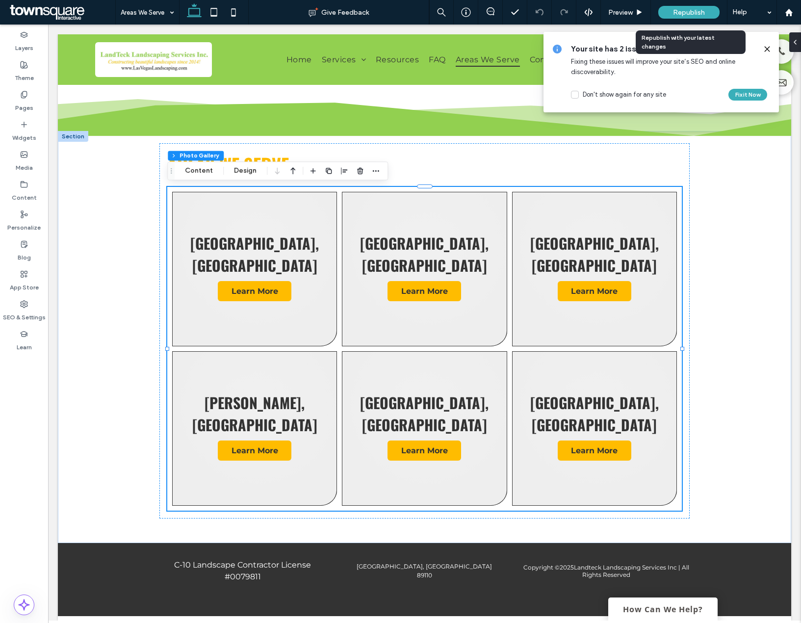
click at [676, 13] on span "Republish" at bounding box center [689, 12] width 32 height 8
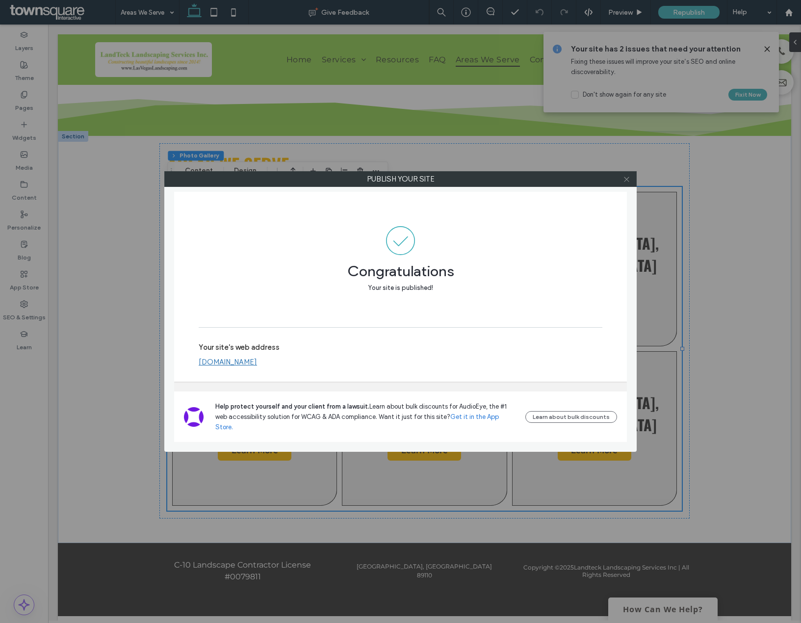
click at [625, 181] on icon at bounding box center [626, 179] width 7 height 7
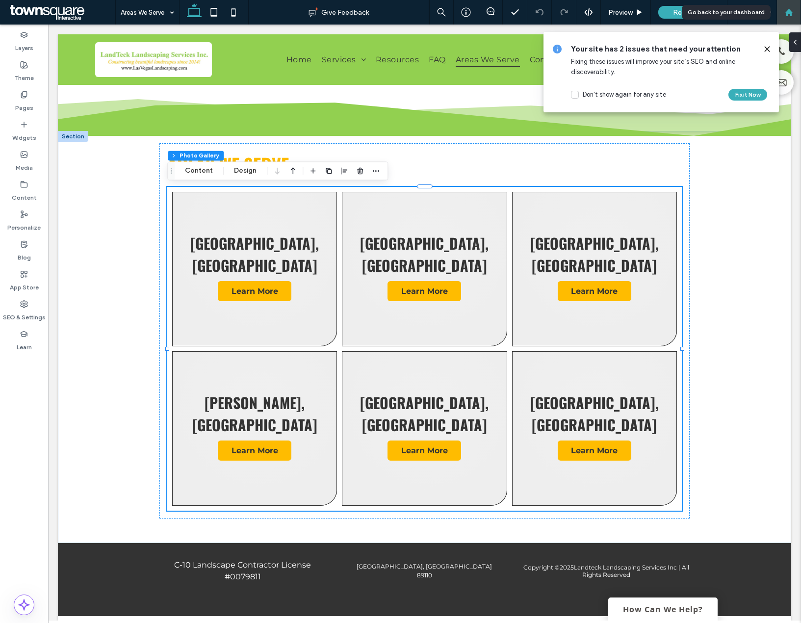
click at [787, 12] on use at bounding box center [787, 11] width 7 height 7
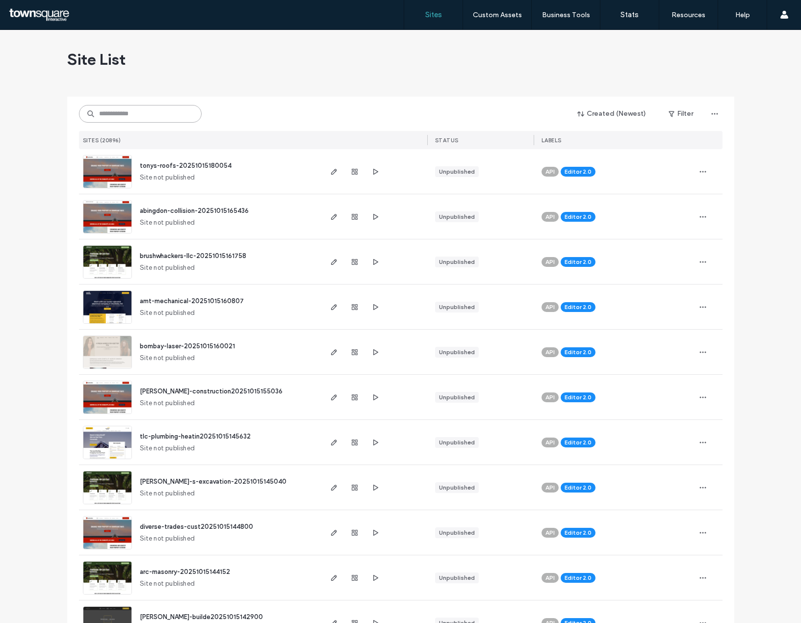
click at [135, 115] on input at bounding box center [140, 114] width 123 height 18
paste input "**********"
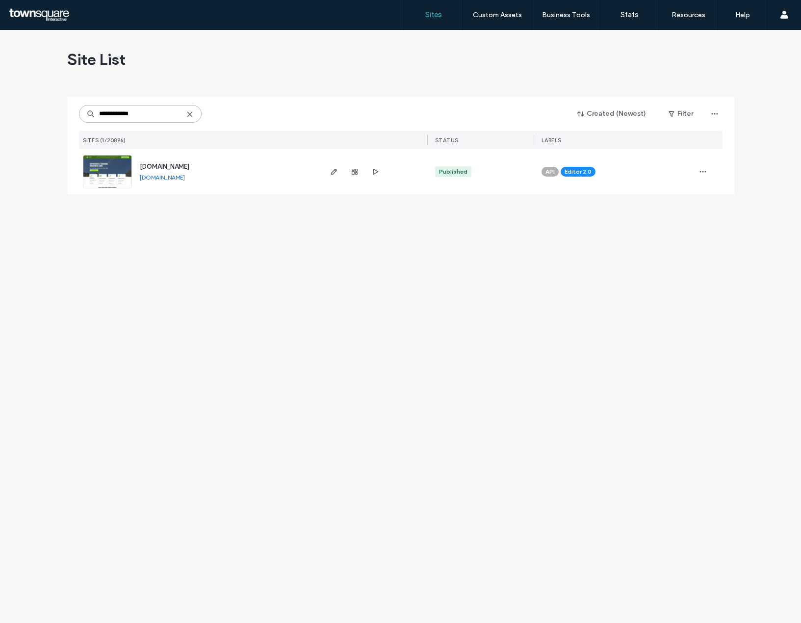
type input "**********"
click at [109, 169] on img at bounding box center [107, 188] width 48 height 67
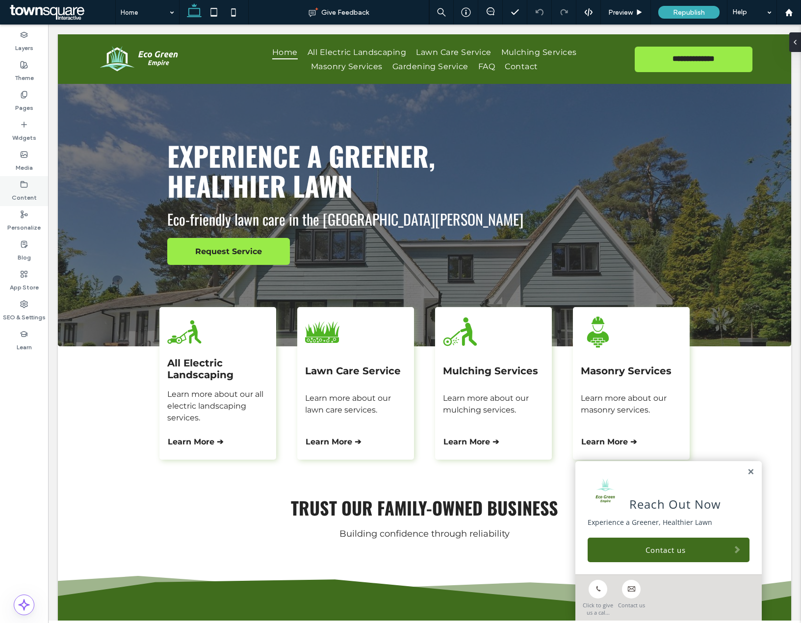
click at [22, 191] on label "Content" at bounding box center [24, 195] width 25 height 14
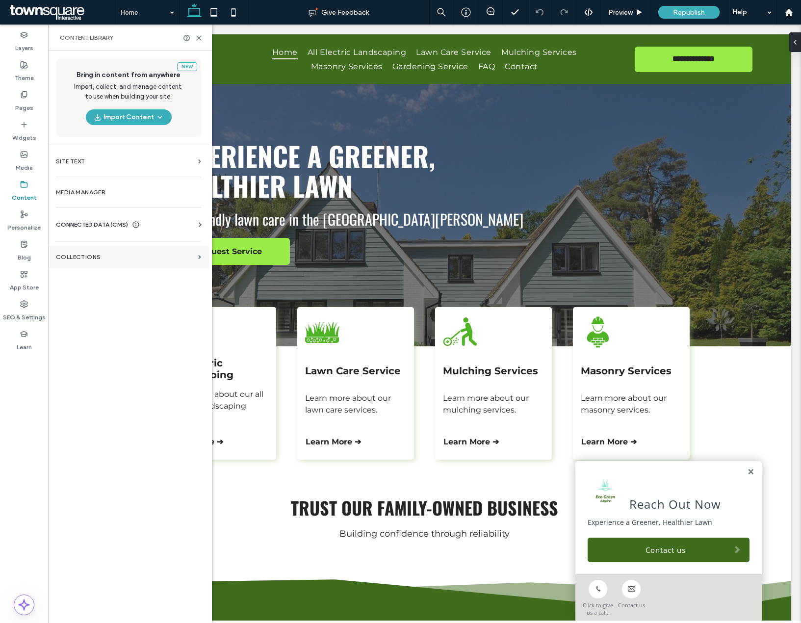
click at [75, 261] on section "Collections" at bounding box center [128, 257] width 161 height 23
